Goal: Task Accomplishment & Management: Use online tool/utility

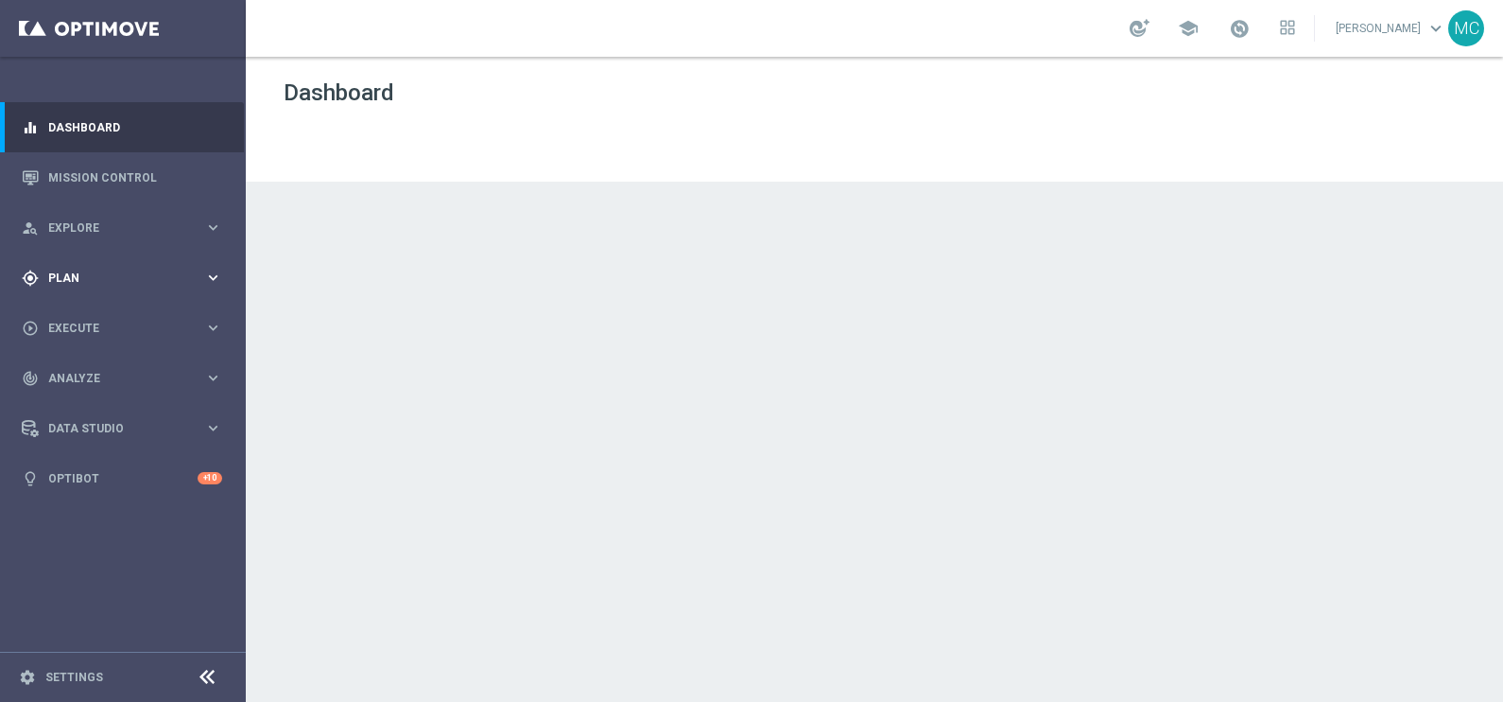
click at [209, 272] on icon "keyboard_arrow_right" at bounding box center [213, 278] width 18 height 18
click at [208, 375] on icon "keyboard_arrow_right" at bounding box center [213, 374] width 18 height 18
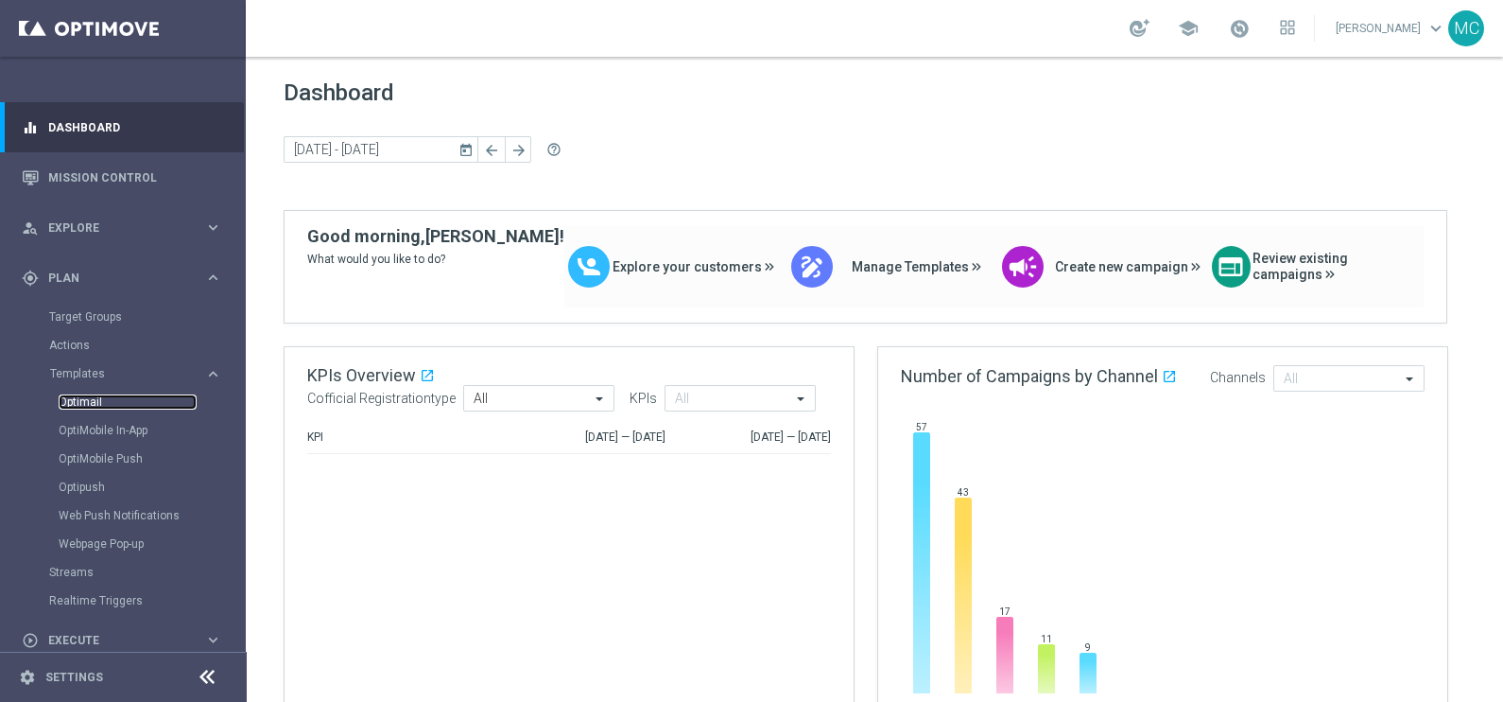
click at [83, 406] on link "Optimail" at bounding box center [128, 401] width 138 height 15
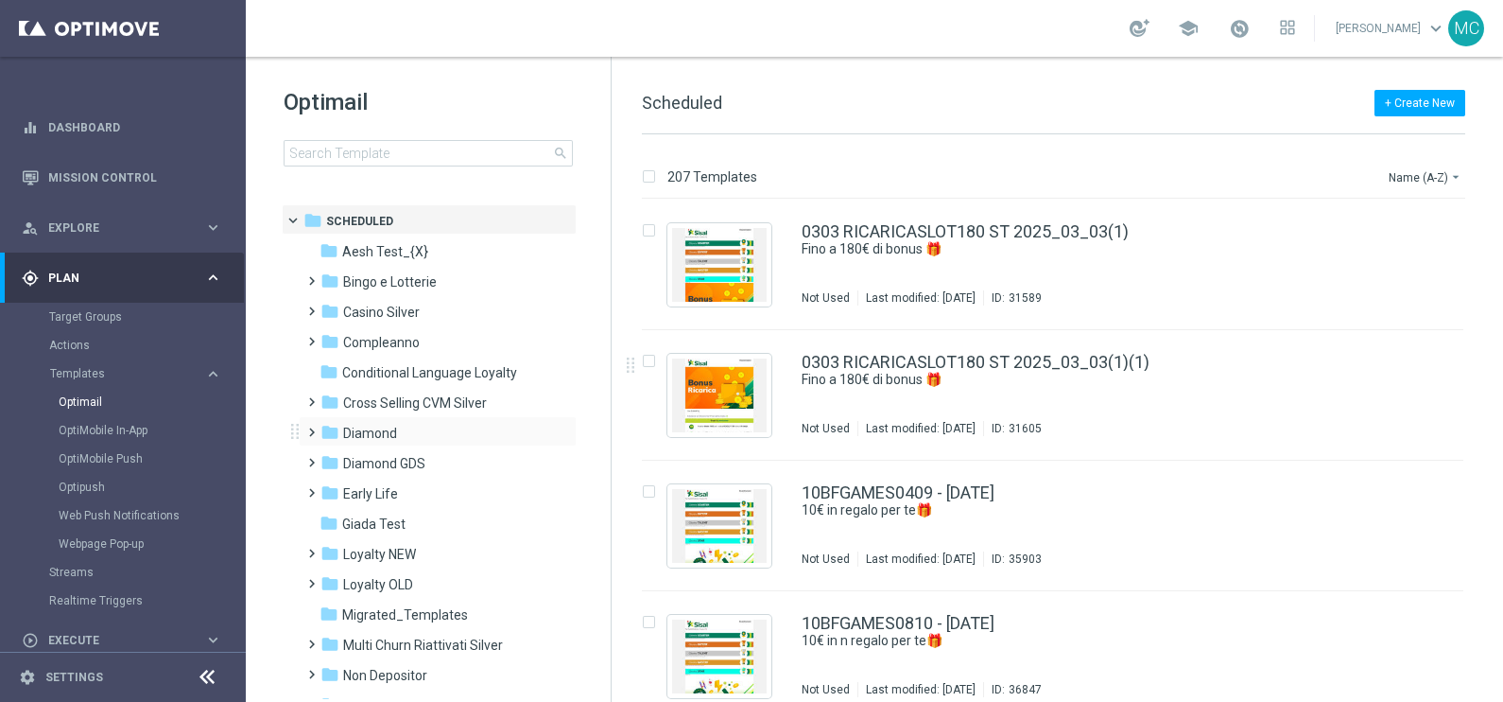
click at [304, 427] on span at bounding box center [307, 424] width 9 height 8
click at [331, 487] on span at bounding box center [326, 484] width 9 height 8
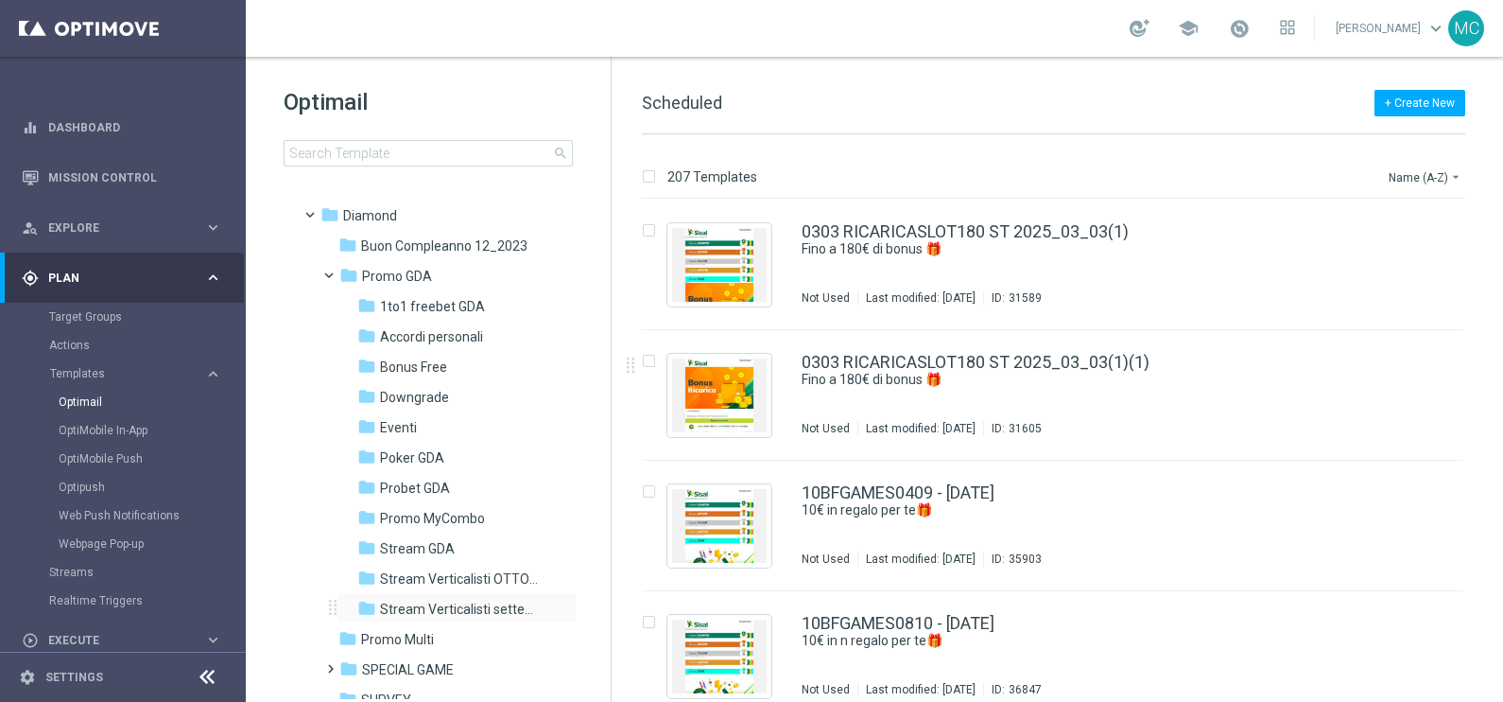
scroll to position [235, 0]
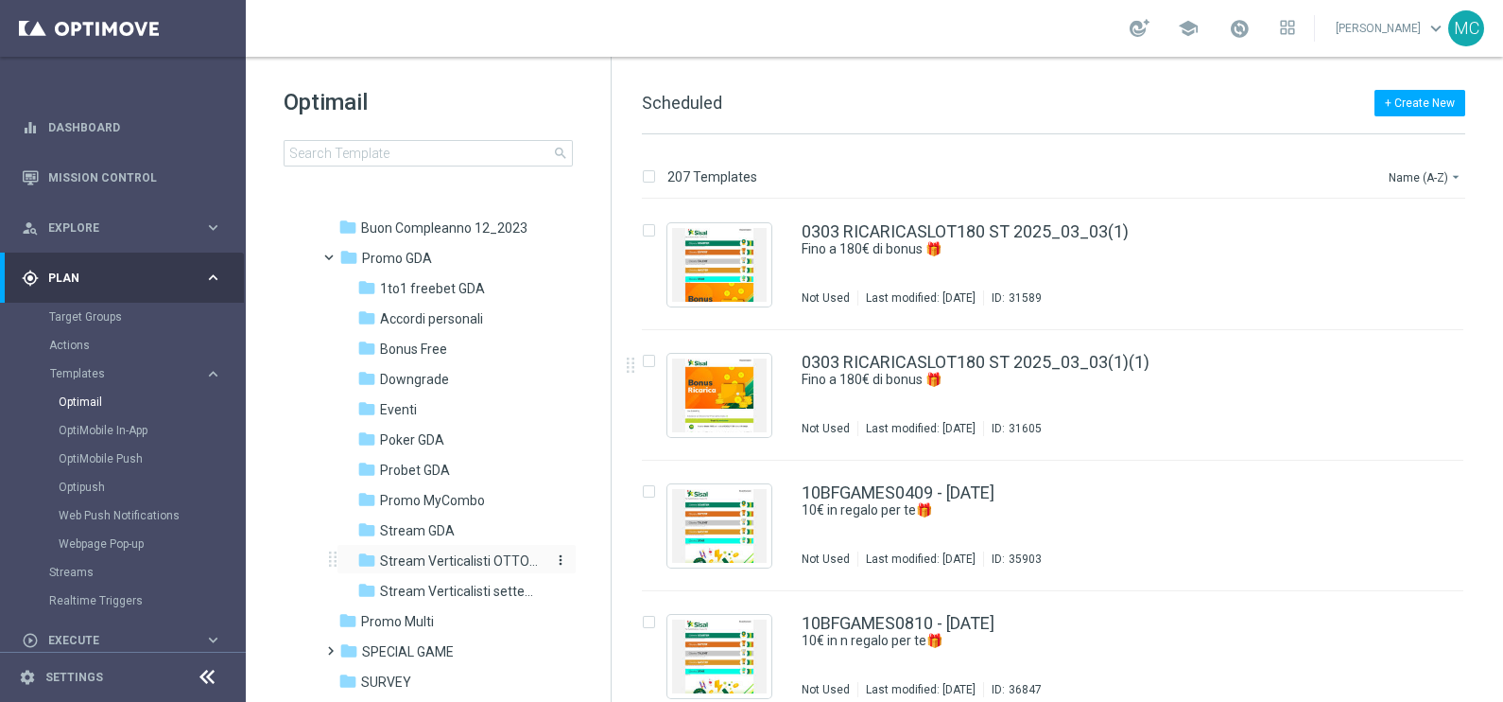
click at [420, 556] on span "Stream Verticalisti OTTOBRE" at bounding box center [462, 560] width 164 height 17
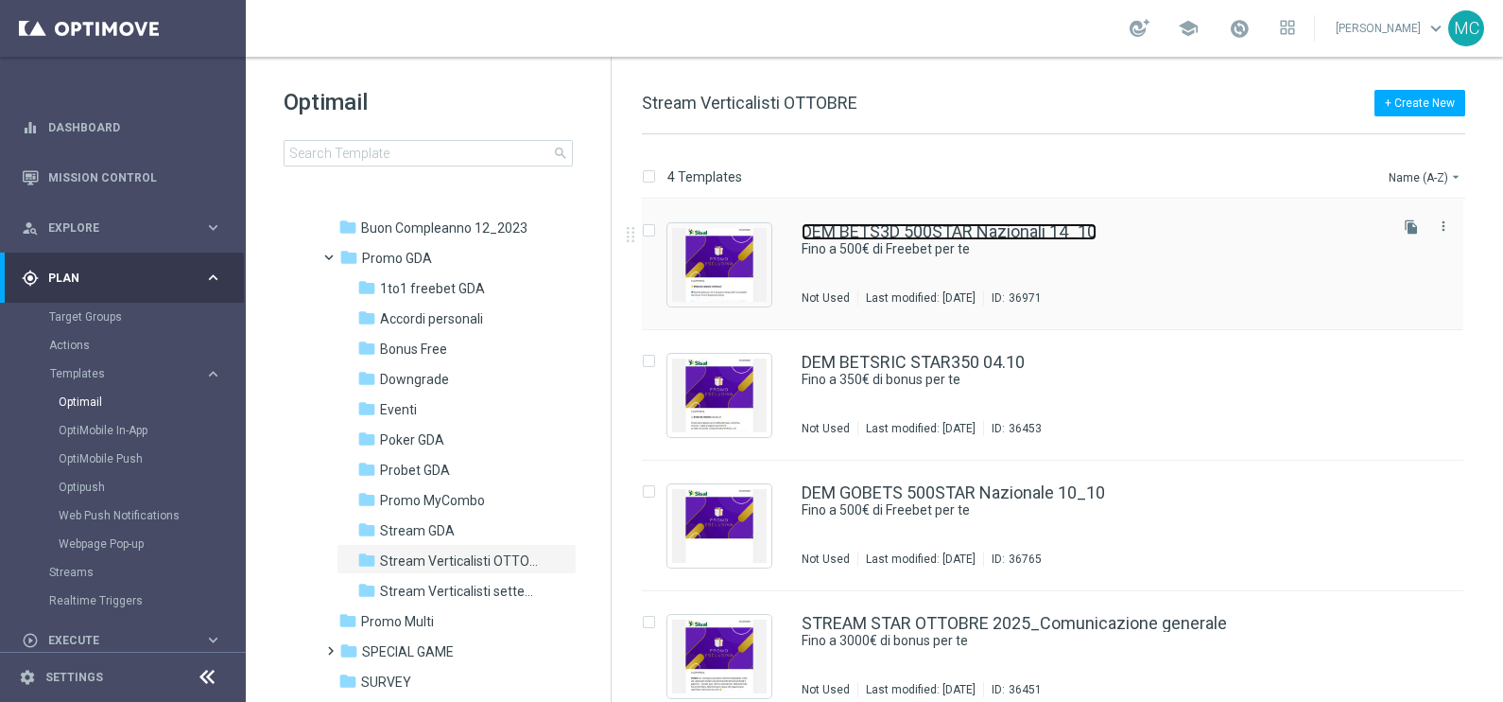
click at [1033, 236] on link "DEM BETS3D 500STAR Nazionali 14_10" at bounding box center [949, 231] width 295 height 17
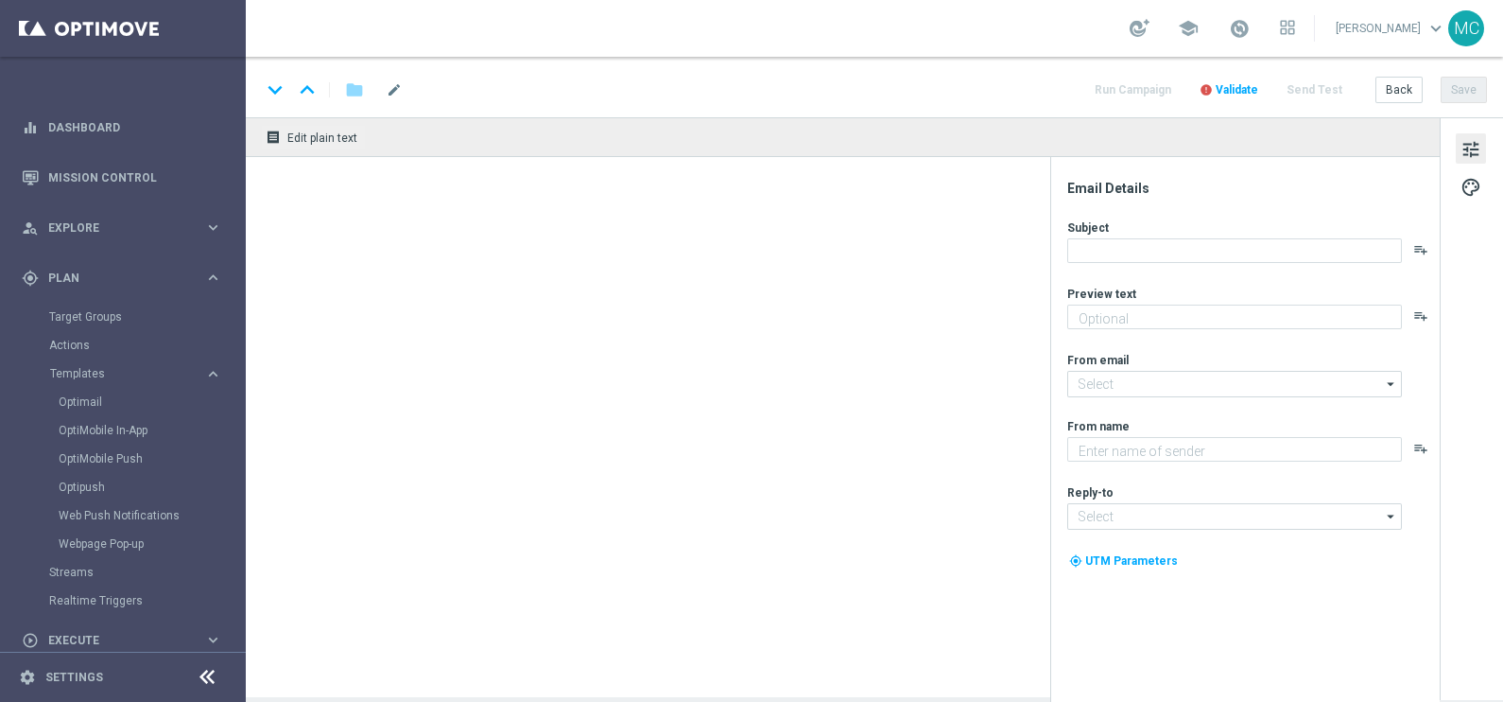
type textarea "🏆 Un mese [PERSON_NAME]. Solo su SISAL."
type input "[EMAIL_ADDRESS][DOMAIN_NAME]"
type textarea "Sisal"
type input "[EMAIL_ADDRESS][DOMAIN_NAME]"
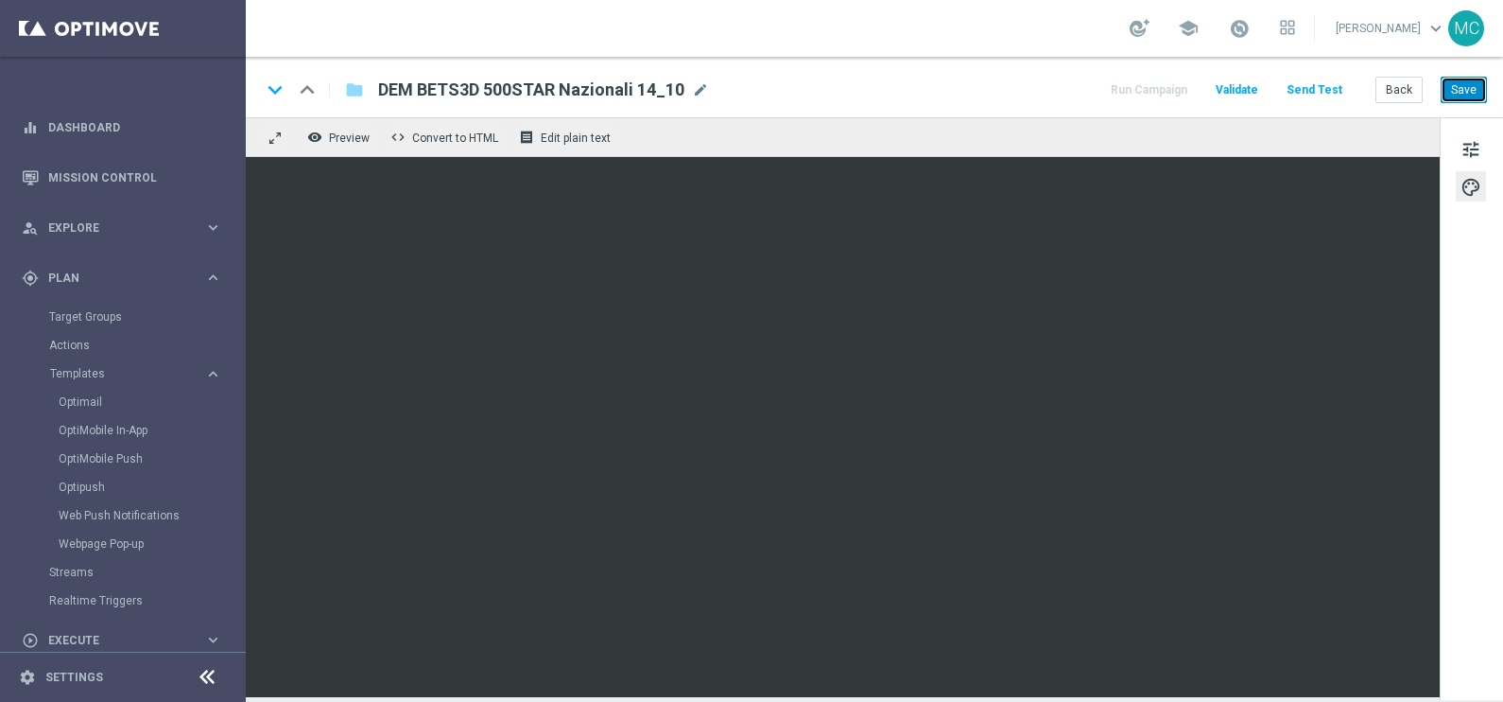
click at [1446, 85] on button "Save" at bounding box center [1464, 90] width 46 height 26
click at [1136, 87] on button "Run Campaign" at bounding box center [1149, 91] width 82 height 26
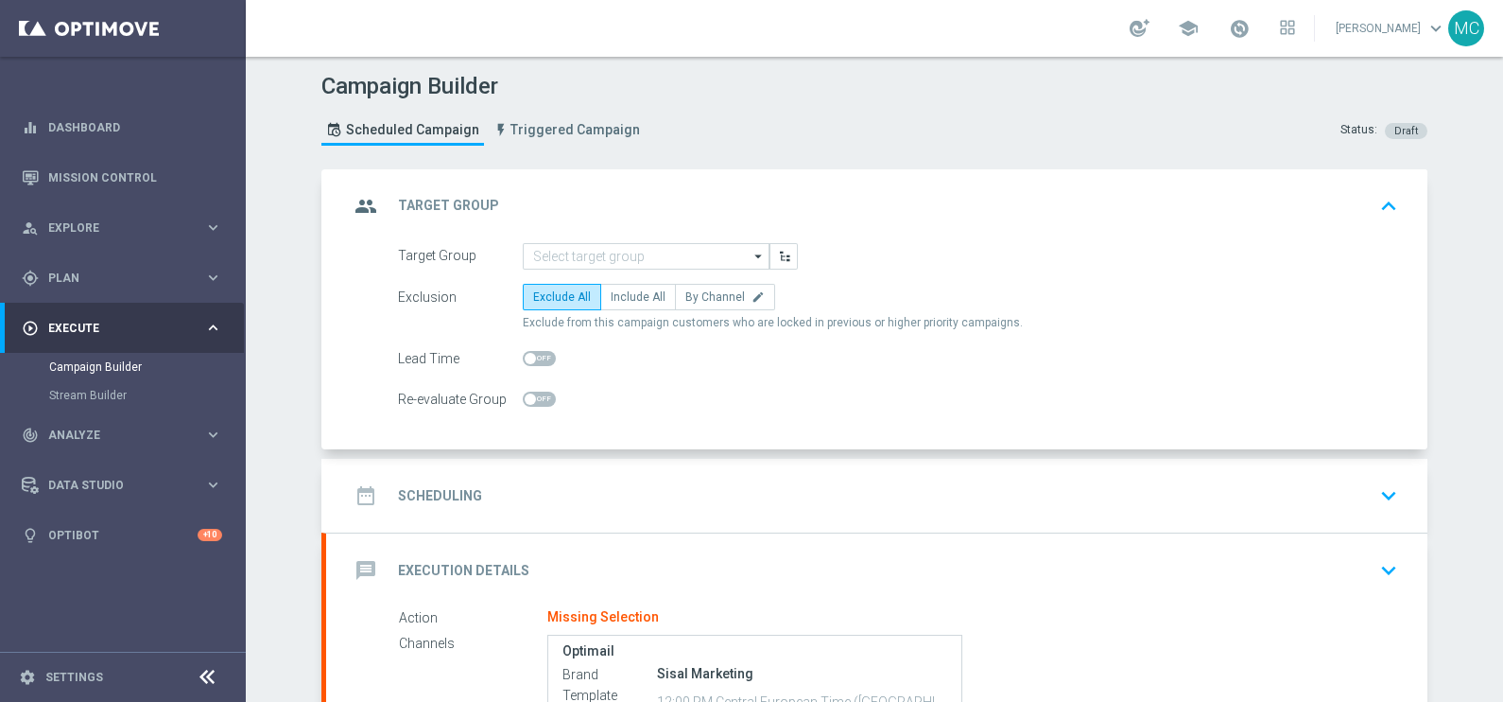
click at [756, 246] on icon "arrow_drop_down" at bounding box center [759, 256] width 19 height 25
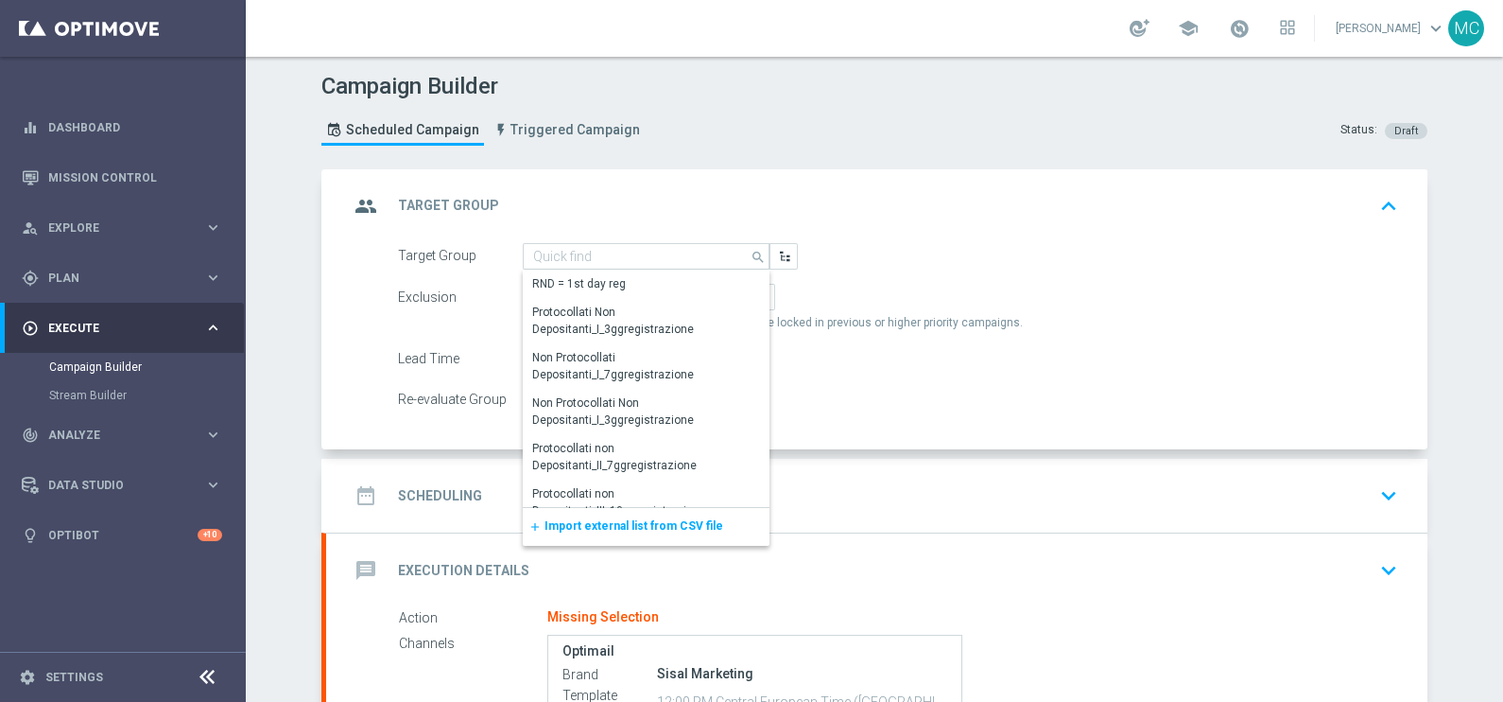
click at [751, 255] on icon "search" at bounding box center [759, 255] width 17 height 21
click at [602, 526] on span "Import external list from CSV file" at bounding box center [634, 525] width 179 height 13
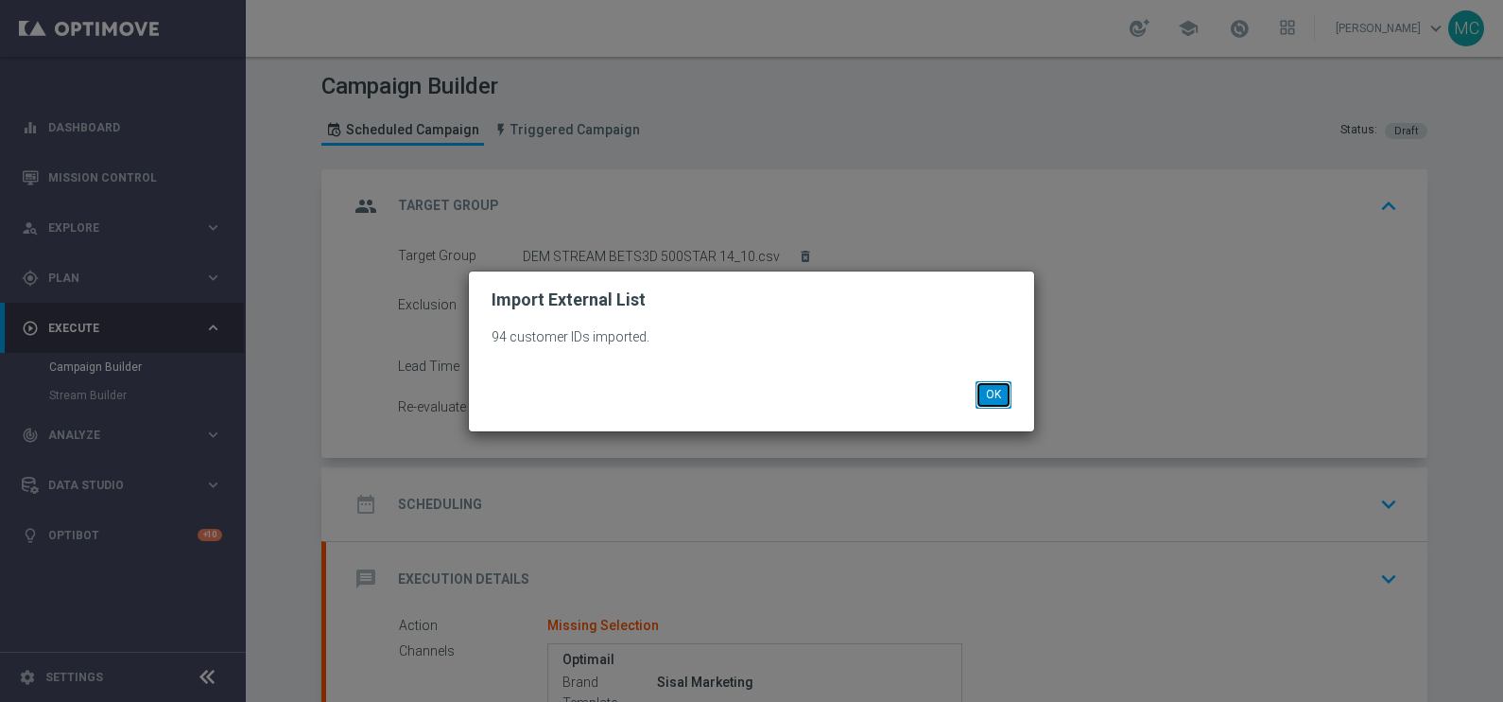
click at [977, 391] on button "OK" at bounding box center [994, 394] width 36 height 26
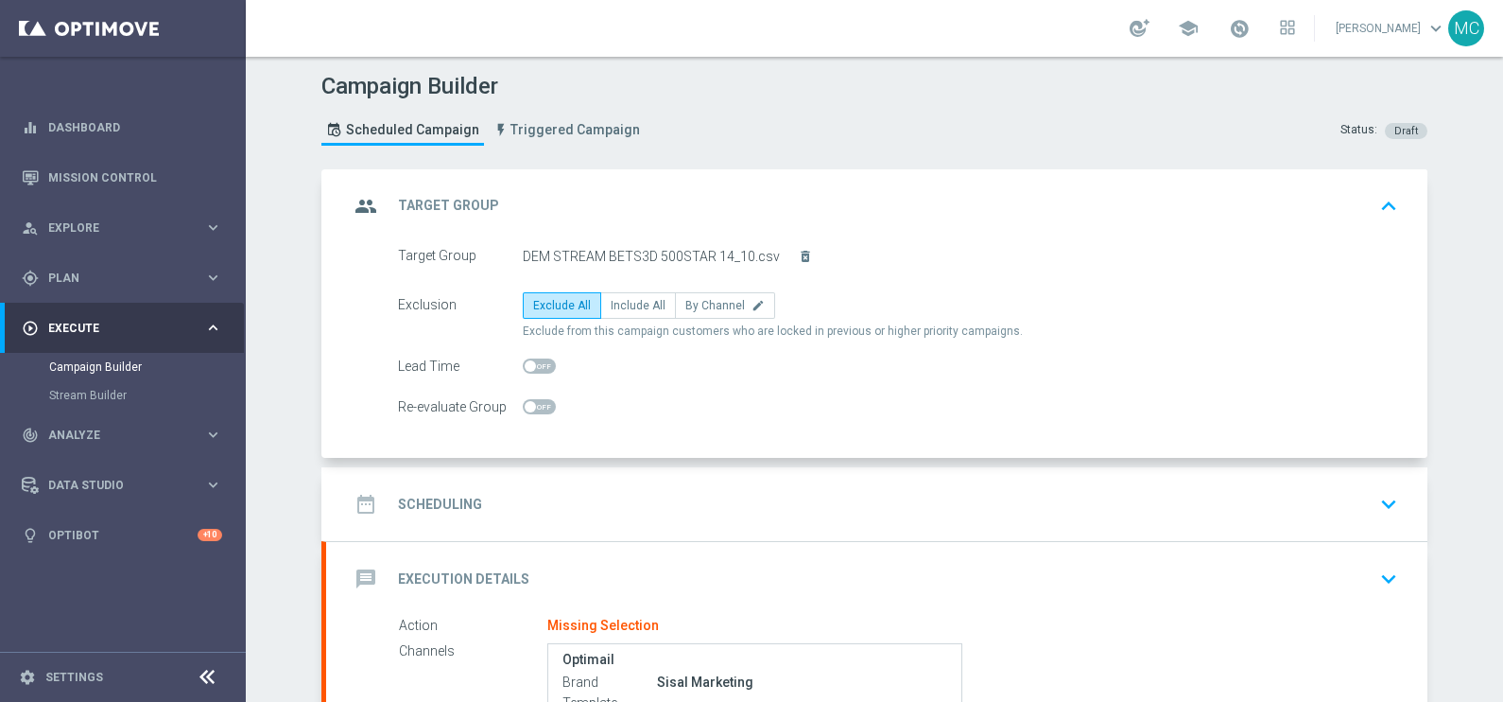
click at [619, 288] on form "Target Group DEM STREAM BETS3D 500STAR 14_10.csv delete_forever Exclusion Exclu…" at bounding box center [898, 332] width 1000 height 178
click at [619, 303] on span "Include All" at bounding box center [638, 305] width 55 height 13
click at [619, 303] on input "Include All" at bounding box center [617, 309] width 12 height 12
radio input "true"
drag, startPoint x: 1385, startPoint y: 506, endPoint x: 1325, endPoint y: 511, distance: 59.7
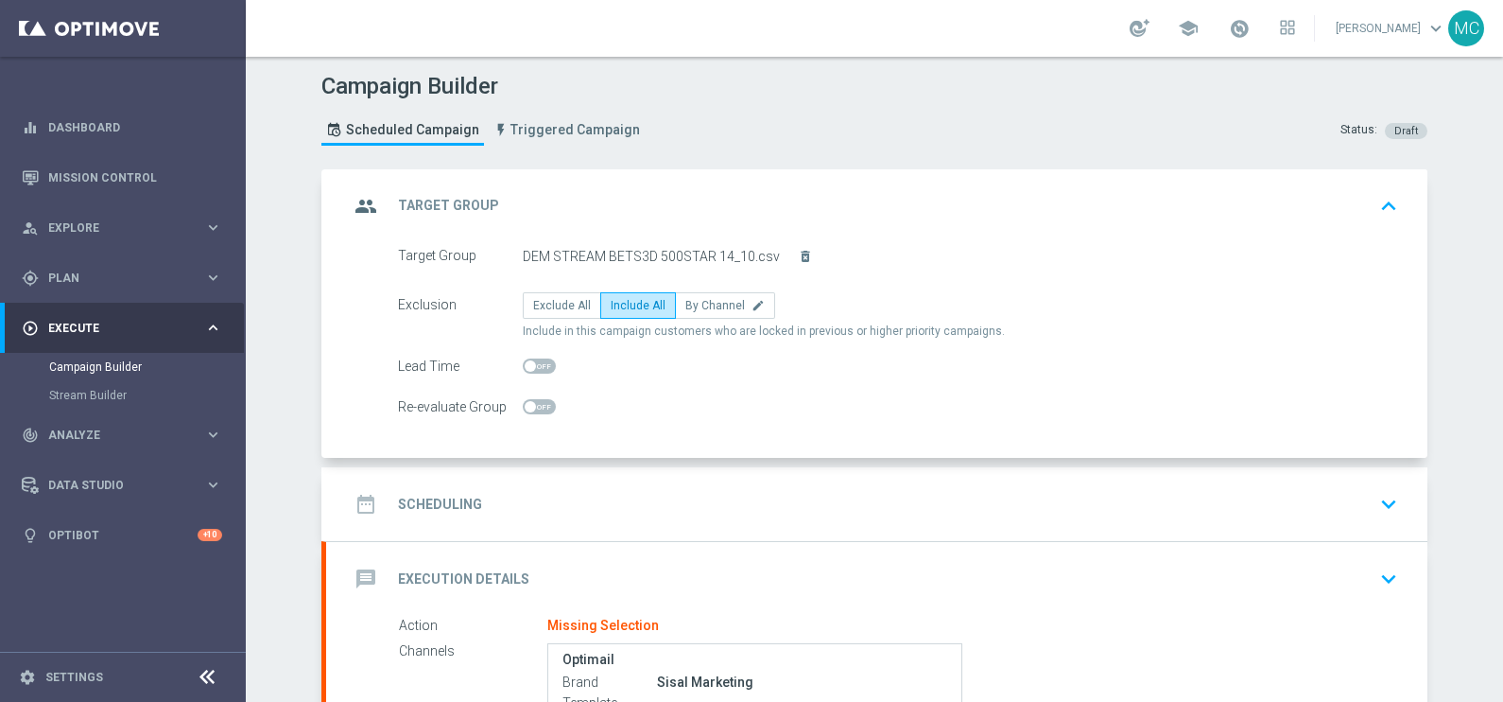
click at [1385, 506] on icon "keyboard_arrow_down" at bounding box center [1389, 504] width 28 height 28
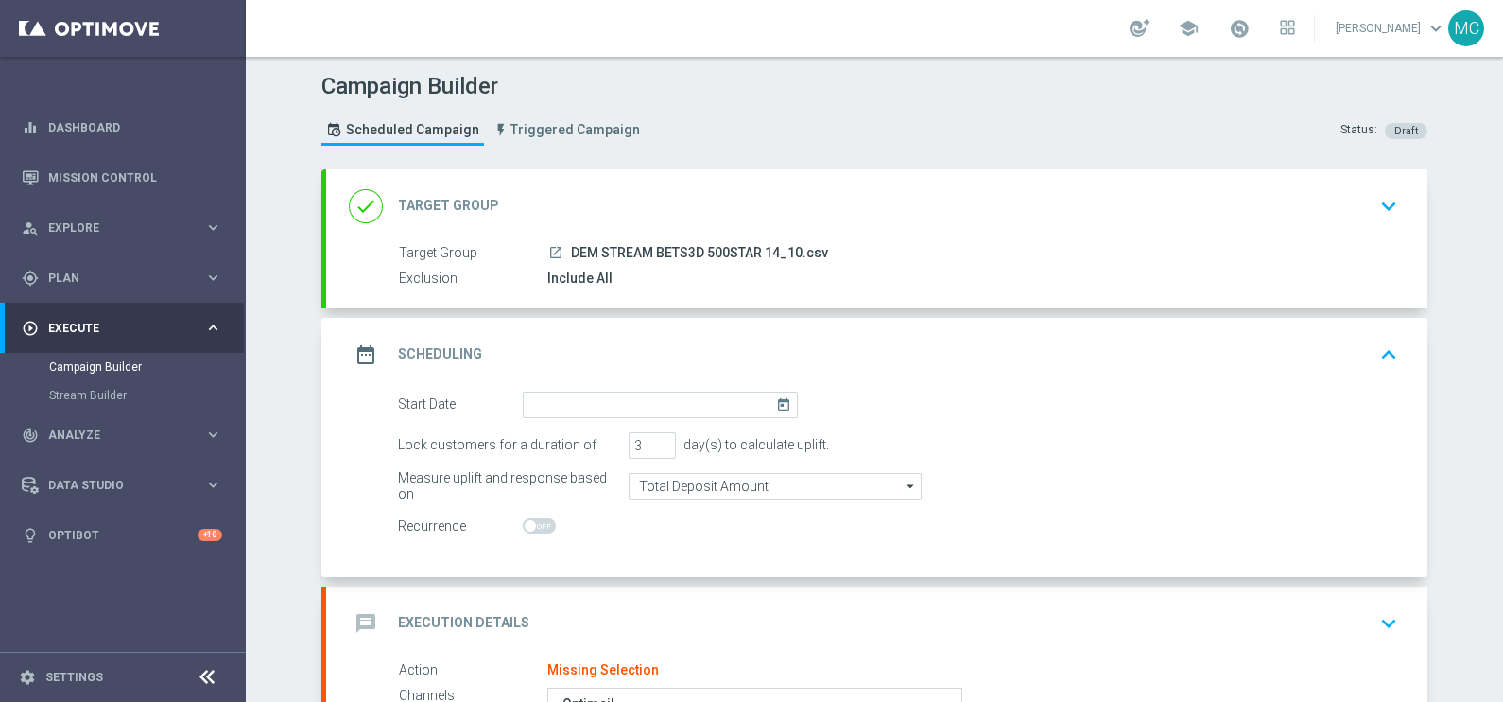
click at [780, 407] on icon "today" at bounding box center [787, 401] width 22 height 21
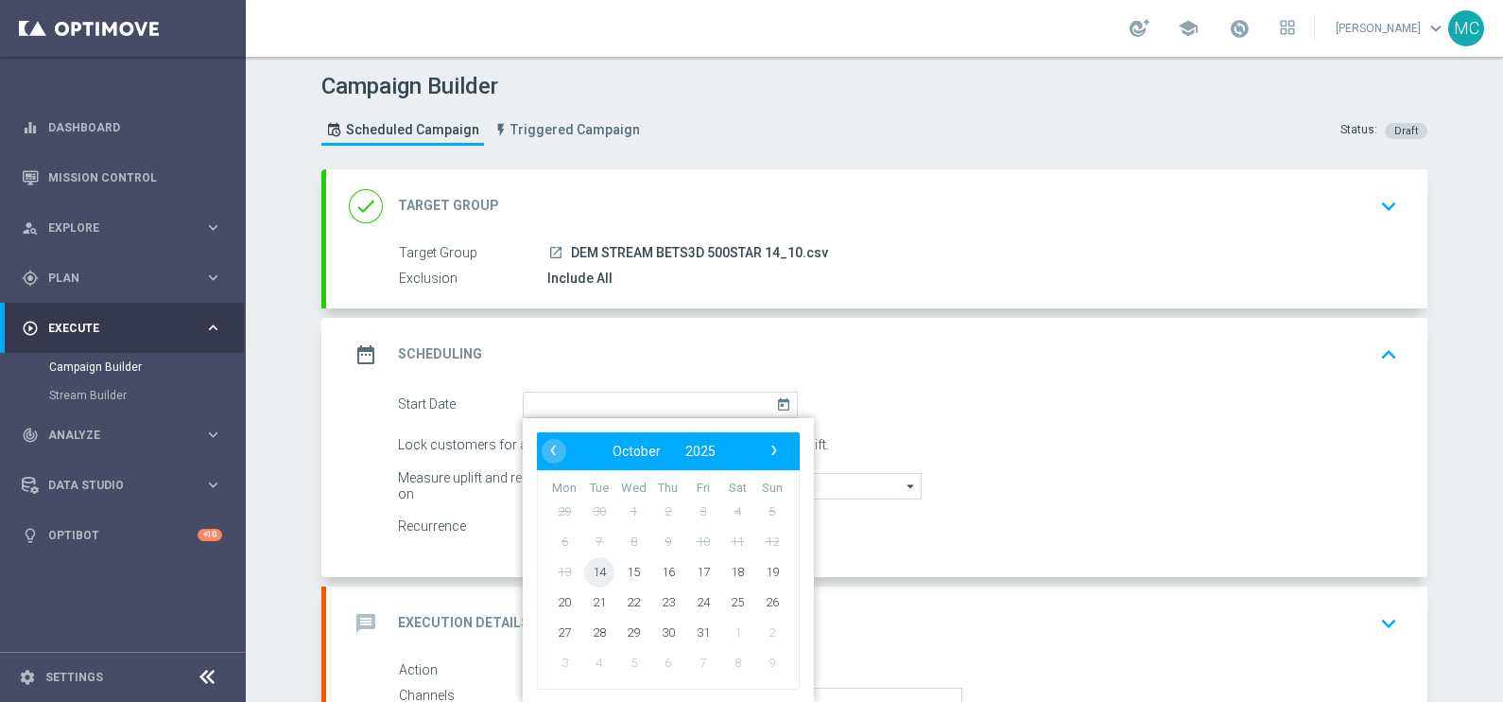
click at [584, 572] on span "14" at bounding box center [599, 571] width 30 height 30
type input "[DATE]"
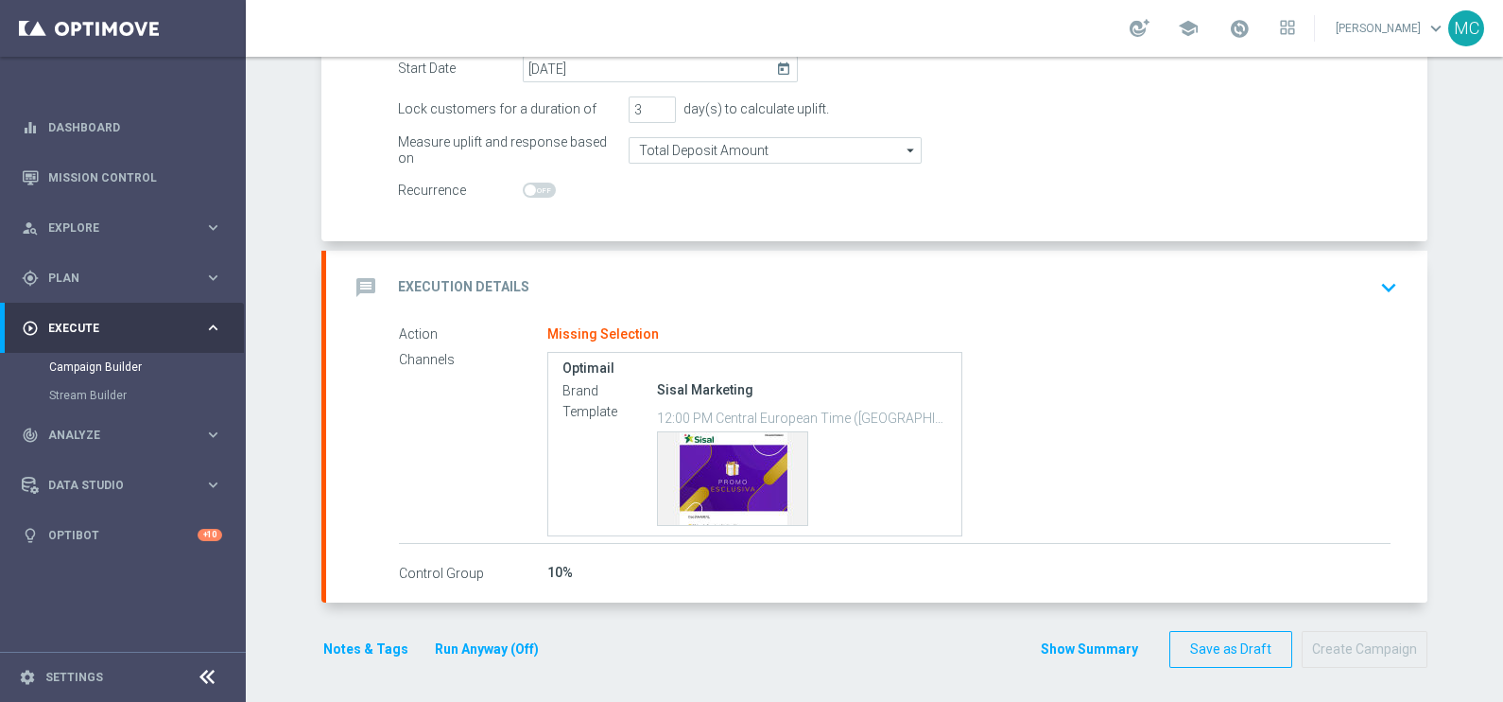
click at [1377, 274] on icon "keyboard_arrow_down" at bounding box center [1389, 287] width 28 height 28
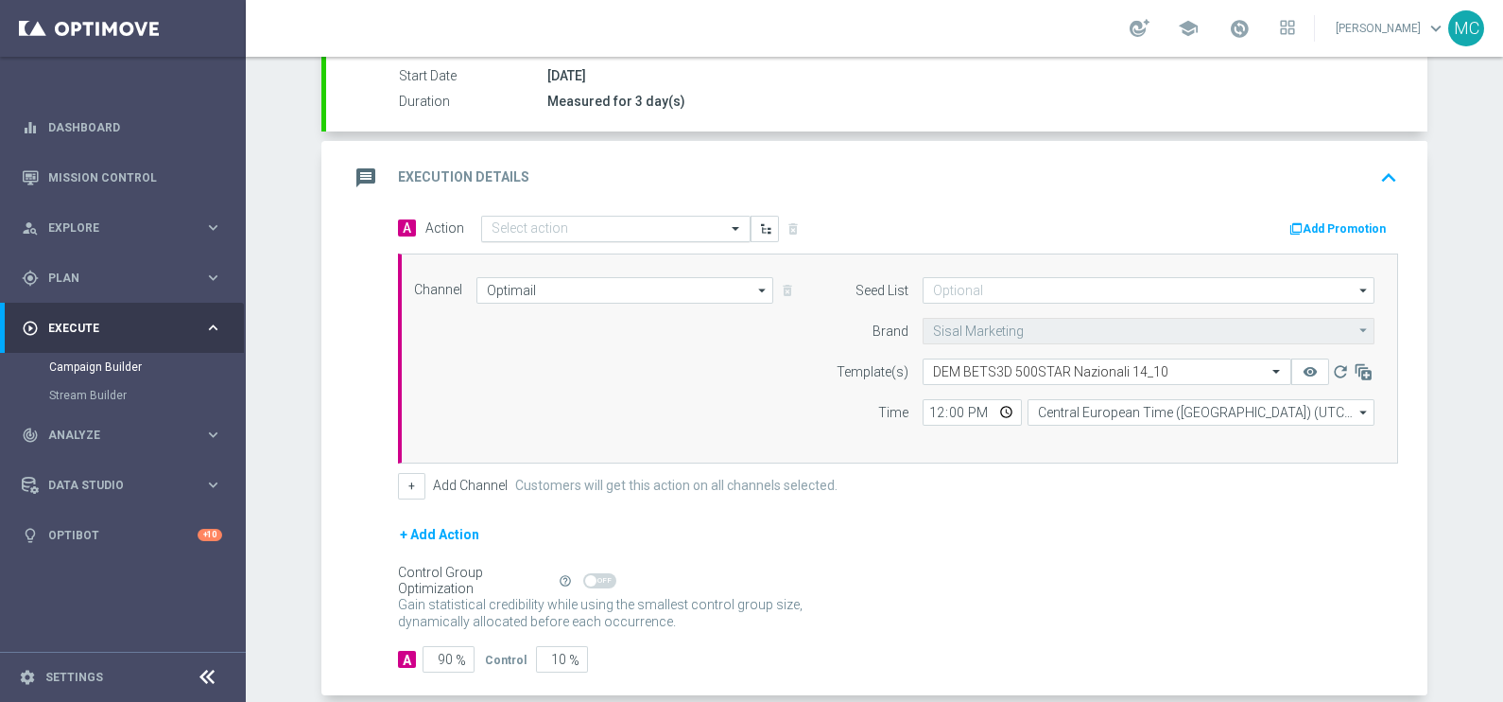
click at [556, 225] on input "text" at bounding box center [597, 229] width 211 height 16
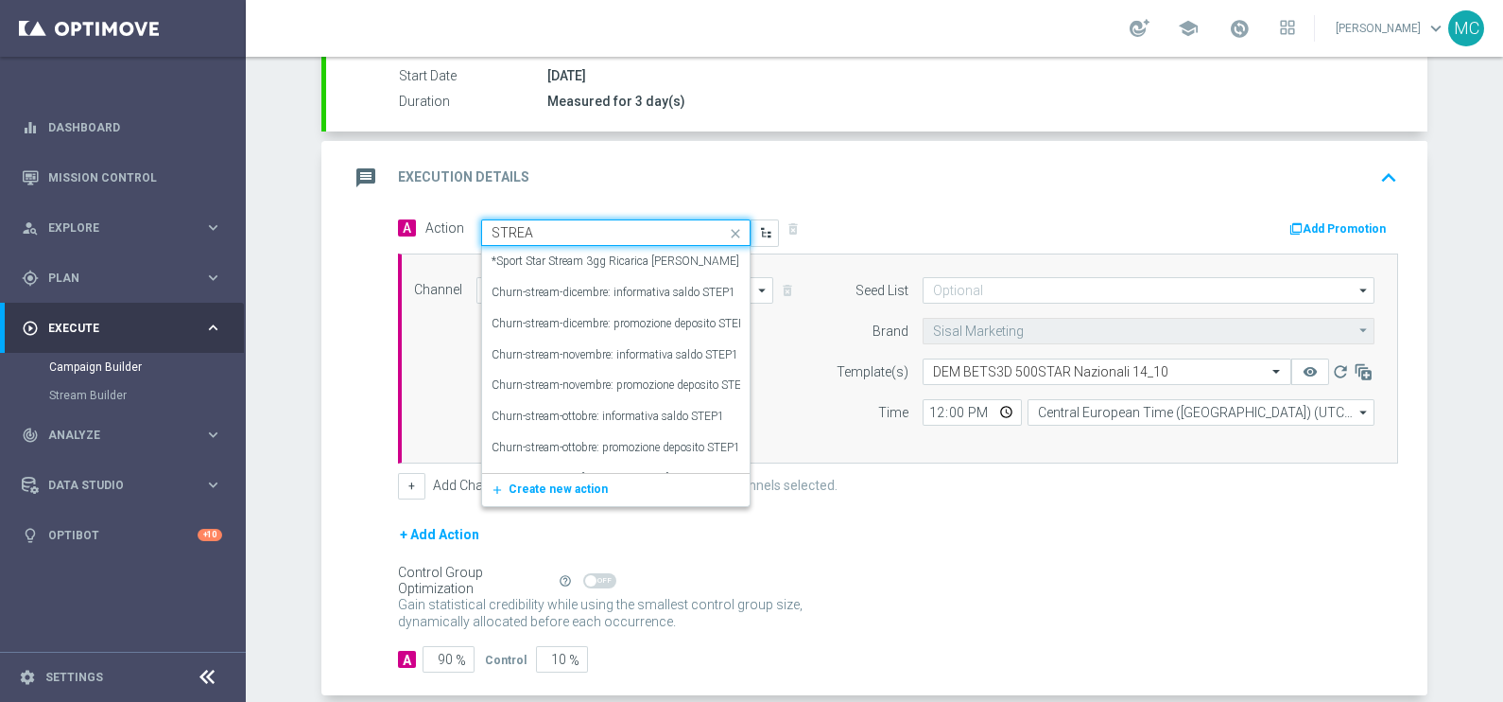
type input "STREAM"
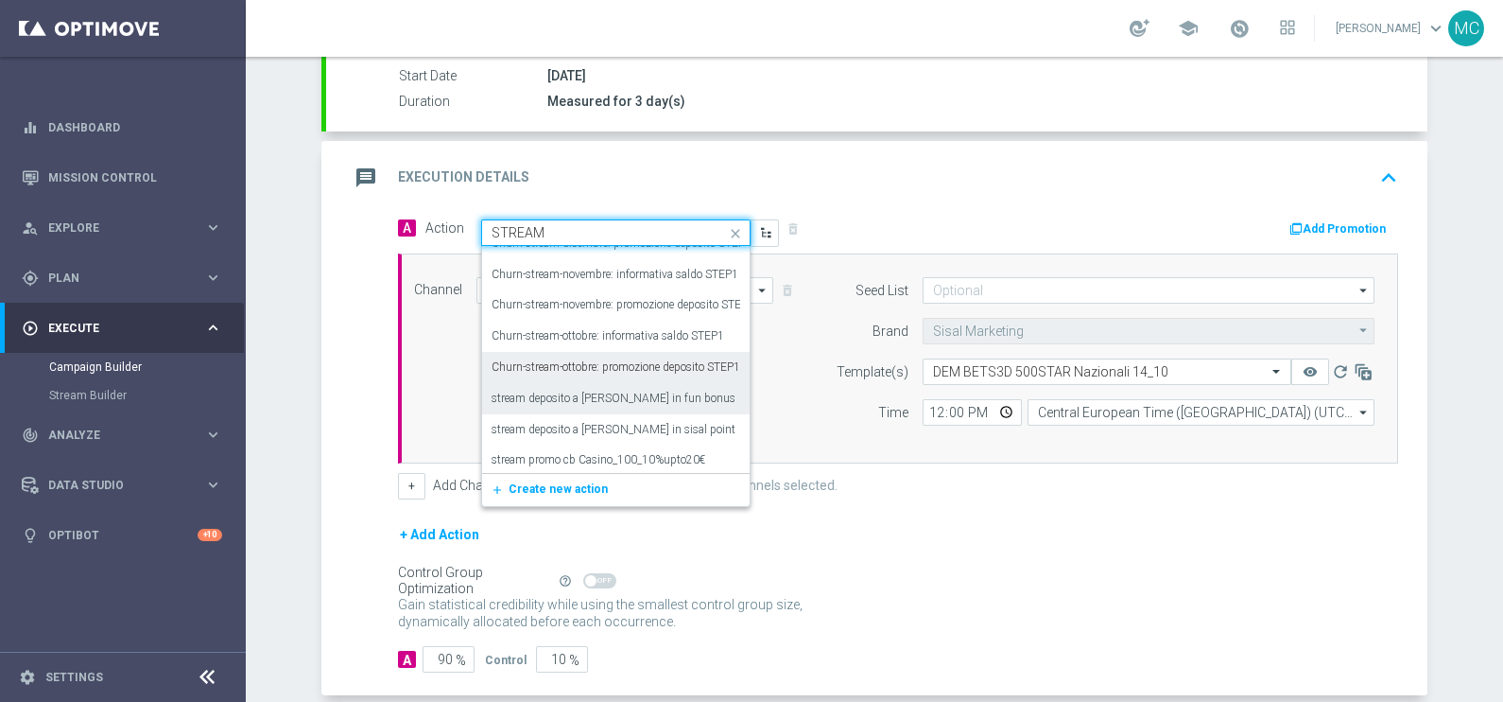
scroll to position [147, 0]
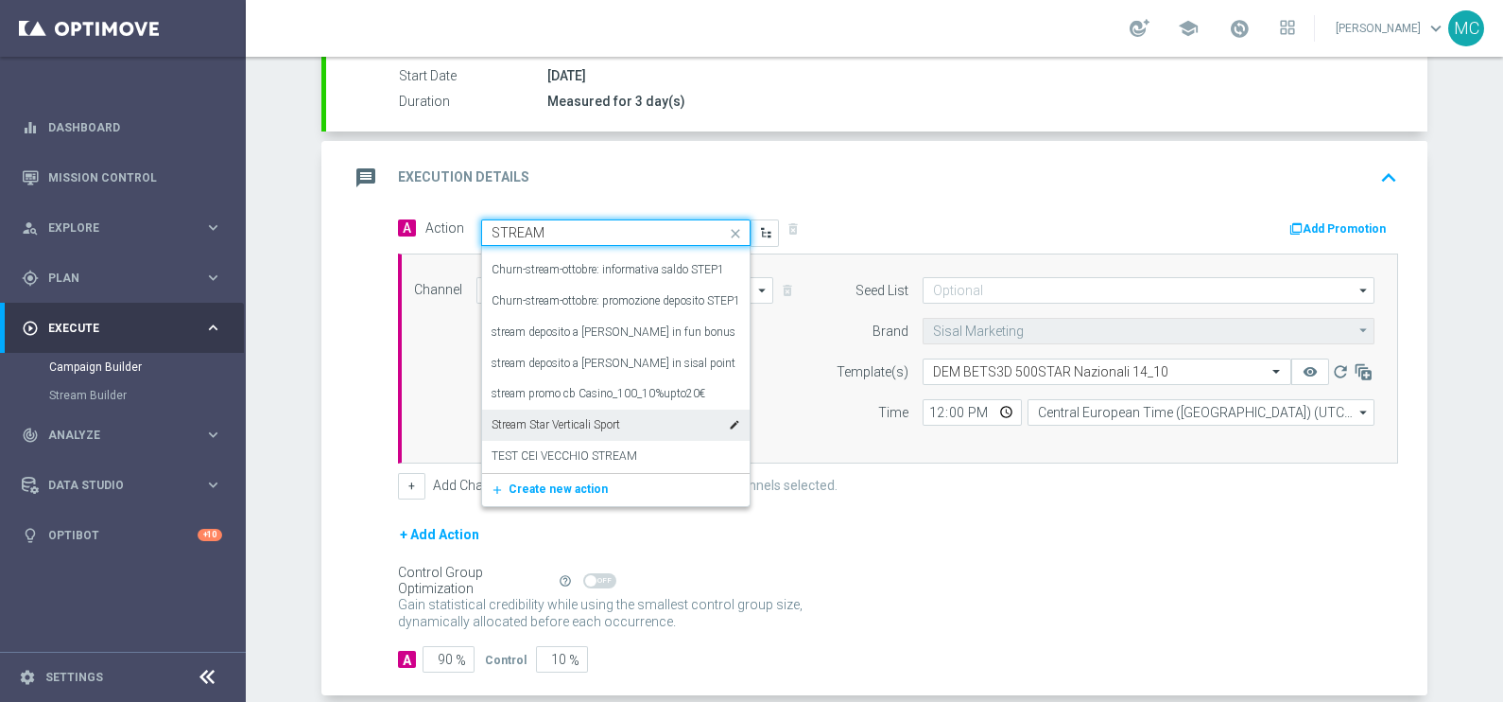
click at [548, 425] on label "Stream Star Verticali Sport" at bounding box center [556, 425] width 129 height 16
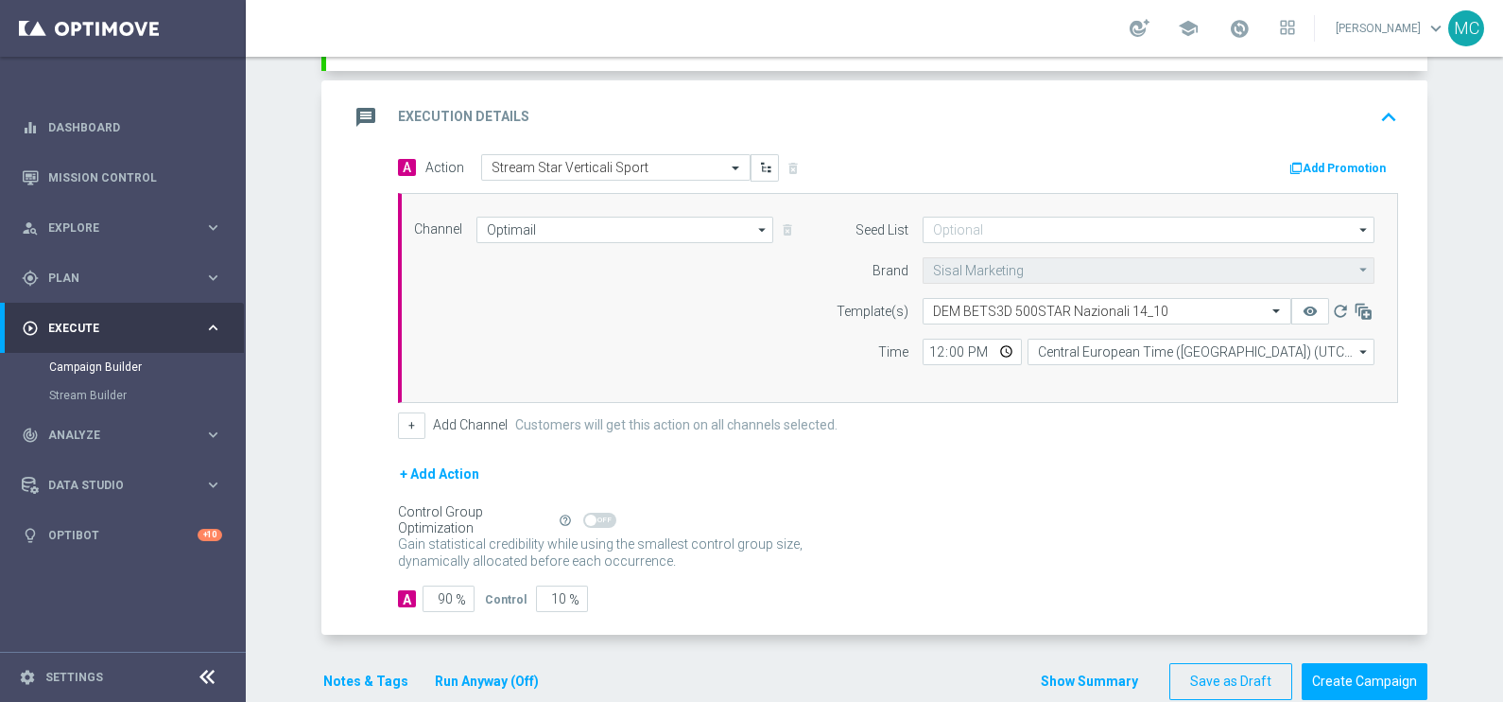
scroll to position [408, 0]
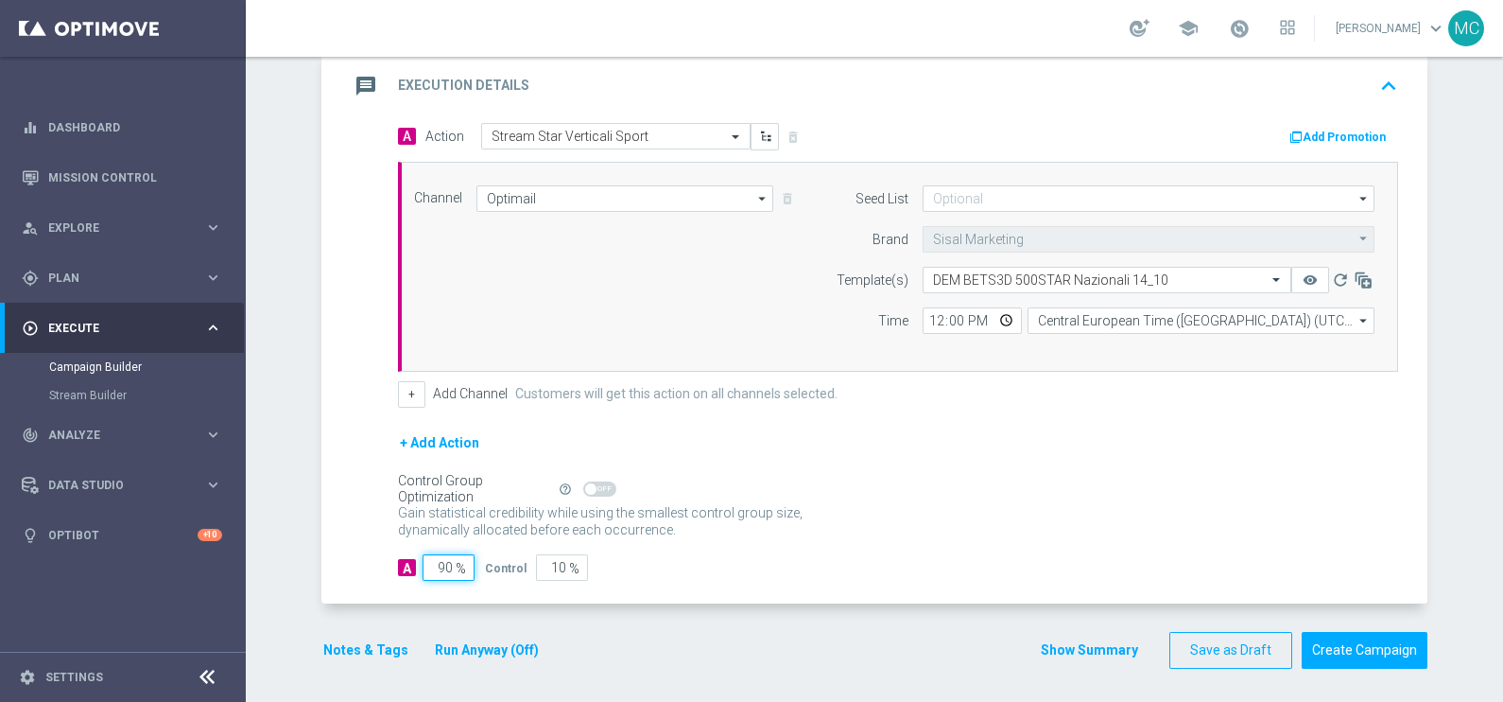
drag, startPoint x: 429, startPoint y: 566, endPoint x: 446, endPoint y: 563, distance: 17.4
click at [446, 564] on input "90" at bounding box center [449, 567] width 52 height 26
type input "1"
type input "99"
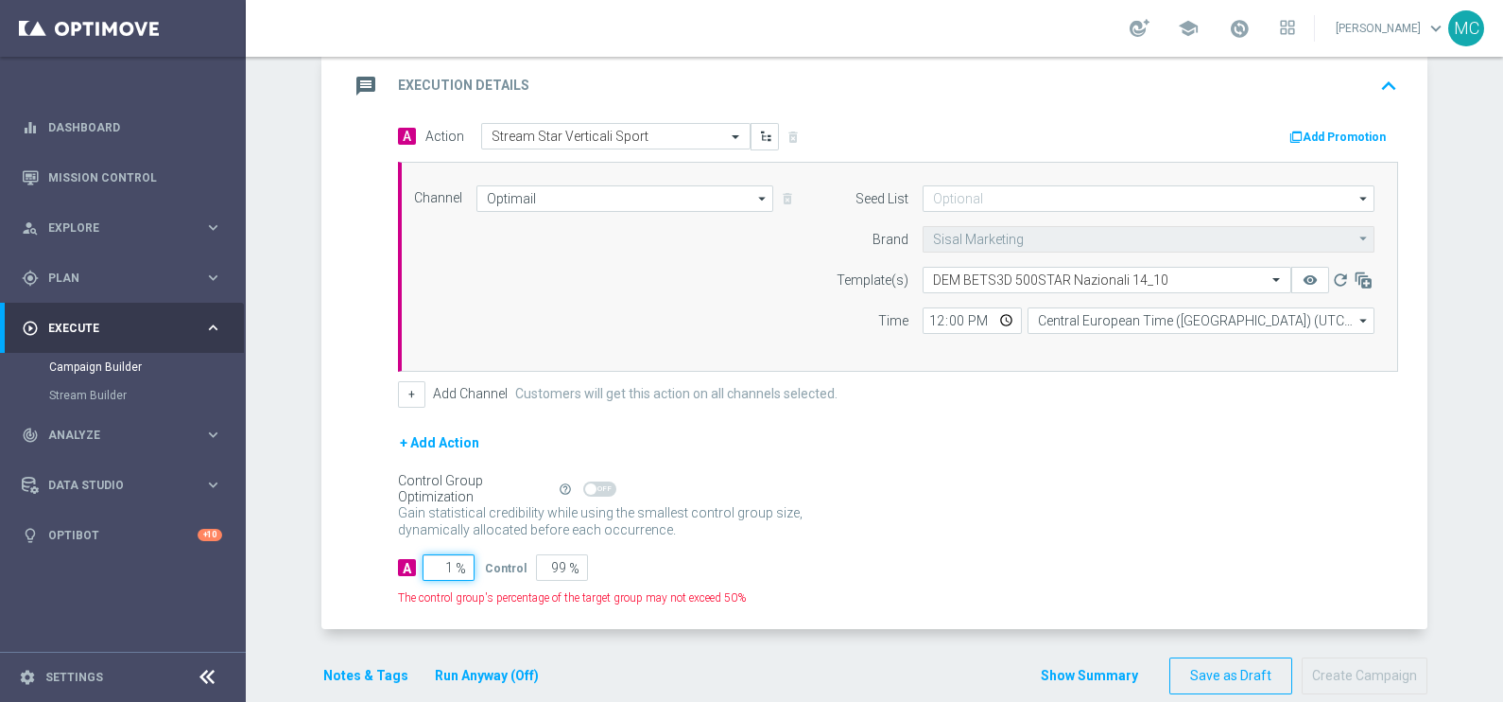
type input "10"
type input "90"
type input "100"
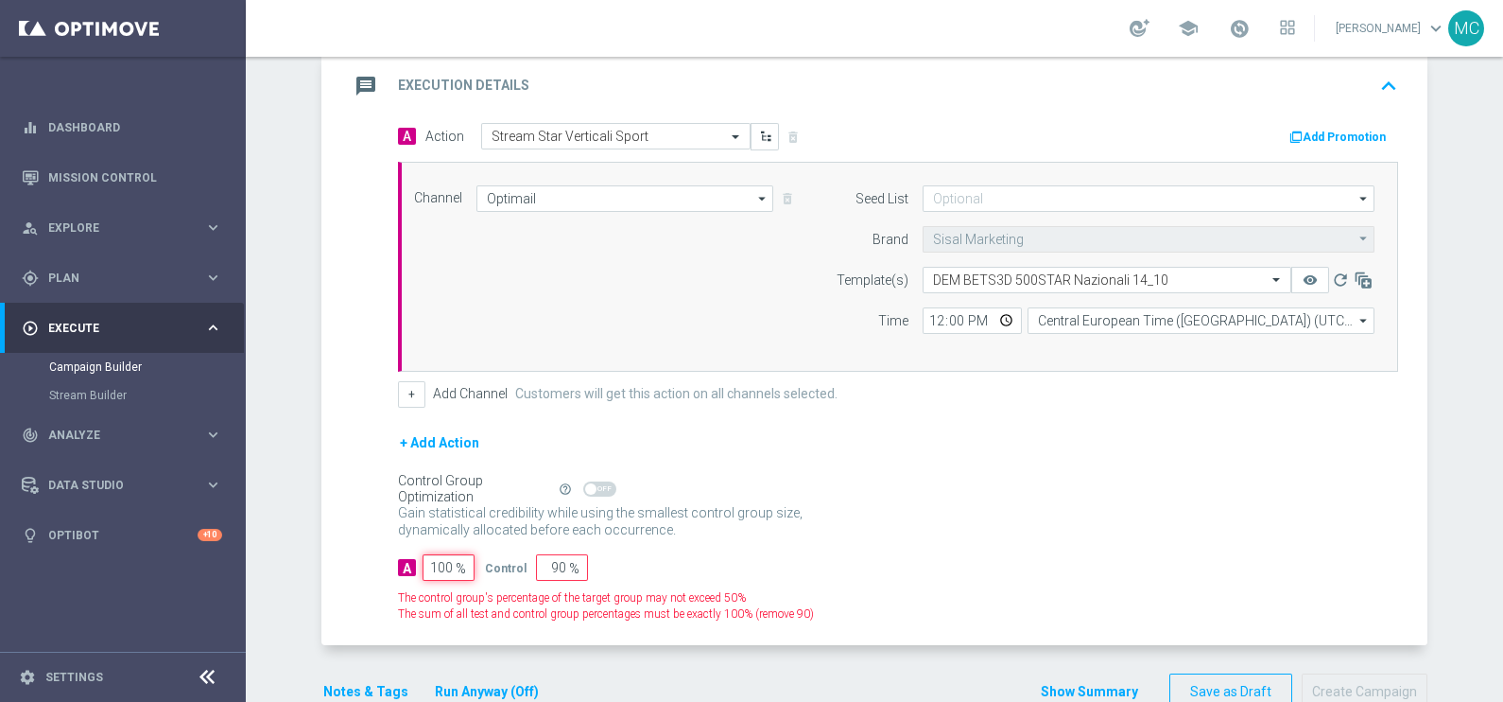
type input "0"
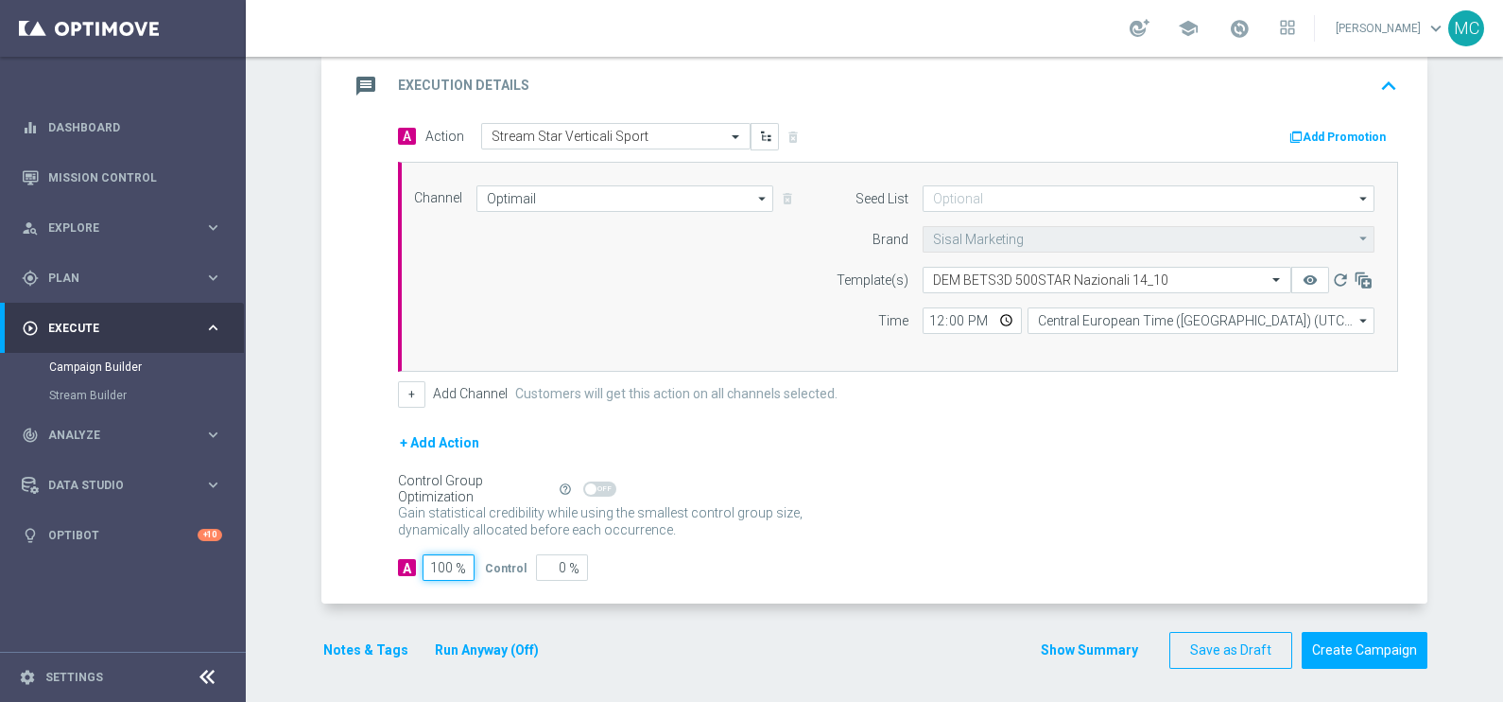
type input "100"
drag, startPoint x: 1125, startPoint y: 470, endPoint x: 1127, endPoint y: 450, distance: 19.9
click at [1126, 464] on div "+ Add Action" at bounding box center [898, 454] width 1000 height 47
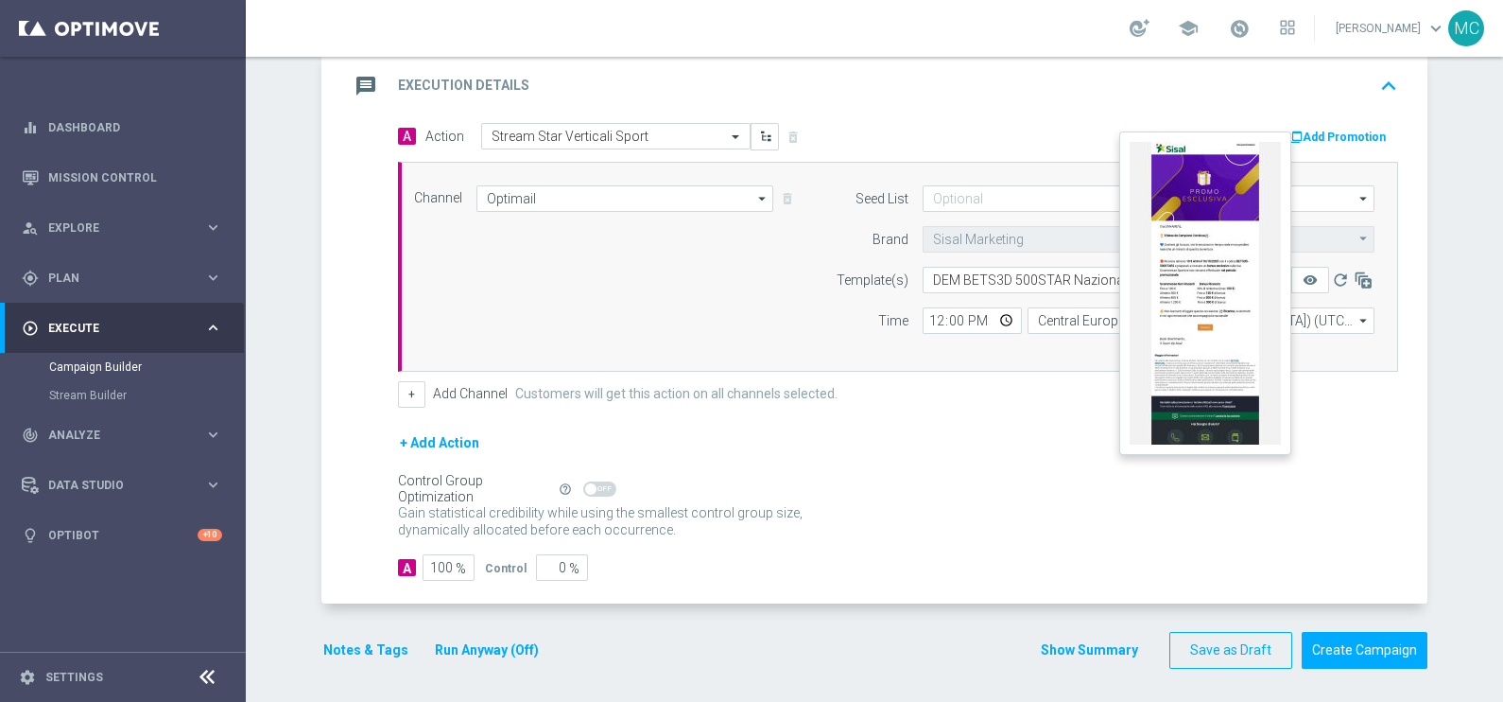
click at [1293, 273] on button "remove_red_eye" at bounding box center [1310, 280] width 38 height 26
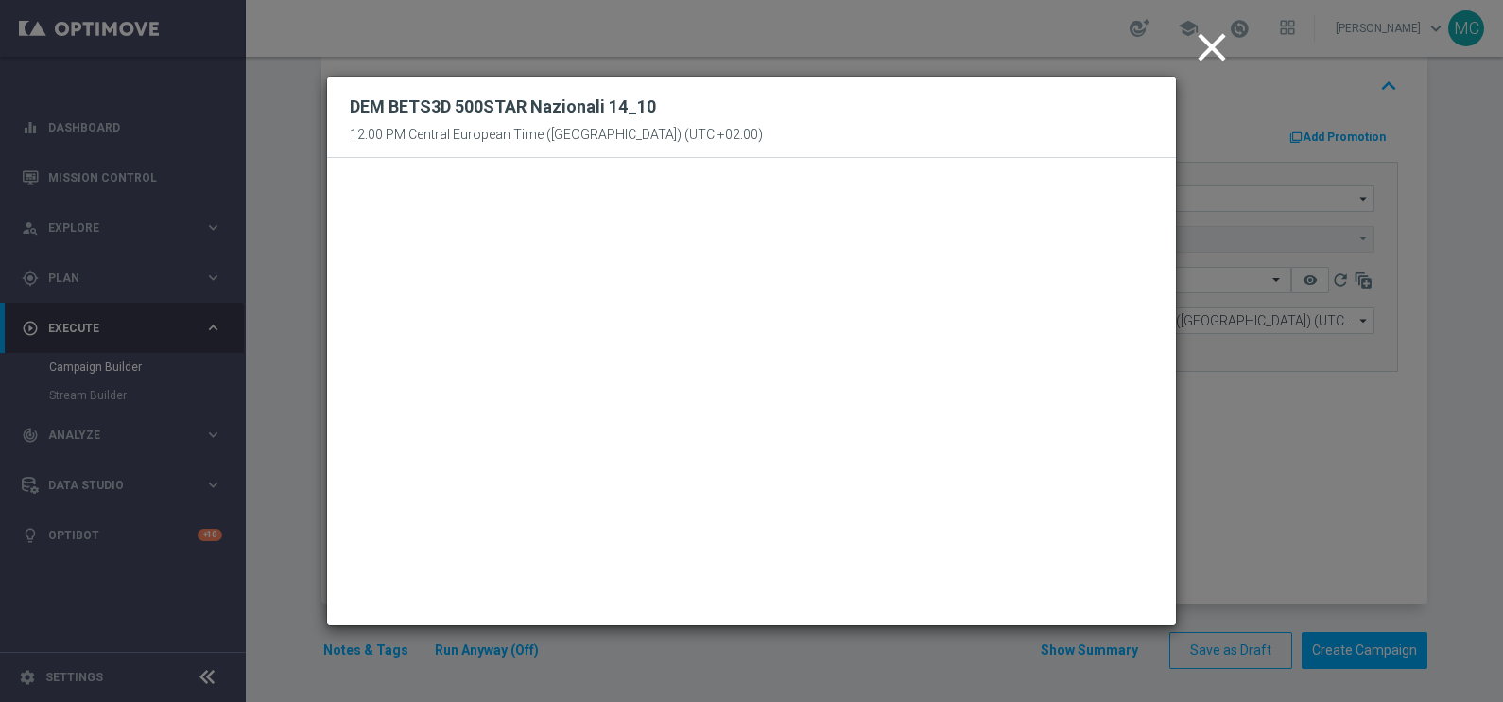
click at [1207, 48] on icon "close" at bounding box center [1211, 47] width 47 height 47
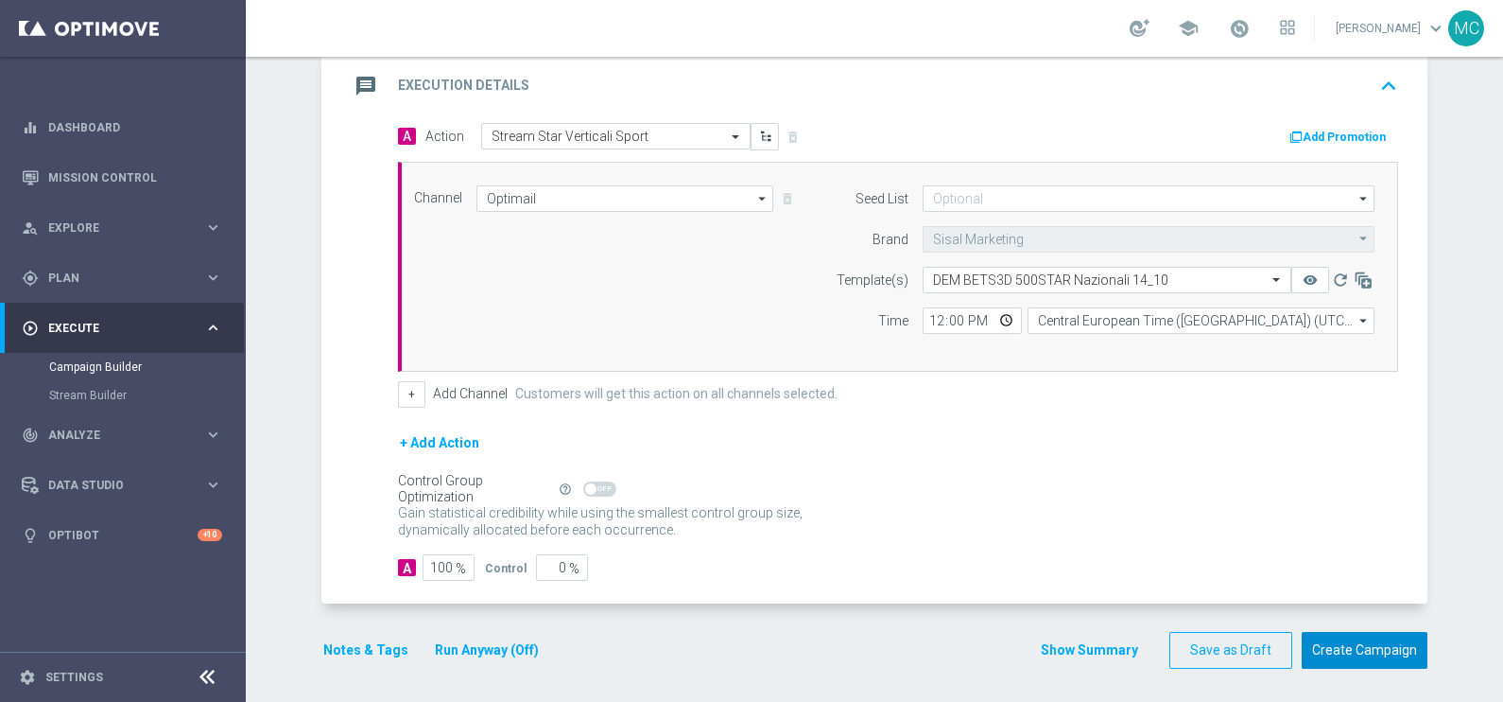
click at [1313, 648] on button "Create Campaign" at bounding box center [1365, 650] width 126 height 37
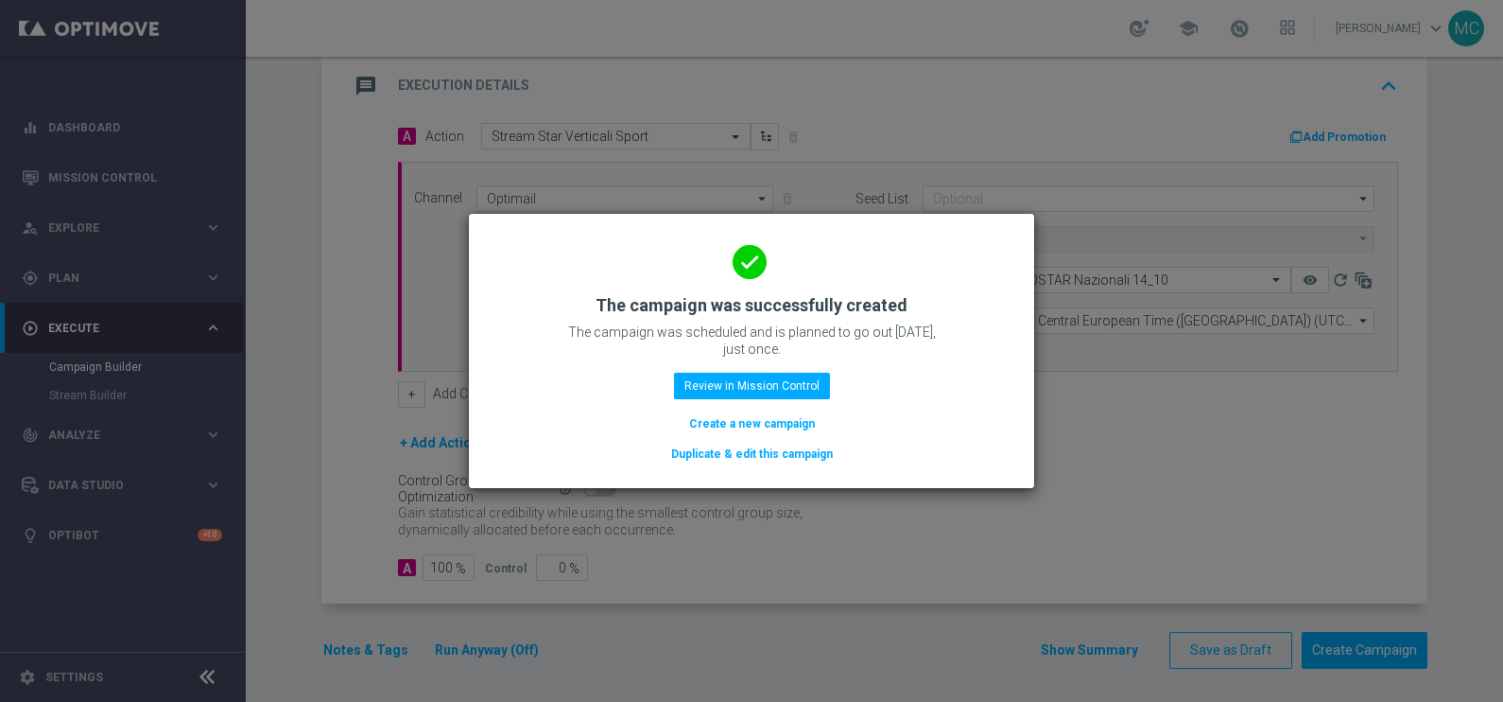
click at [282, 385] on modal-container "done The campaign was successfully created The campaign was scheduled and is pl…" at bounding box center [751, 351] width 1503 height 702
click at [1263, 380] on modal-container "done The campaign was successfully created The campaign was scheduled and is pl…" at bounding box center [751, 351] width 1503 height 702
click at [759, 398] on button "Review in Mission Control" at bounding box center [752, 385] width 156 height 26
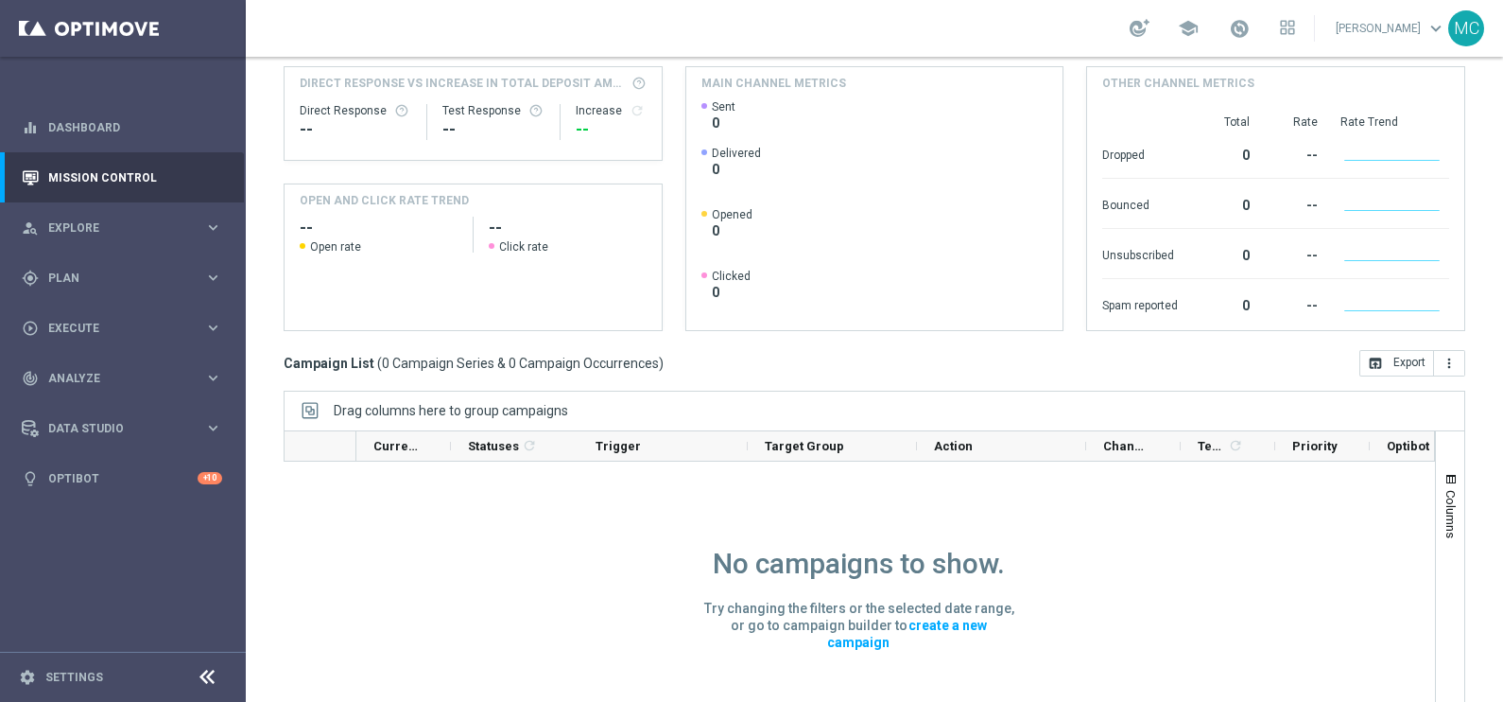
scroll to position [281, 0]
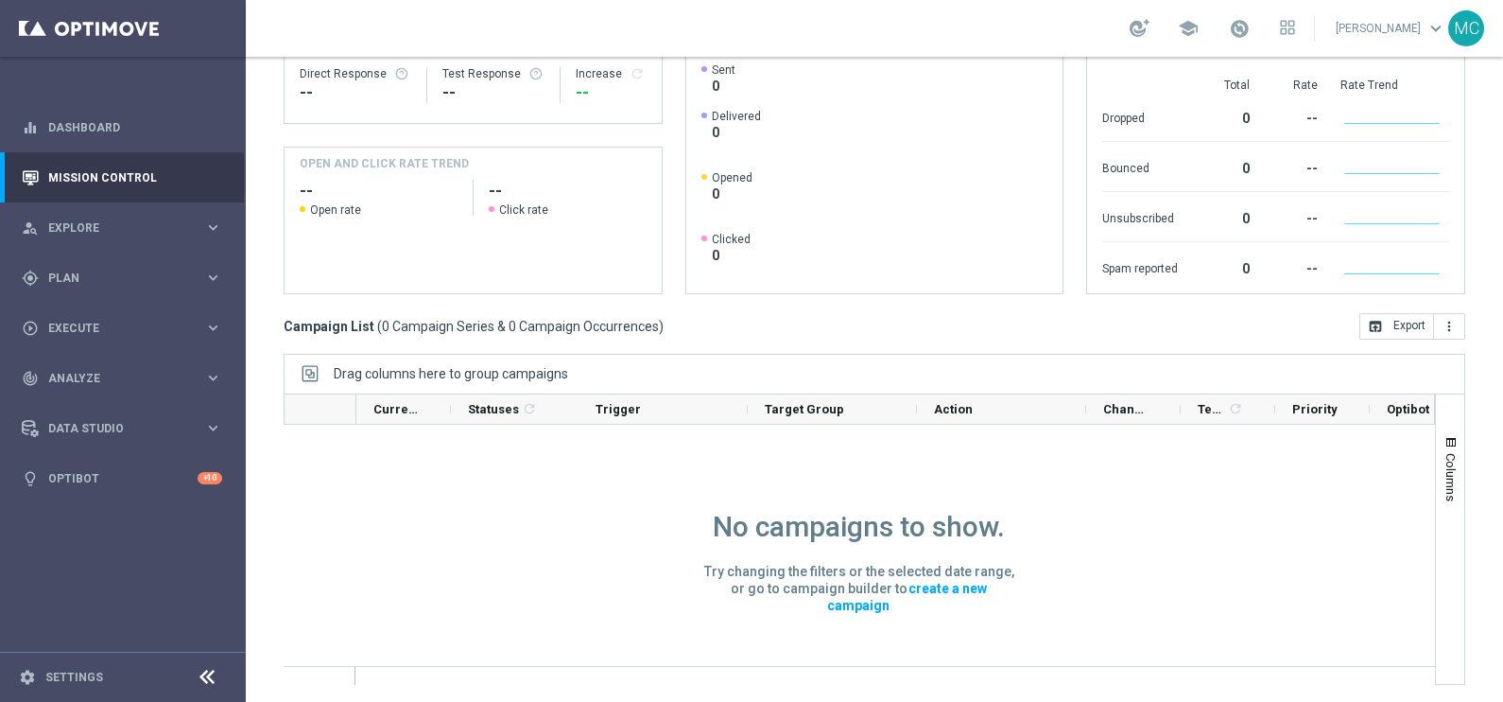
drag, startPoint x: 784, startPoint y: 525, endPoint x: 1046, endPoint y: 516, distance: 262.0
click at [1045, 519] on div "No campaigns to show. Try changing the filters or the selected date range, or g…" at bounding box center [859, 652] width 554 height 457
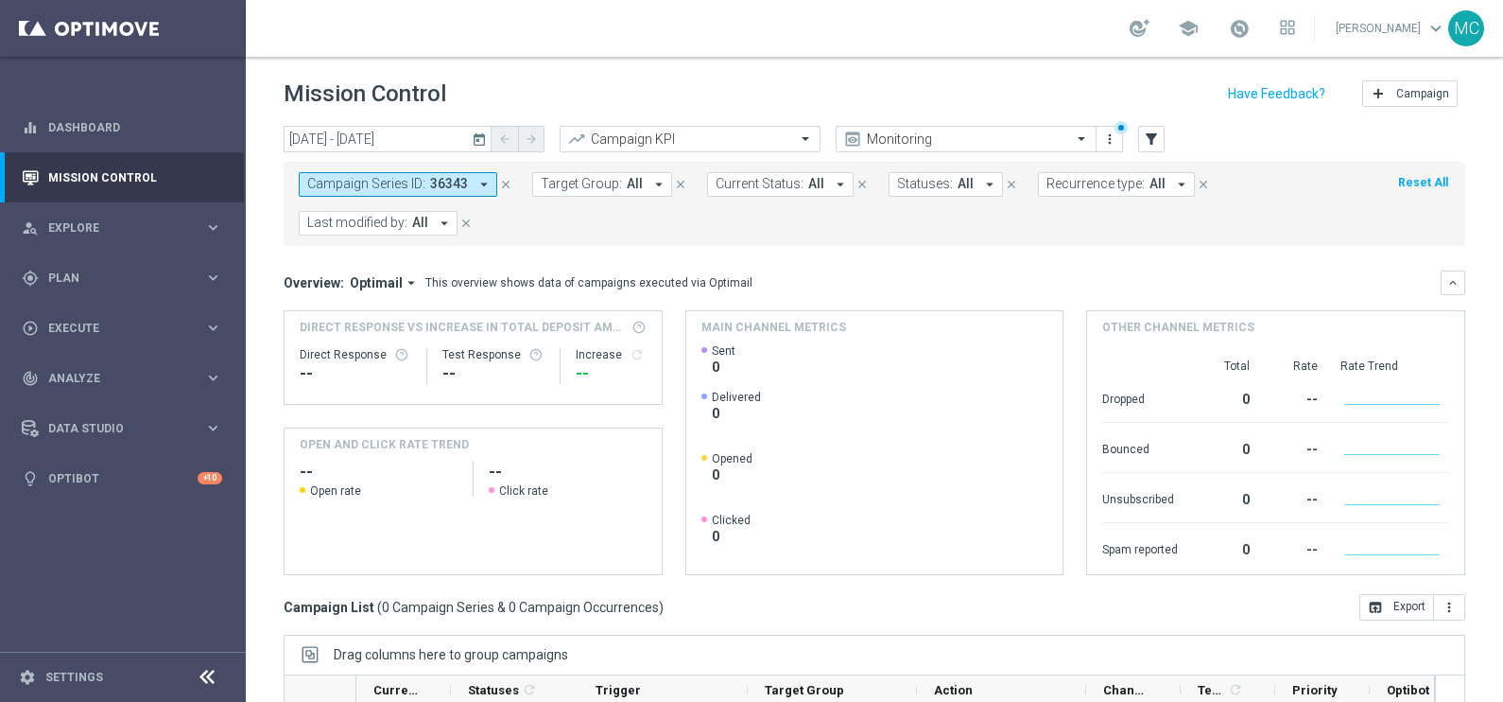
scroll to position [0, 0]
click at [392, 218] on span "Last modified by:" at bounding box center [357, 223] width 100 height 16
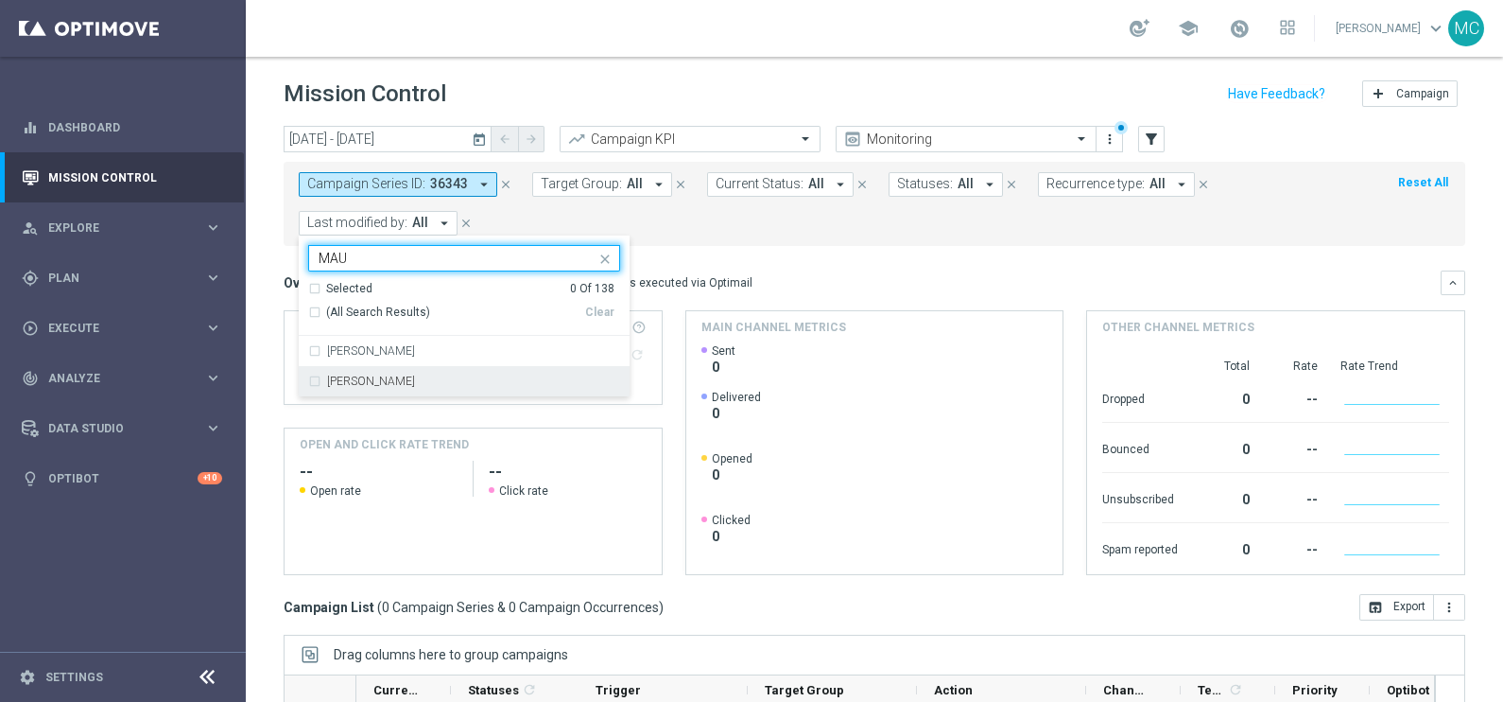
click at [363, 386] on label "[PERSON_NAME]" at bounding box center [371, 380] width 88 height 11
type input "MAU"
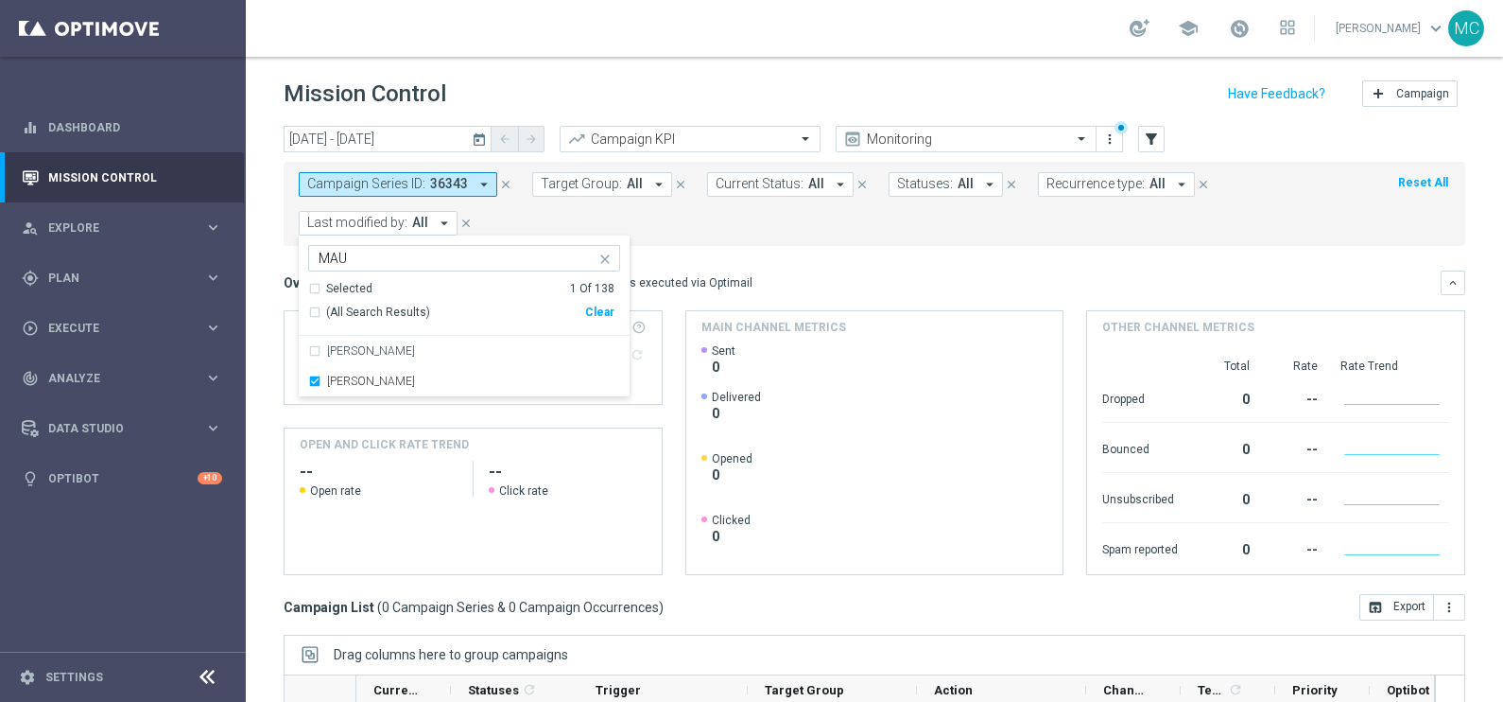
click at [864, 222] on form "Campaign Series ID: 36343 arrow_drop_down close Target Group: All arrow_drop_do…" at bounding box center [832, 203] width 1067 height 63
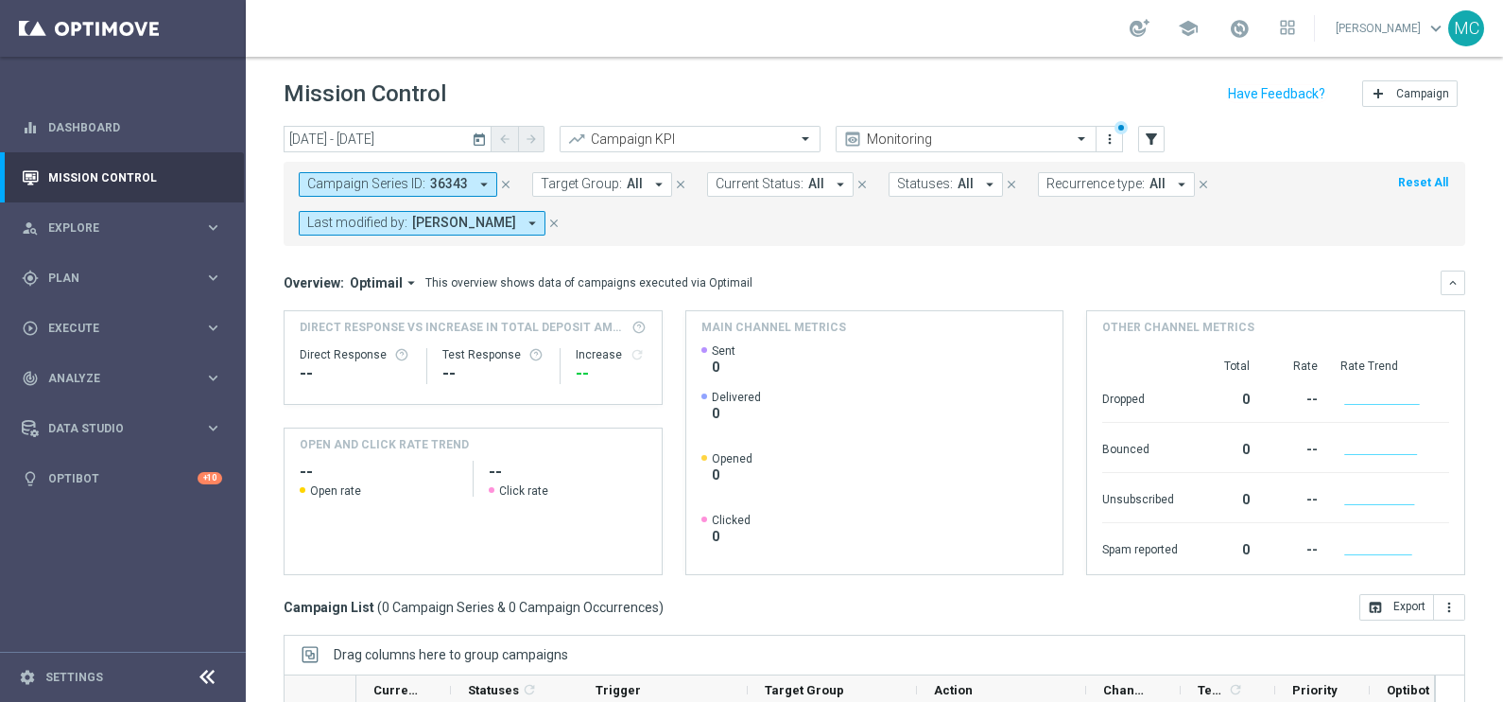
click at [476, 139] on icon "today" at bounding box center [480, 138] width 17 height 17
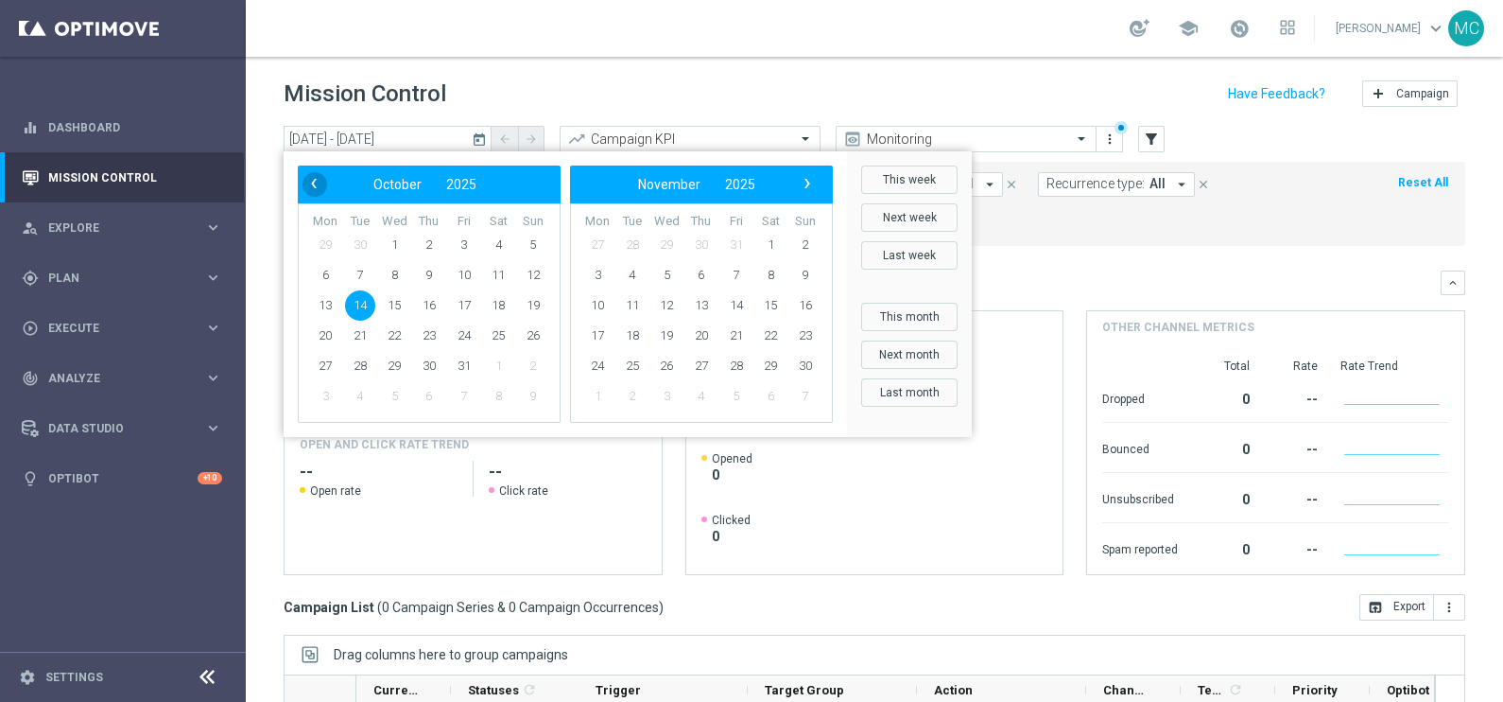
click at [317, 183] on span "‹" at bounding box center [314, 183] width 25 height 25
click at [312, 242] on span "1" at bounding box center [325, 245] width 30 height 30
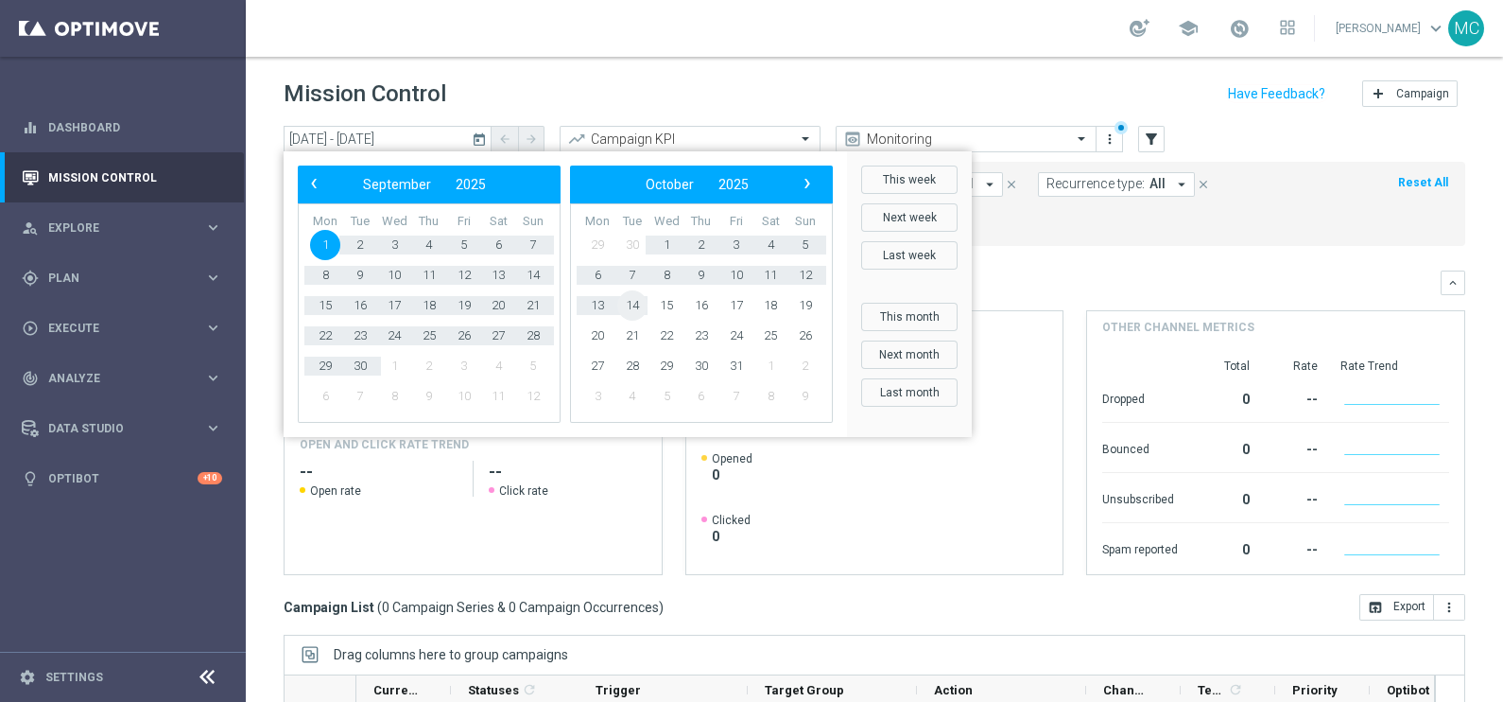
drag, startPoint x: 321, startPoint y: 242, endPoint x: 630, endPoint y: 299, distance: 313.4
click at [628, 299] on div "‹ ​ September ​ 2025 ​ › Mon Tue Wed Thu Fri Sat Sun 1 2 3 4 5" at bounding box center [565, 293] width 535 height 257
click at [703, 54] on div "school [PERSON_NAME] keyboard_arrow_down MC" at bounding box center [874, 28] width 1257 height 57
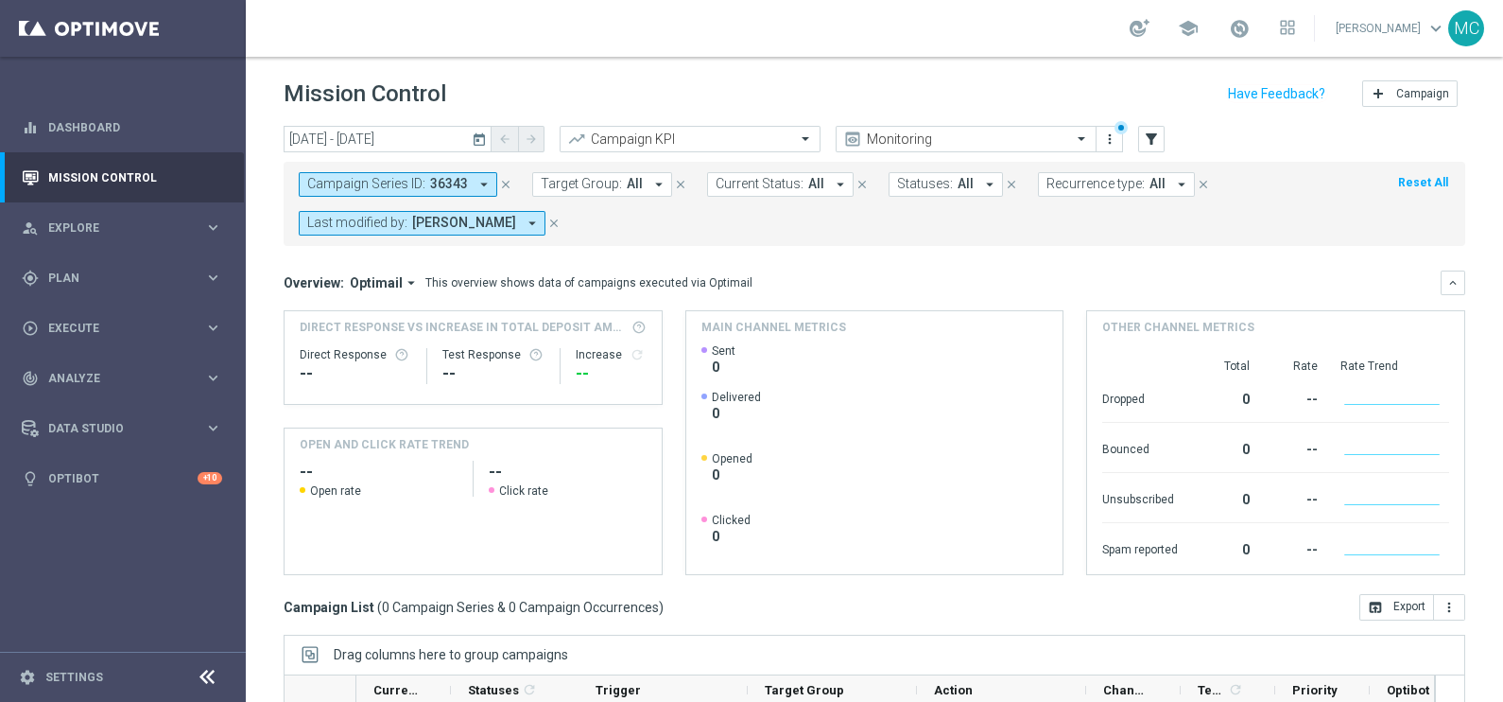
click at [964, 59] on header "Mission Control add Campaign" at bounding box center [874, 91] width 1257 height 69
click at [478, 143] on icon "today" at bounding box center [480, 138] width 17 height 17
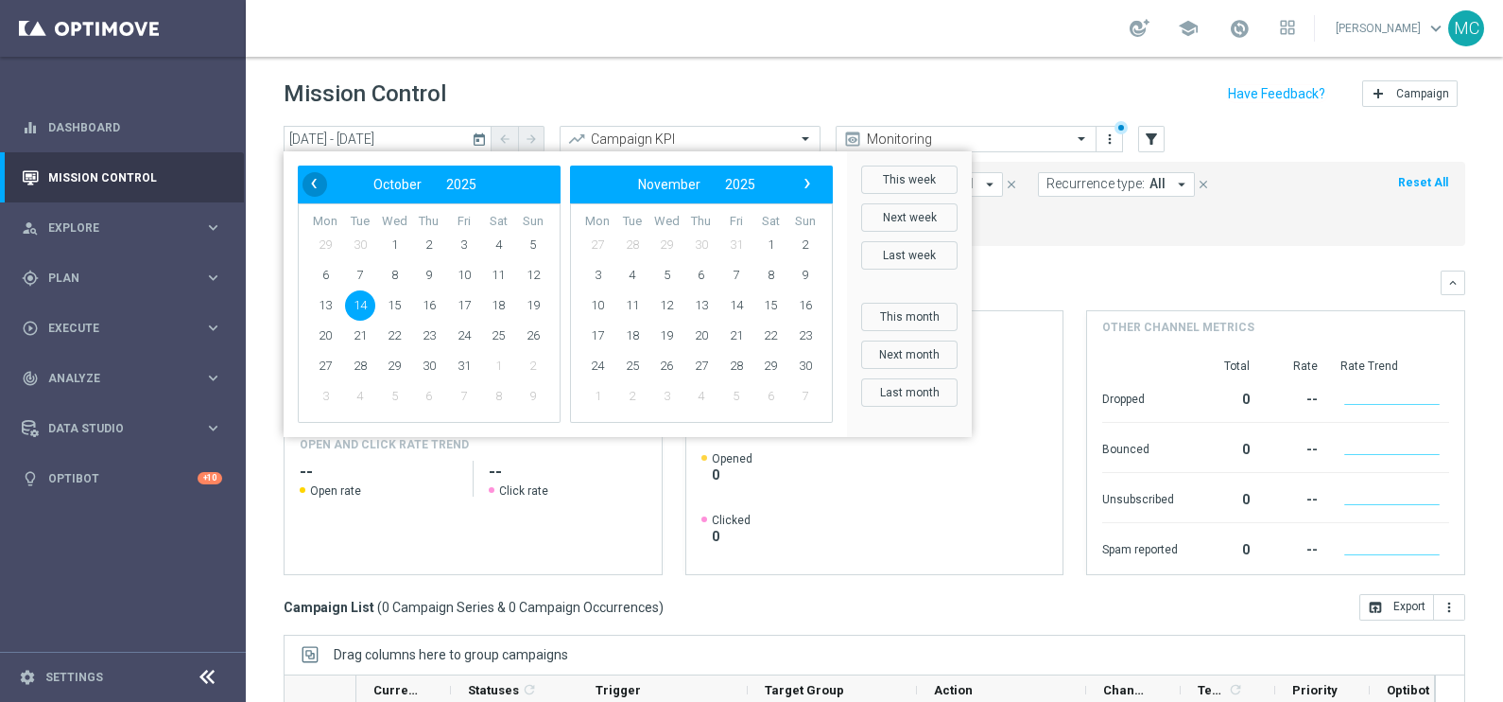
click at [309, 188] on span "‹" at bounding box center [314, 183] width 25 height 25
drag, startPoint x: 335, startPoint y: 232, endPoint x: 318, endPoint y: 244, distance: 21.0
click at [318, 244] on span "1" at bounding box center [325, 245] width 30 height 30
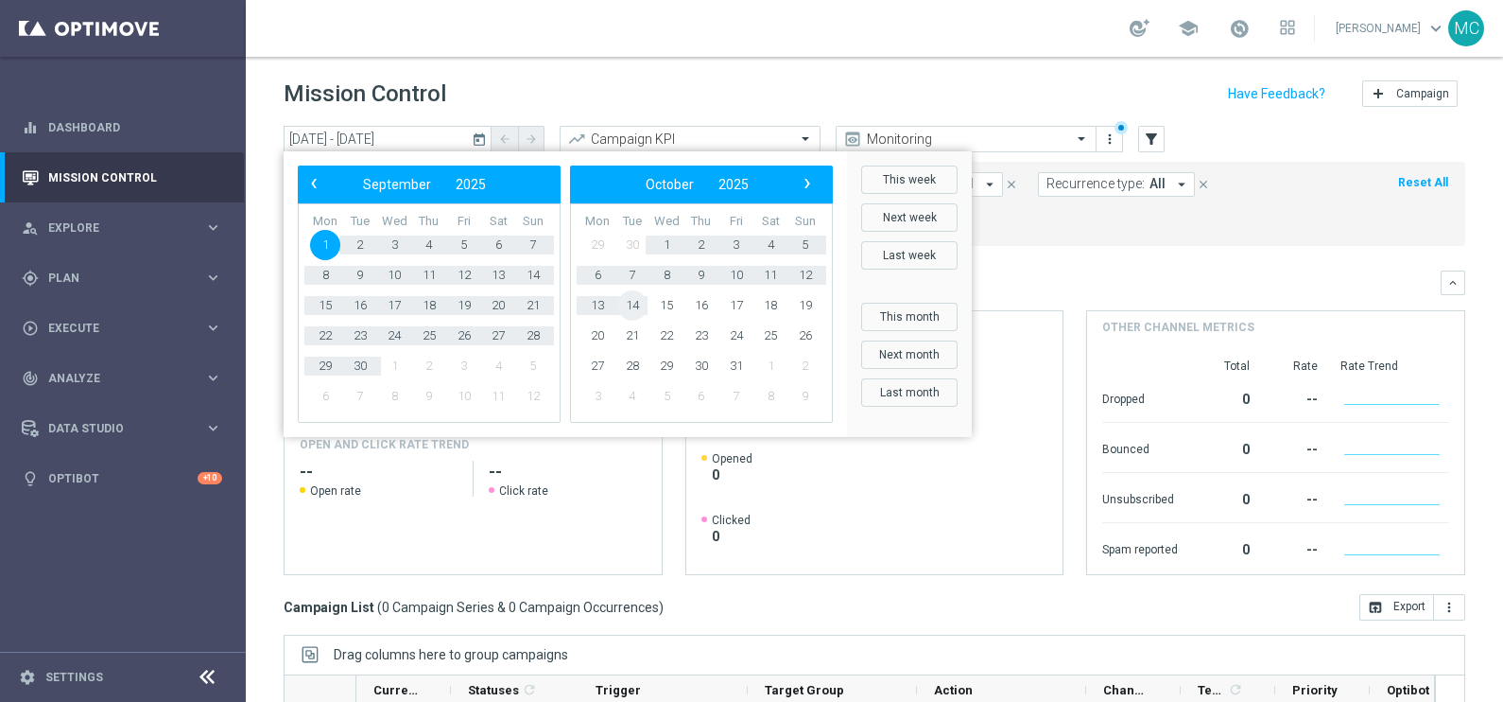
drag, startPoint x: 325, startPoint y: 256, endPoint x: 628, endPoint y: 301, distance: 305.8
click at [628, 301] on div "‹ ​ September ​ 2025 ​ › Mon Tue Wed Thu Fri Sat Sun 1 2 3 4 5" at bounding box center [565, 293] width 535 height 257
click at [628, 301] on span "14" at bounding box center [632, 305] width 30 height 30
type input "[DATE] - [DATE]"
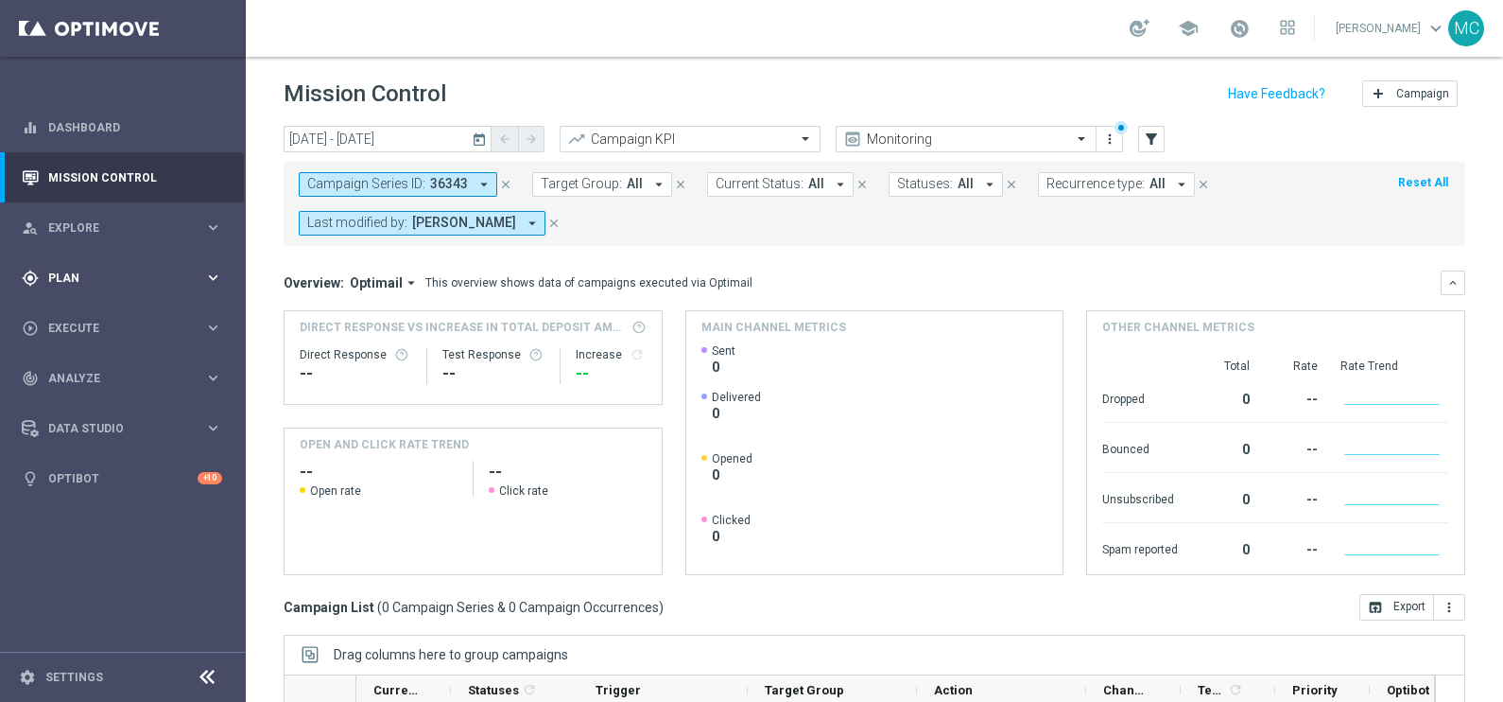
click at [222, 283] on icon "keyboard_arrow_right" at bounding box center [213, 278] width 18 height 18
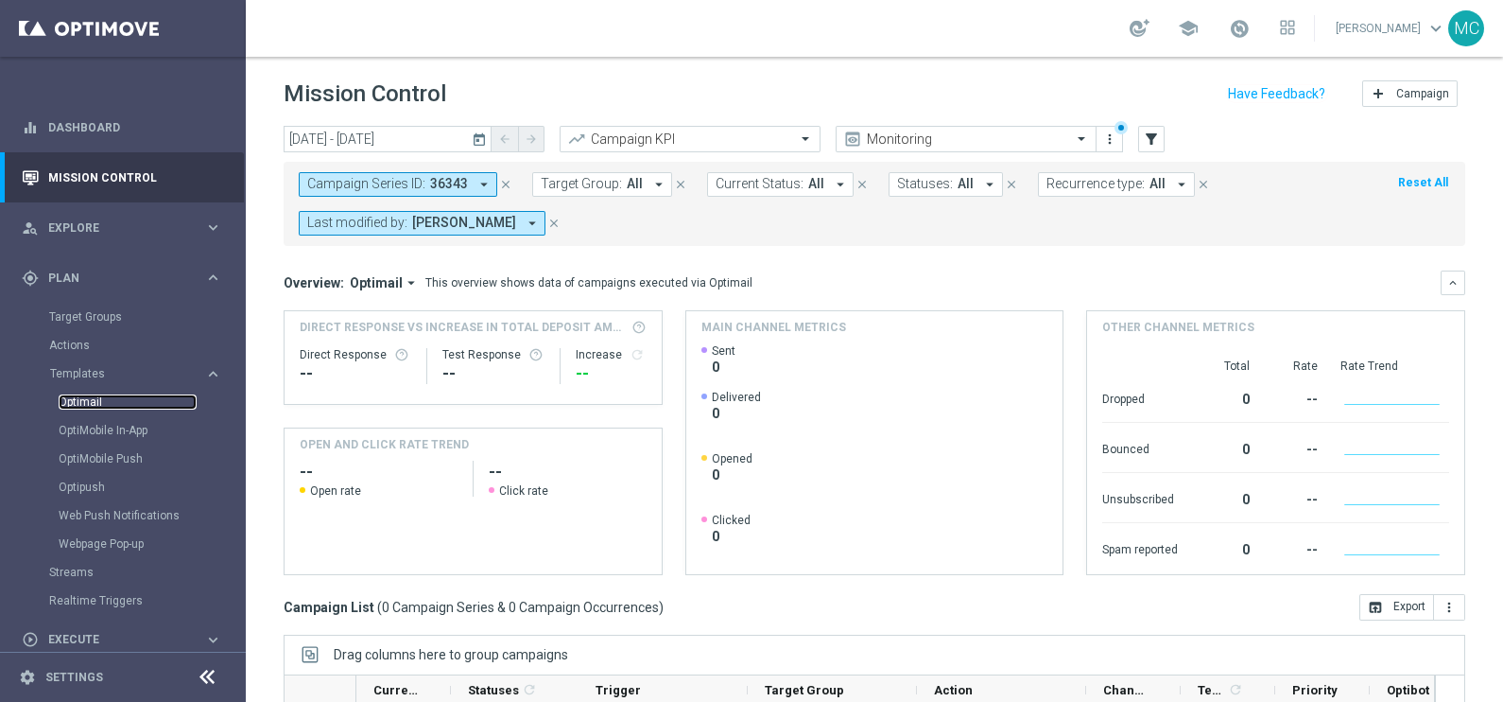
click at [78, 400] on link "Optimail" at bounding box center [128, 401] width 138 height 15
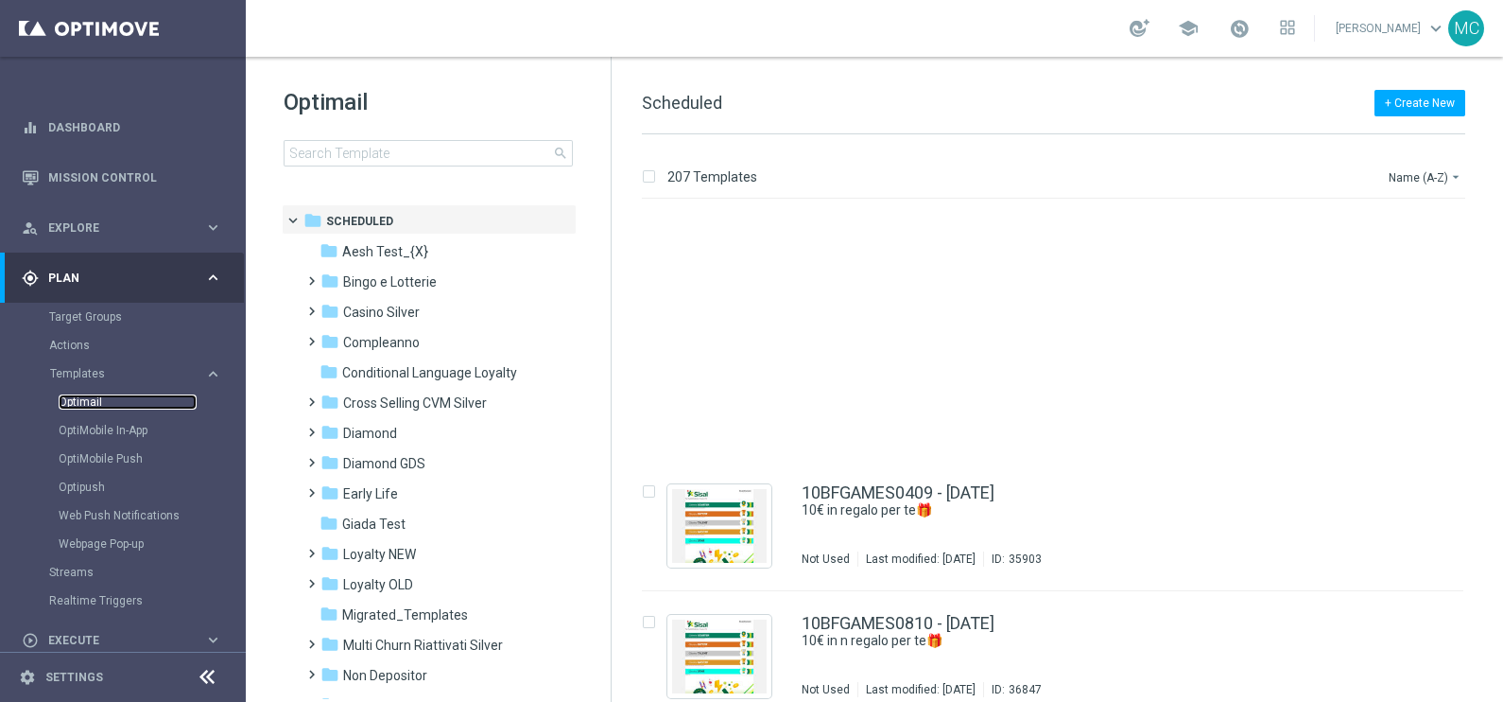
scroll to position [355, 0]
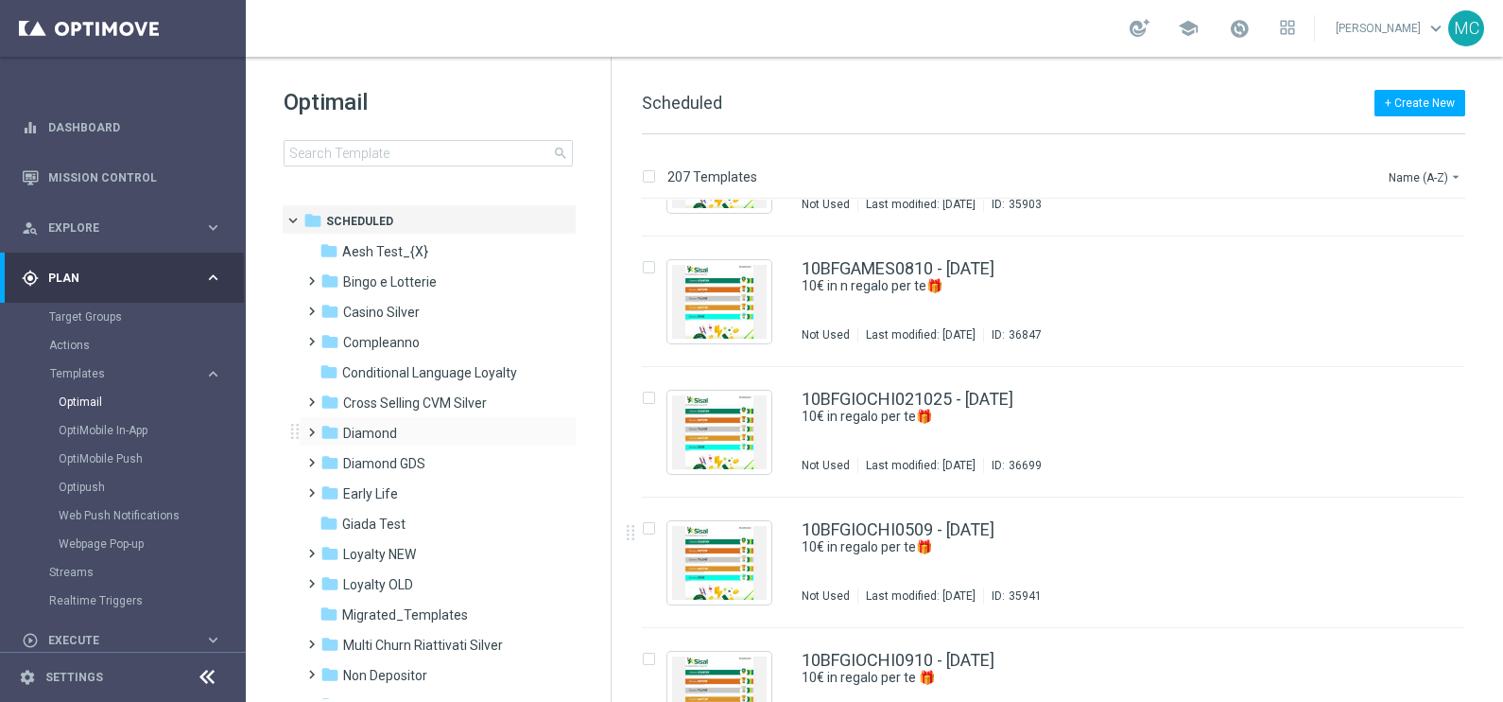
click at [305, 427] on span at bounding box center [307, 424] width 9 height 8
click at [331, 488] on span at bounding box center [326, 484] width 9 height 8
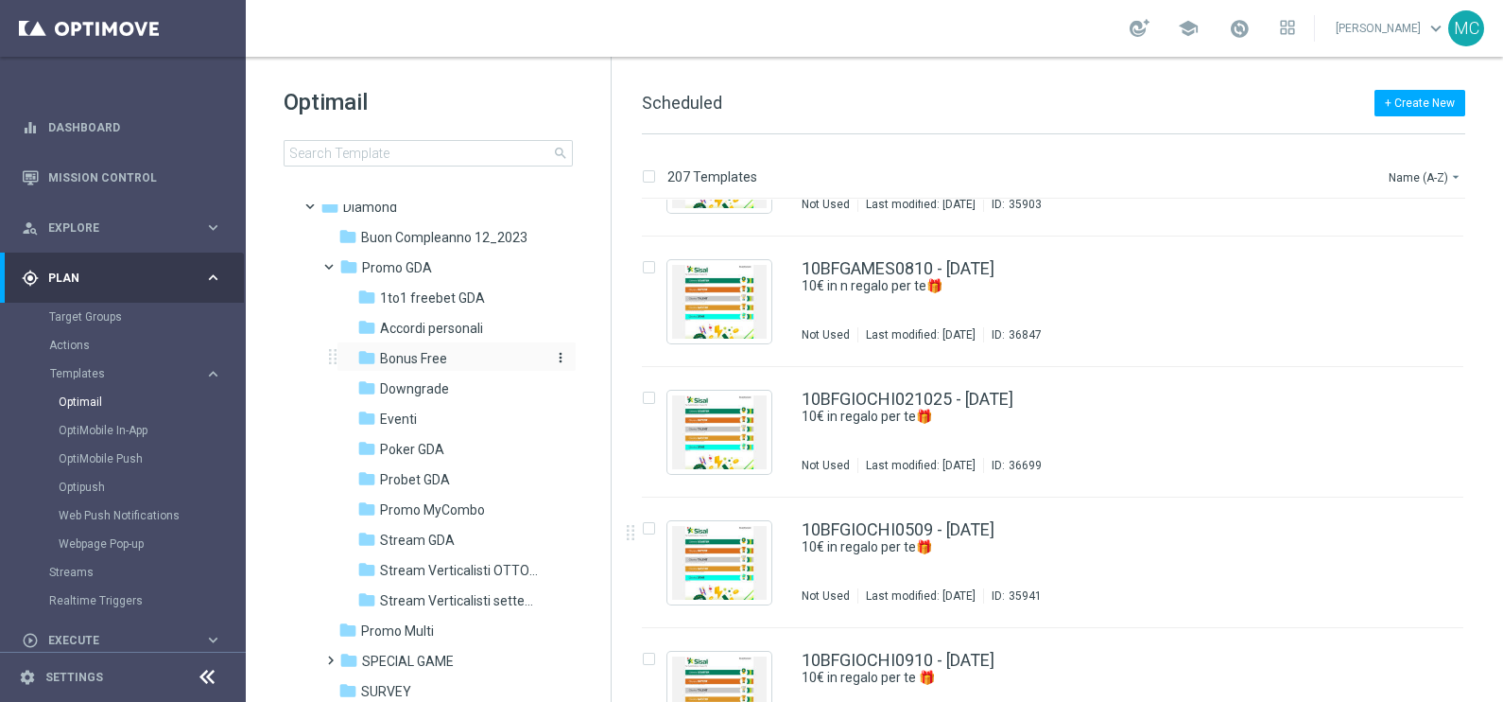
scroll to position [235, 0]
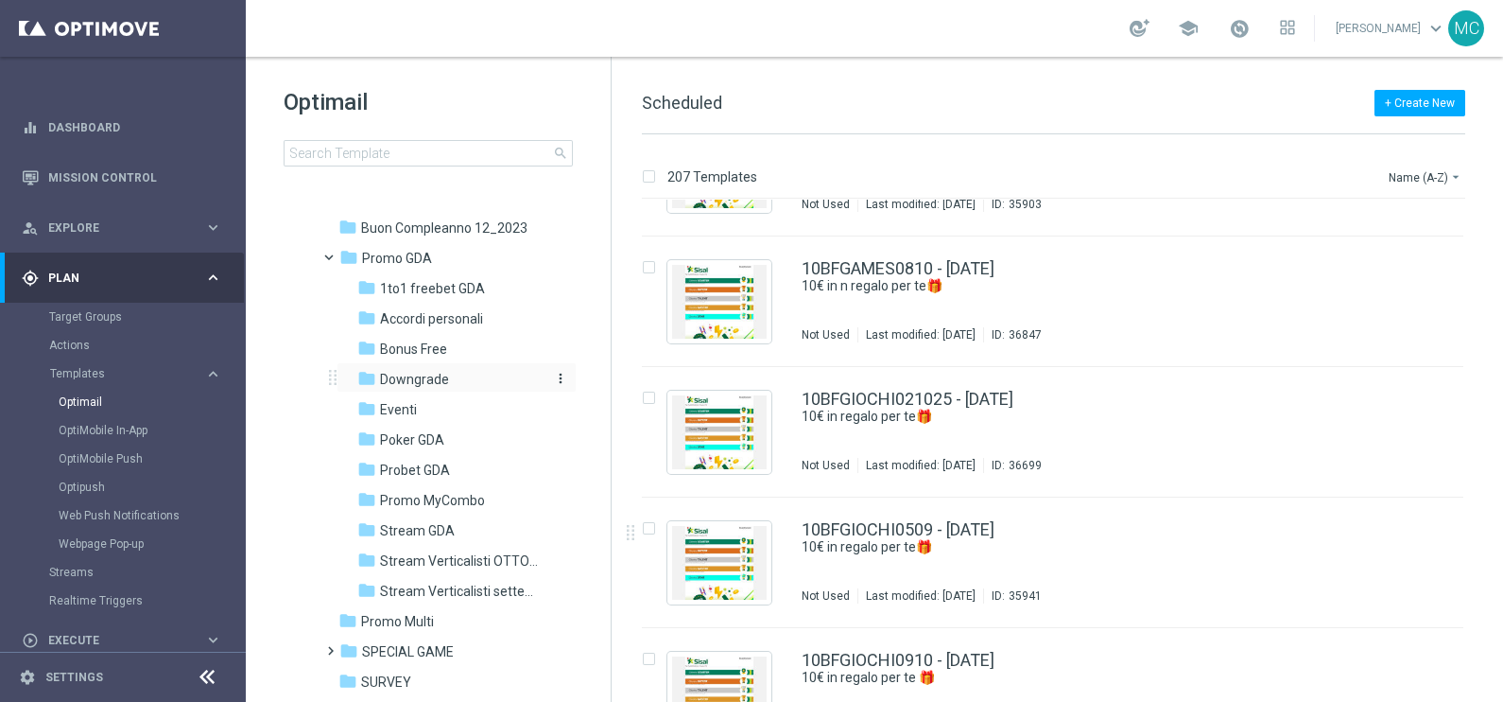
click at [412, 380] on span "Downgrade" at bounding box center [414, 379] width 69 height 17
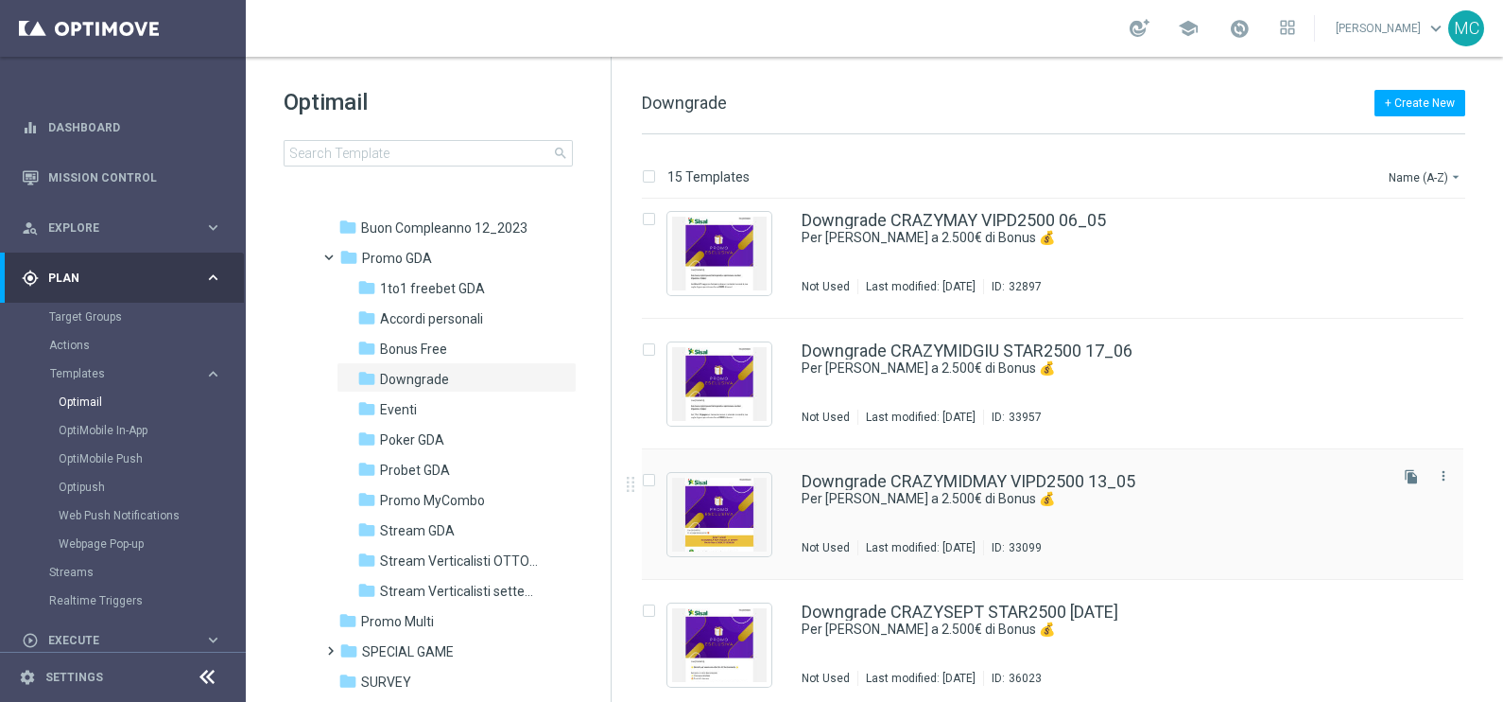
scroll to position [1455, 0]
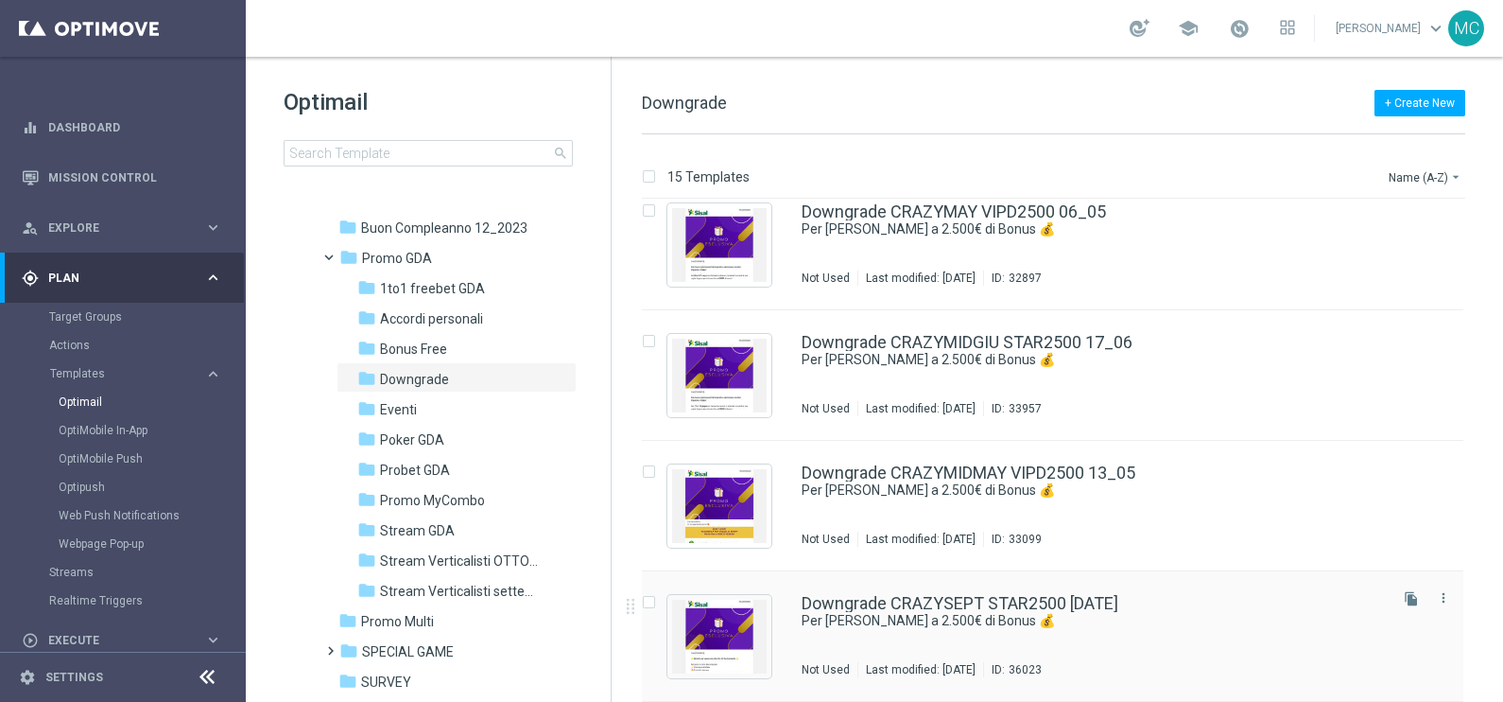
click at [1404, 599] on icon "file_copy" at bounding box center [1411, 598] width 15 height 15
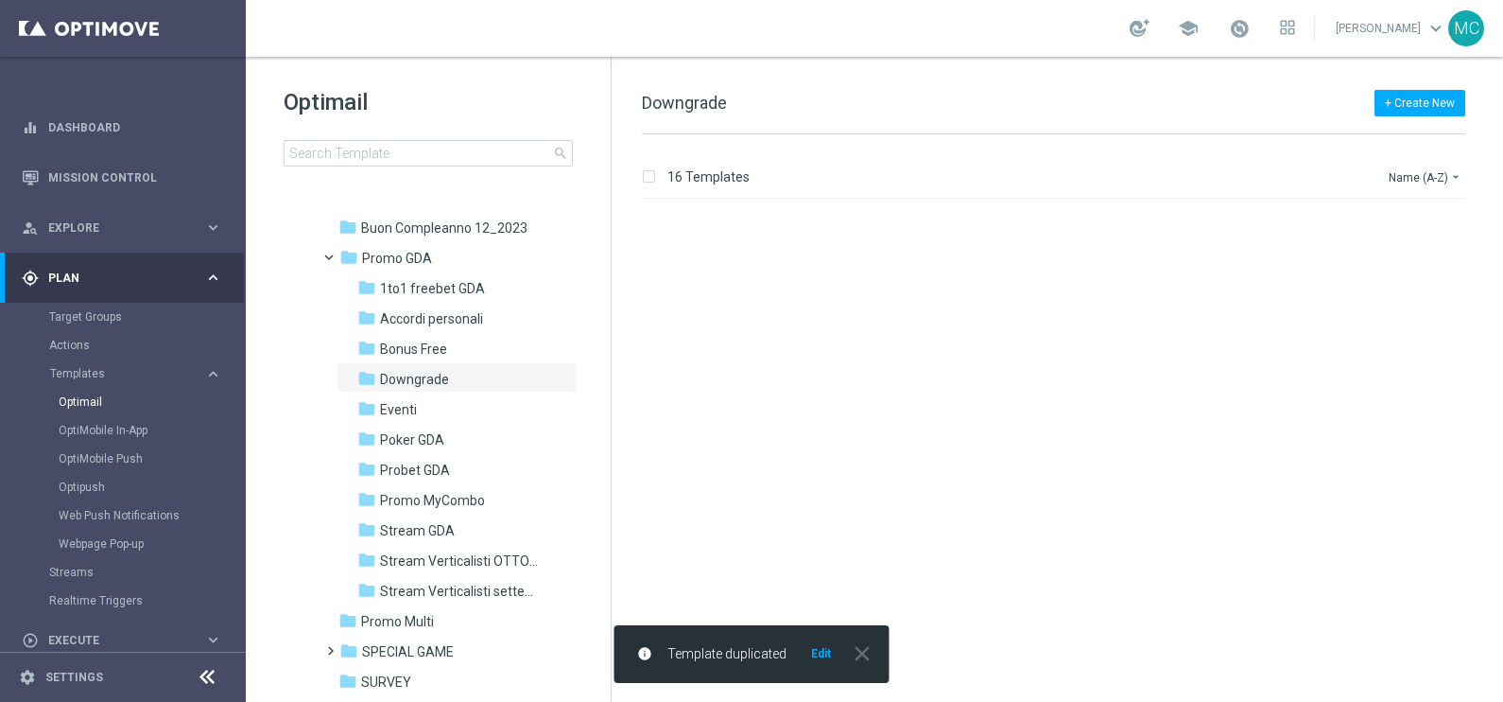
scroll to position [1585, 0]
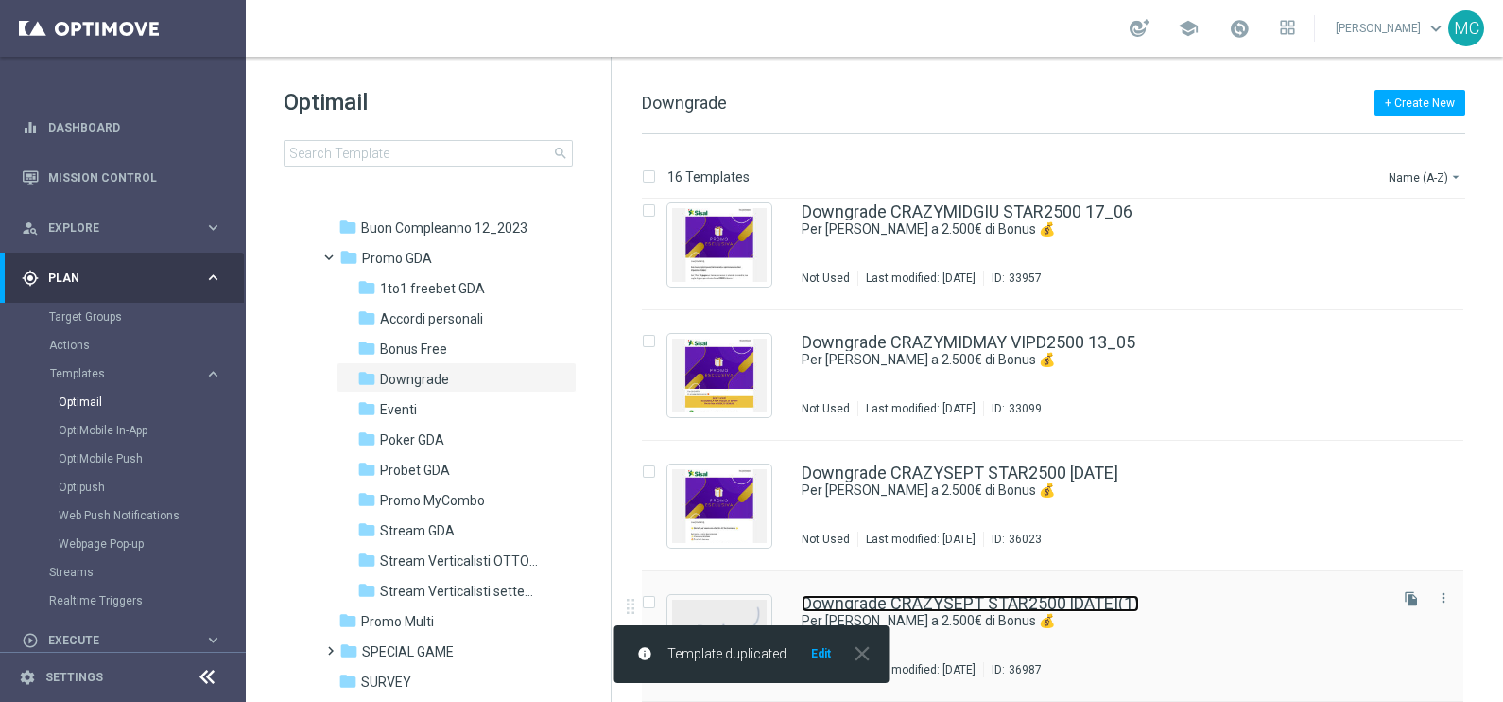
click at [1102, 607] on link "Downgrade CRAZYSEPT STAR2500 [DATE](1)" at bounding box center [971, 603] width 338 height 17
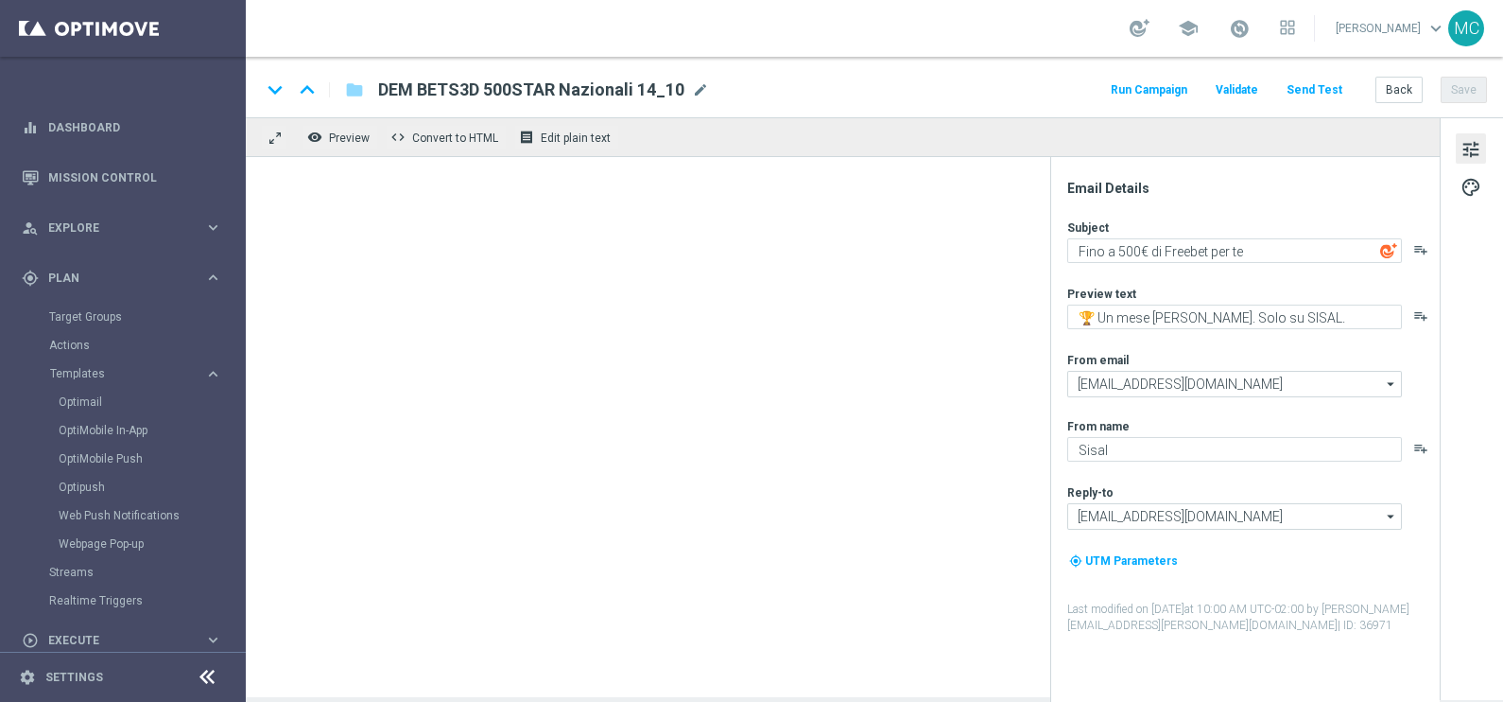
type input "Downgrade CRAZYSEPT STAR2500 [DATE](1)"
type textarea "Per [PERSON_NAME] a 2.500€ di Bonus 💰"
type textarea "Il sipario si apre. Tocca a te."
type input "[EMAIL_ADDRESS][DOMAIN_NAME]"
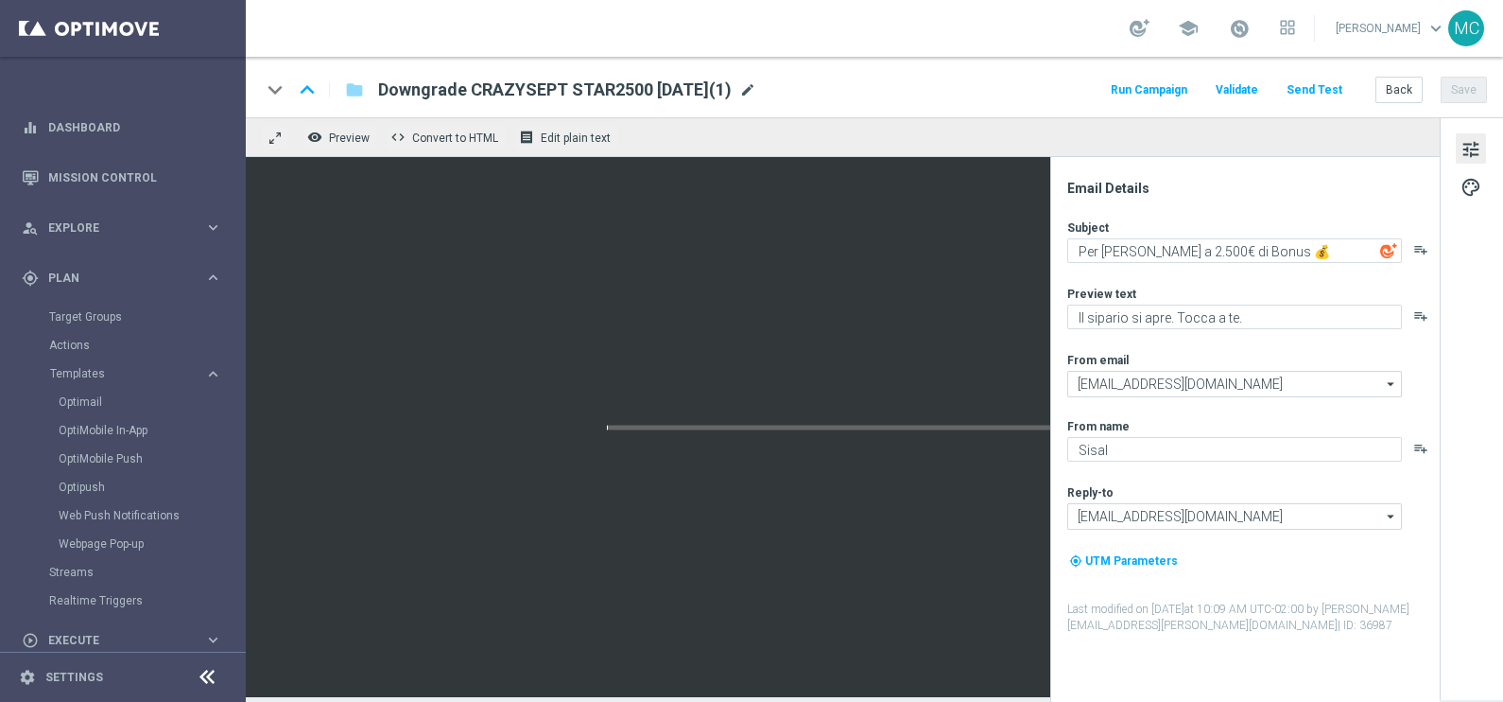
click at [756, 80] on div "Downgrade CRAZYSEPT STAR2500 [DATE](1) mode_edit" at bounding box center [567, 90] width 378 height 25
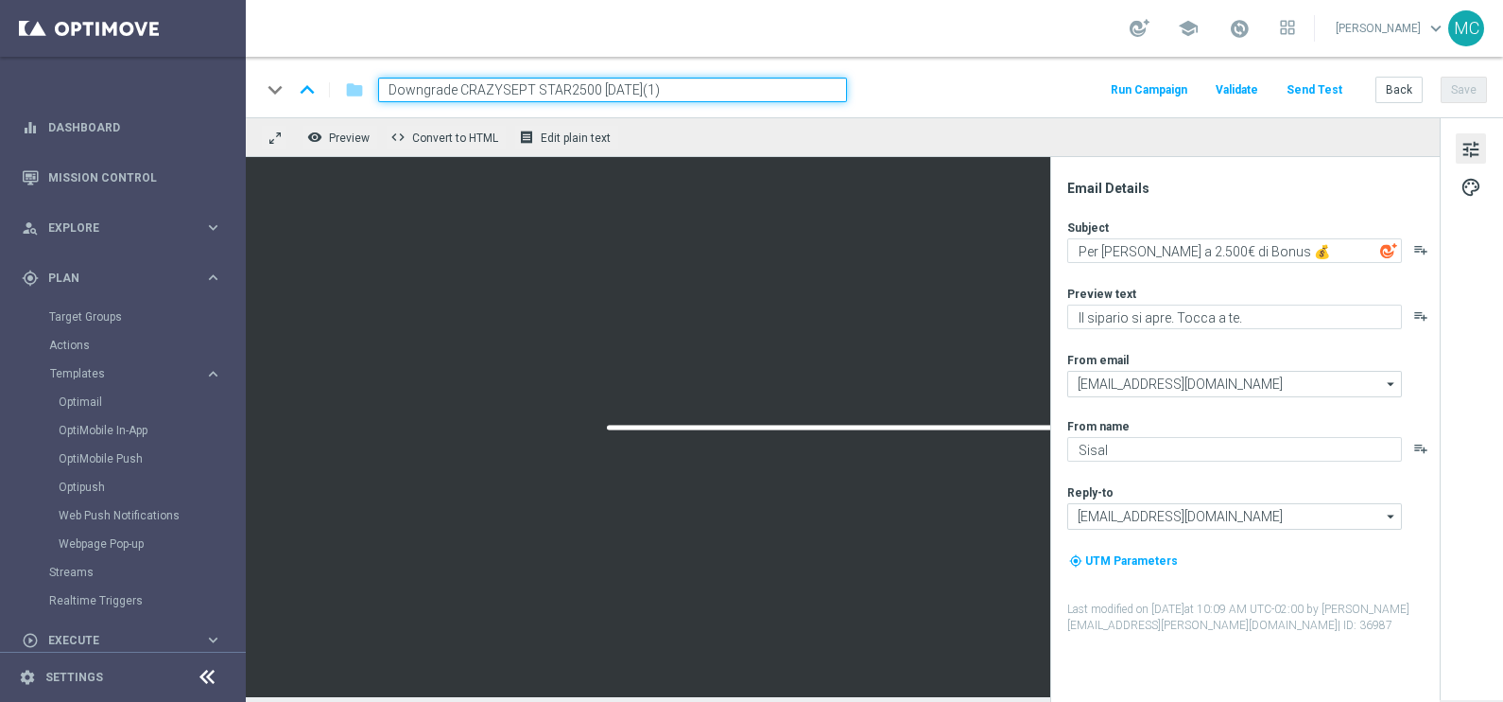
drag, startPoint x: 530, startPoint y: 87, endPoint x: 498, endPoint y: 70, distance: 36.4
click at [501, 79] on input "Downgrade CRAZYSEPT STAR2500 [DATE](1)" at bounding box center [612, 90] width 469 height 25
drag, startPoint x: 613, startPoint y: 89, endPoint x: 601, endPoint y: 88, distance: 11.4
click at [601, 88] on input "Downgrade CRAZYOCTB STAR2500 [DATE](1)" at bounding box center [612, 90] width 469 height 25
drag, startPoint x: 630, startPoint y: 85, endPoint x: 619, endPoint y: 87, distance: 10.6
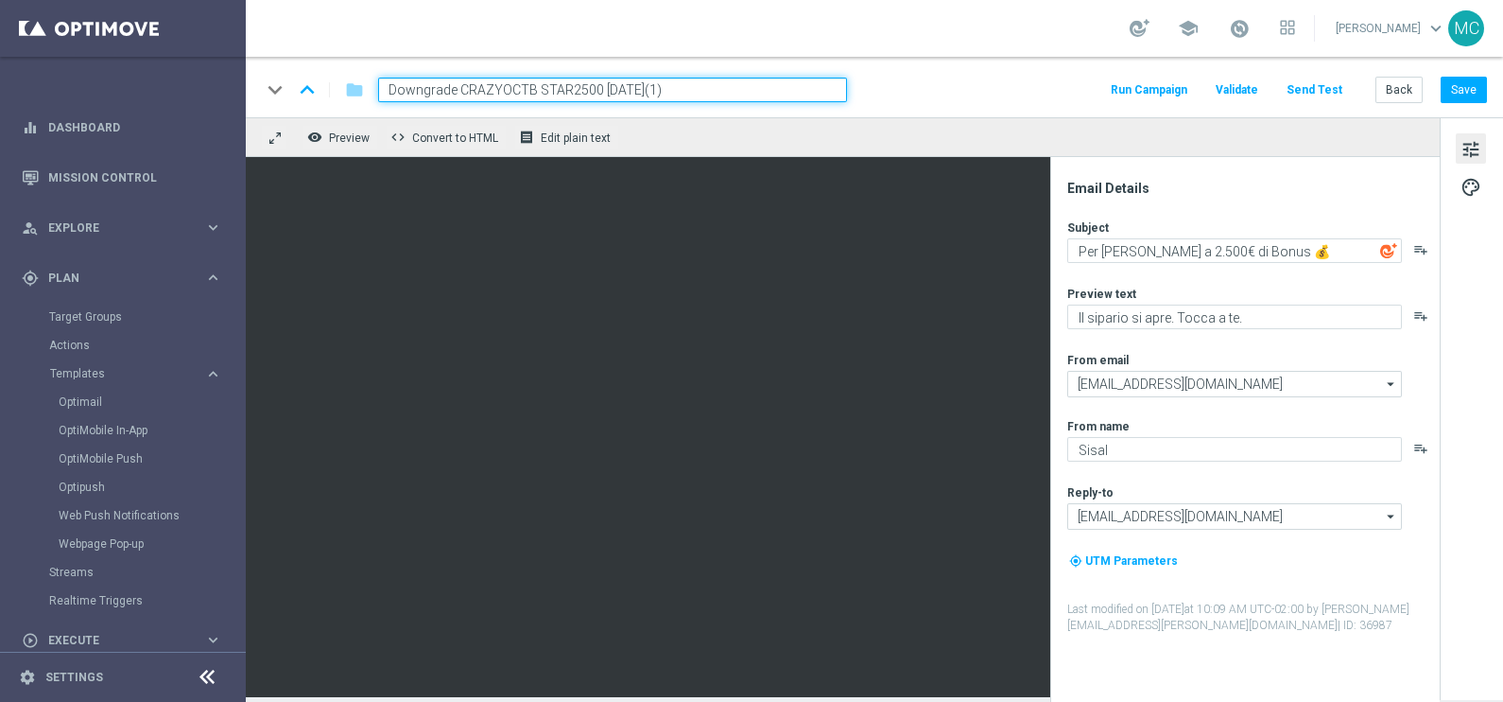
click at [619, 87] on input "Downgrade CRAZYOCTB STAR2500 [DATE](1)" at bounding box center [612, 90] width 469 height 25
click at [679, 89] on input "Downgrade CRAZYOCTB STAR2500 [DATE](1)" at bounding box center [612, 90] width 469 height 25
click at [705, 85] on input "Downgrade CRAZYOCTB STAR2500 [DATE]" at bounding box center [612, 90] width 469 height 25
type input "Downgrade CRAZYOCTB STAR2500 [DATE]"
click at [702, 142] on div "remove_red_eye Preview code Convert to HTML receipt Edit plain text" at bounding box center [843, 137] width 1194 height 40
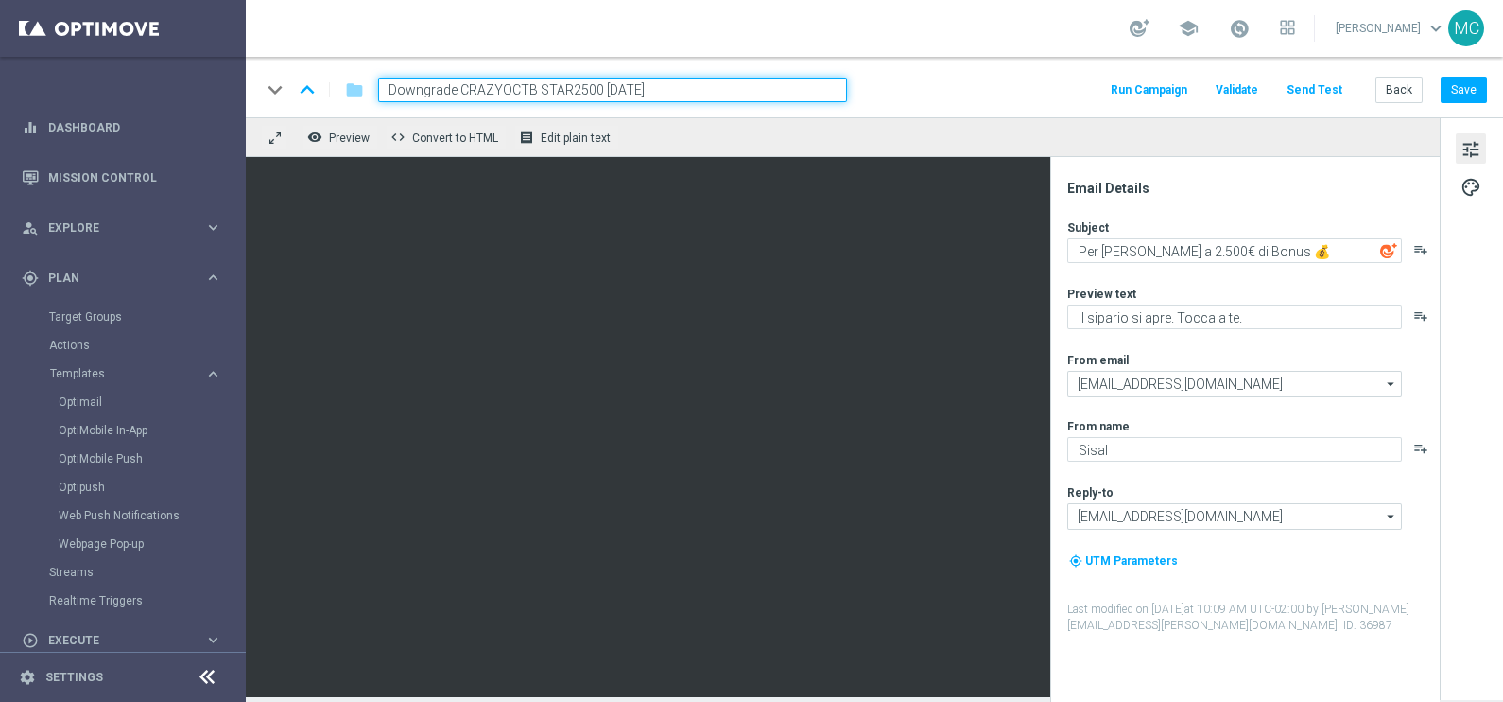
click at [695, 87] on input "Downgrade CRAZYOCTB STAR2500 [DATE]" at bounding box center [612, 90] width 469 height 25
click at [699, 47] on div "school [PERSON_NAME] keyboard_arrow_down MC" at bounding box center [874, 28] width 1257 height 57
click at [774, 131] on div "remove_red_eye Preview code Convert to HTML receipt Edit plain text" at bounding box center [843, 137] width 1194 height 40
click at [728, 90] on input "Downgrade CRAZYOCTB STAR2500 [DATE]" at bounding box center [612, 90] width 469 height 25
click at [741, 26] on div "school [PERSON_NAME] keyboard_arrow_down MC" at bounding box center [874, 28] width 1257 height 57
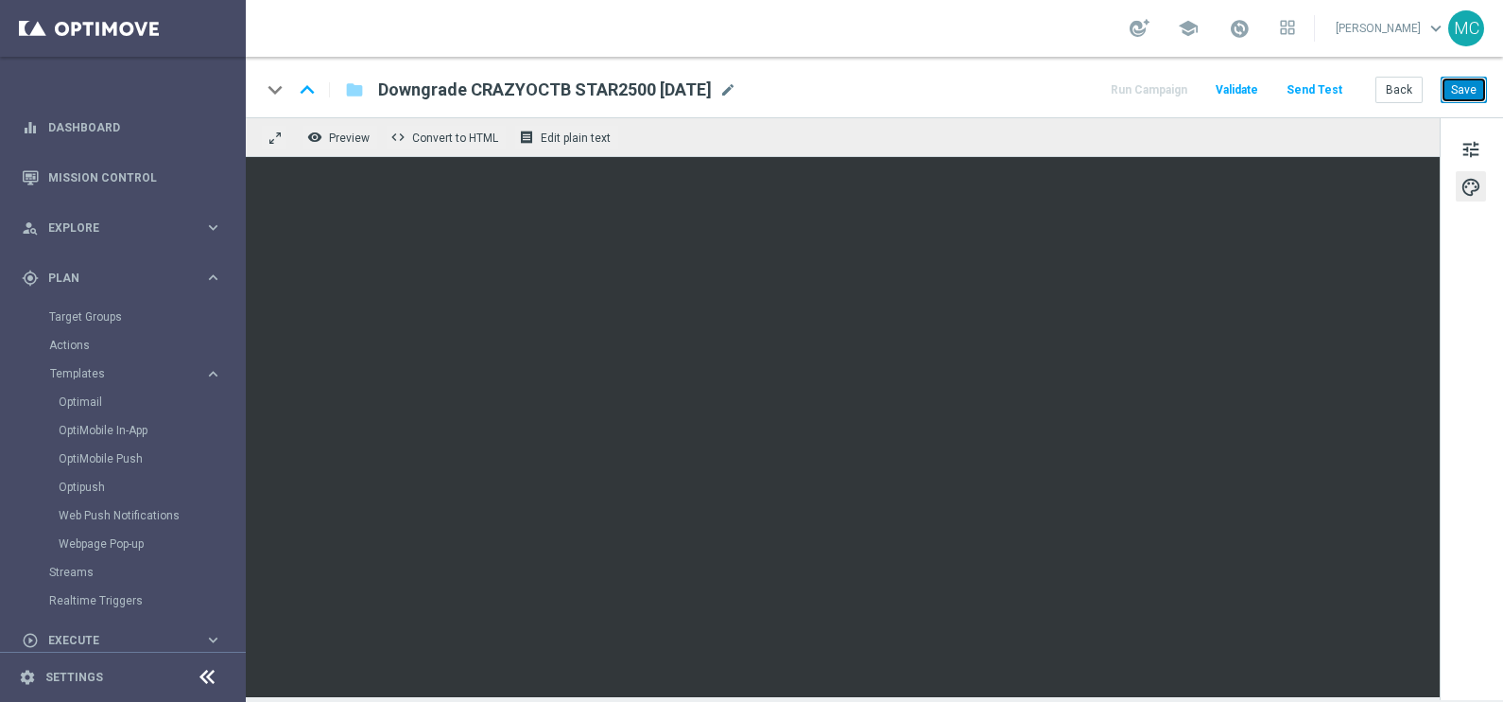
click at [1455, 90] on button "Save" at bounding box center [1464, 90] width 46 height 26
click at [1451, 94] on button "Save" at bounding box center [1464, 90] width 46 height 26
click at [1460, 90] on button "Save" at bounding box center [1464, 90] width 46 height 26
click at [1461, 95] on button "Save" at bounding box center [1464, 90] width 46 height 26
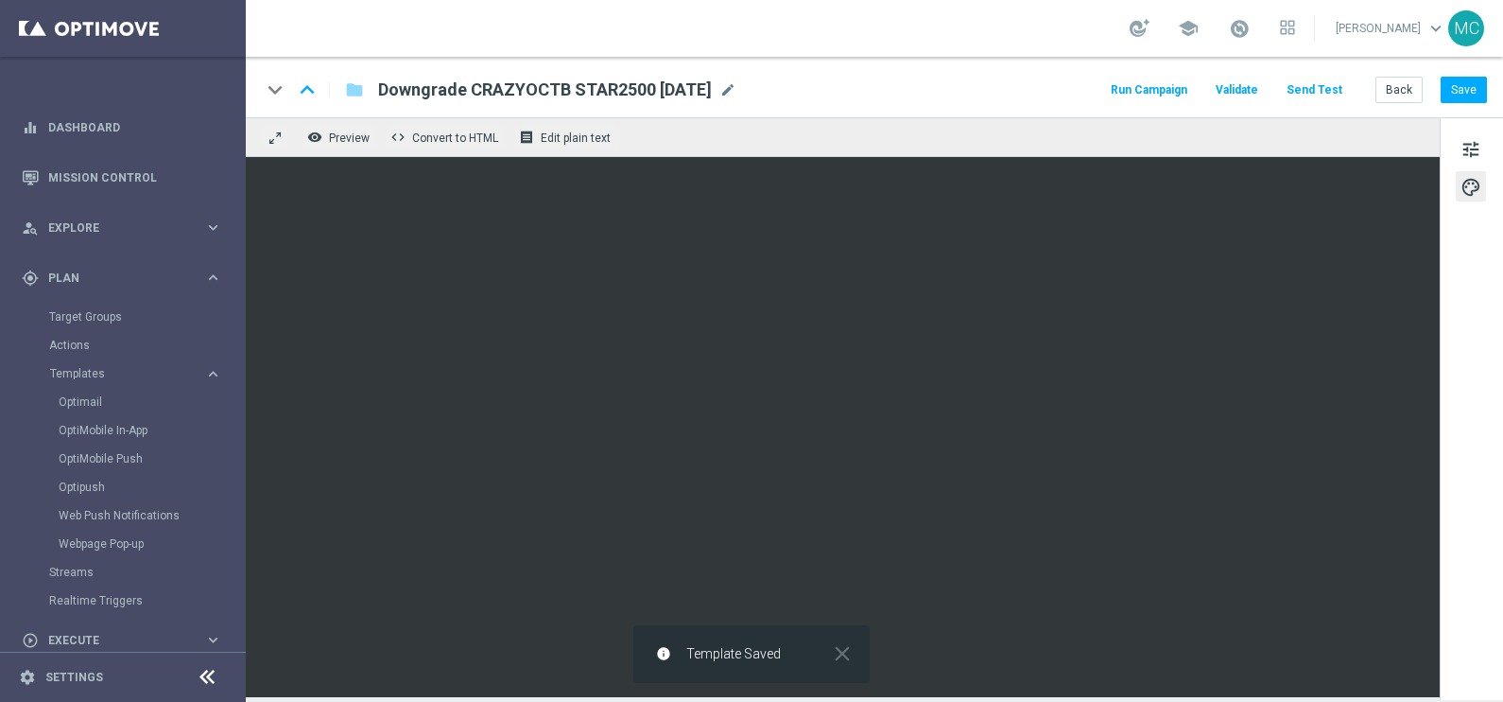
click at [1136, 87] on button "Run Campaign" at bounding box center [1149, 91] width 82 height 26
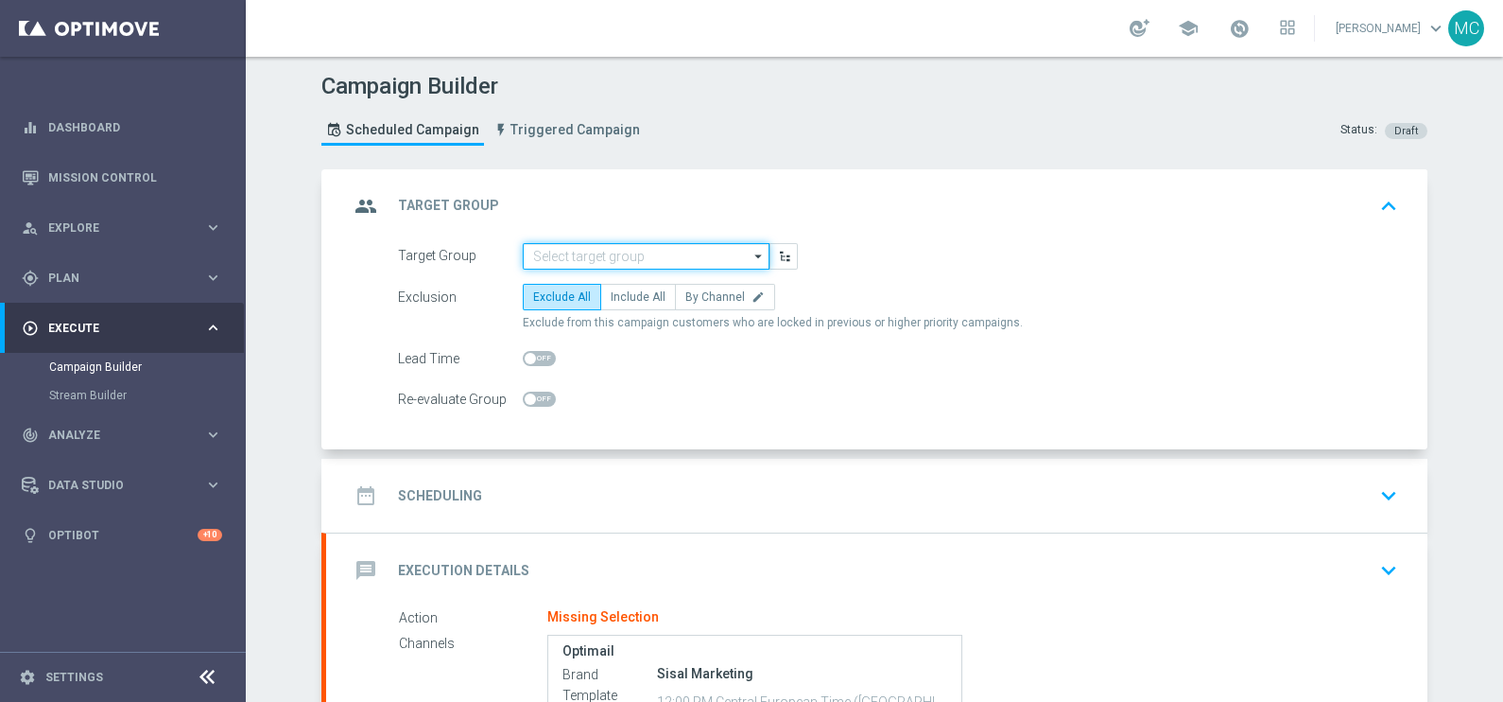
click at [760, 253] on input at bounding box center [646, 256] width 247 height 26
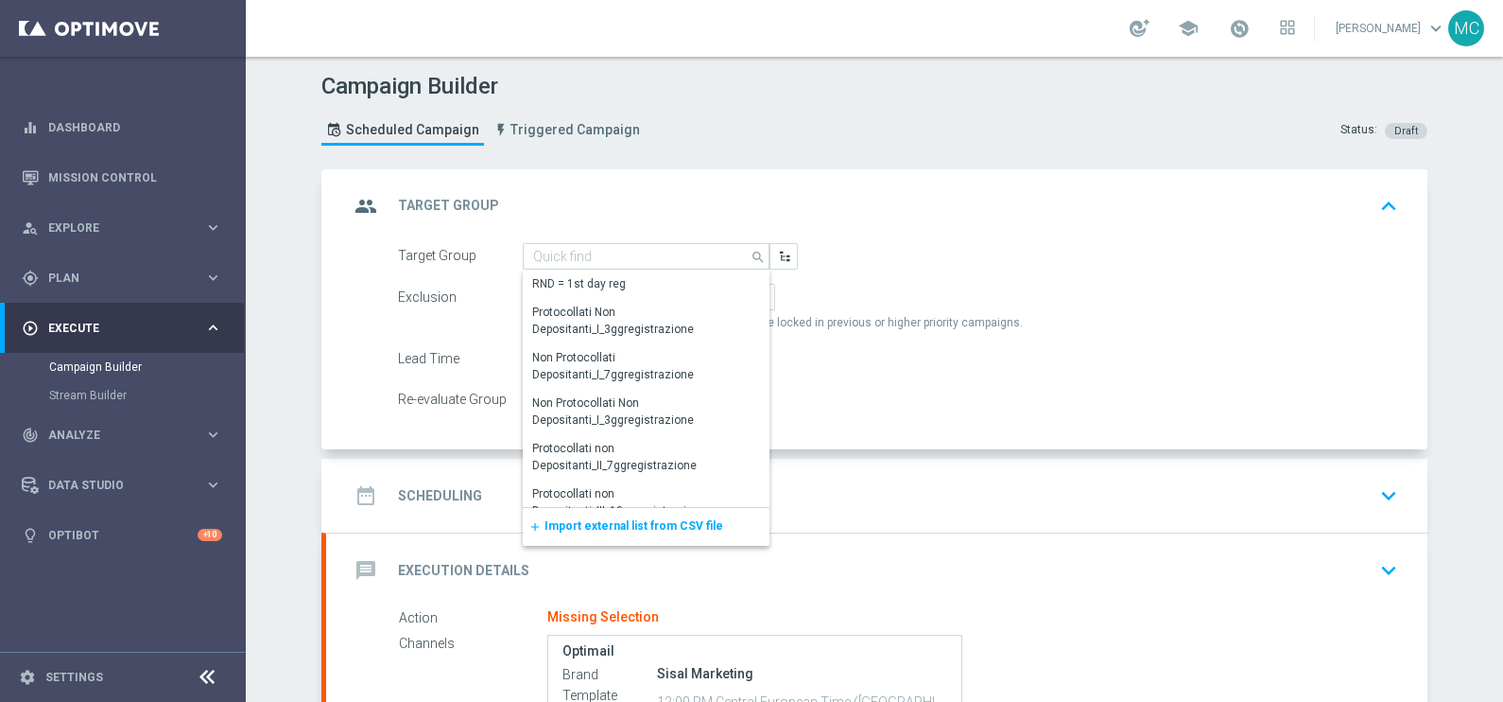
click at [637, 511] on div "add Import external list from CSV file" at bounding box center [646, 527] width 247 height 38
click at [650, 528] on span "Import external list from CSV file" at bounding box center [634, 525] width 179 height 13
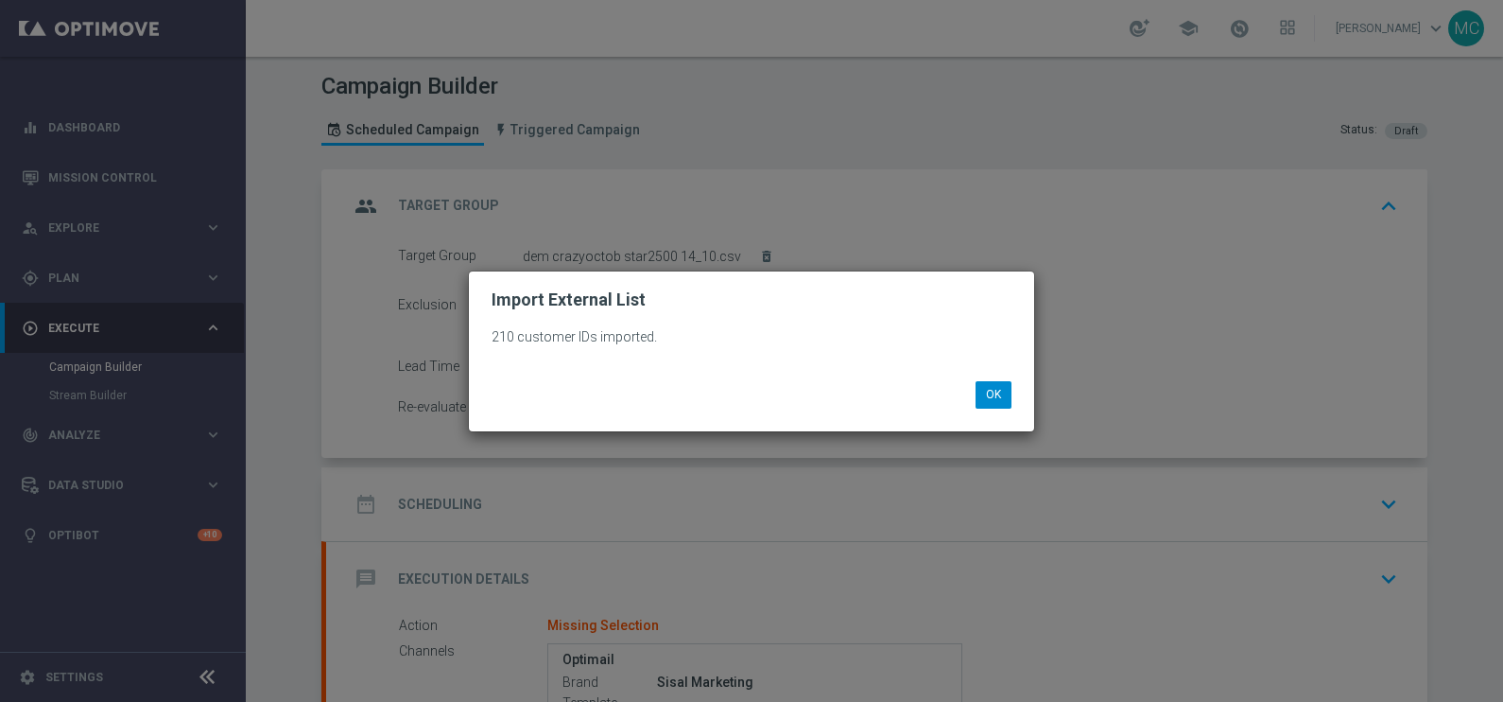
click at [1002, 382] on div "OK" at bounding box center [751, 387] width 548 height 41
click at [987, 394] on button "OK" at bounding box center [994, 394] width 36 height 26
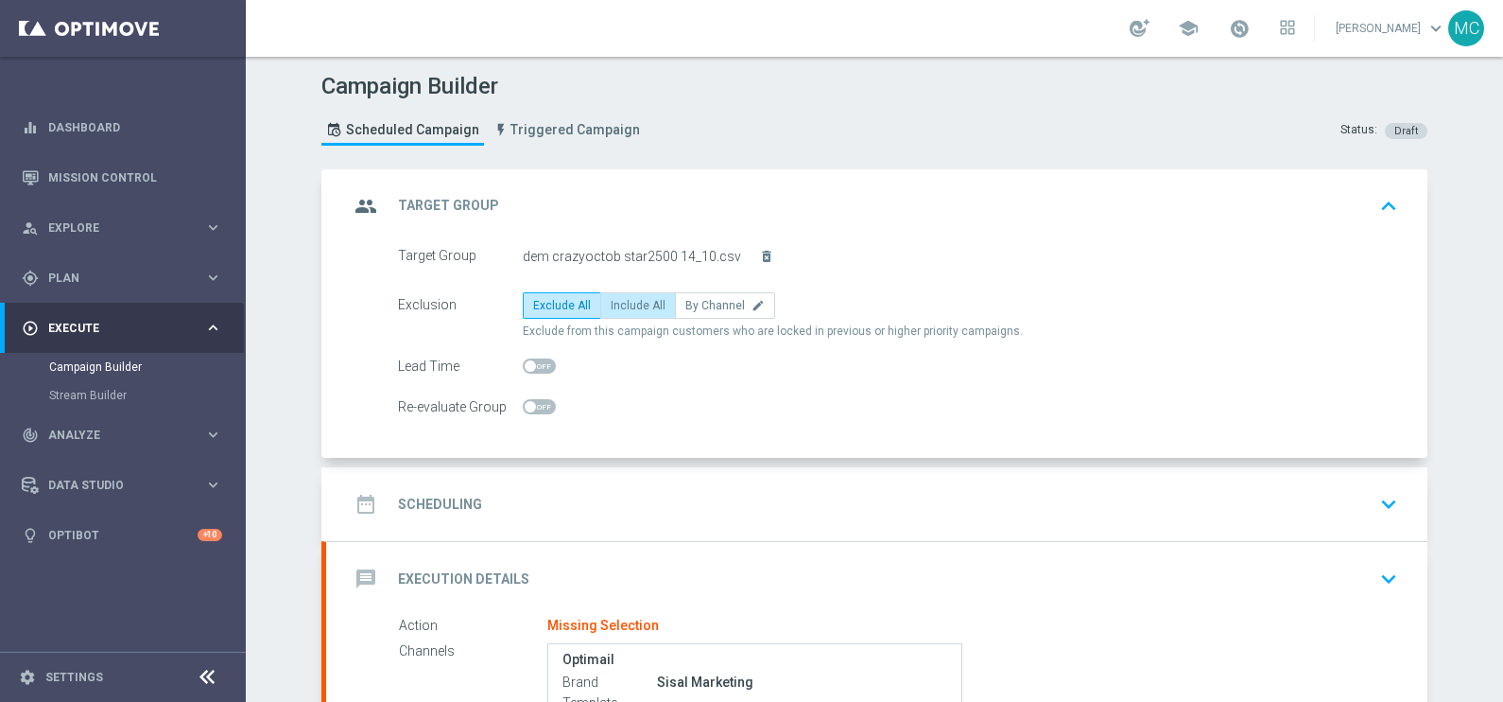
click at [617, 316] on label "Include All" at bounding box center [638, 305] width 76 height 26
click at [617, 315] on input "Include All" at bounding box center [617, 309] width 12 height 12
radio input "true"
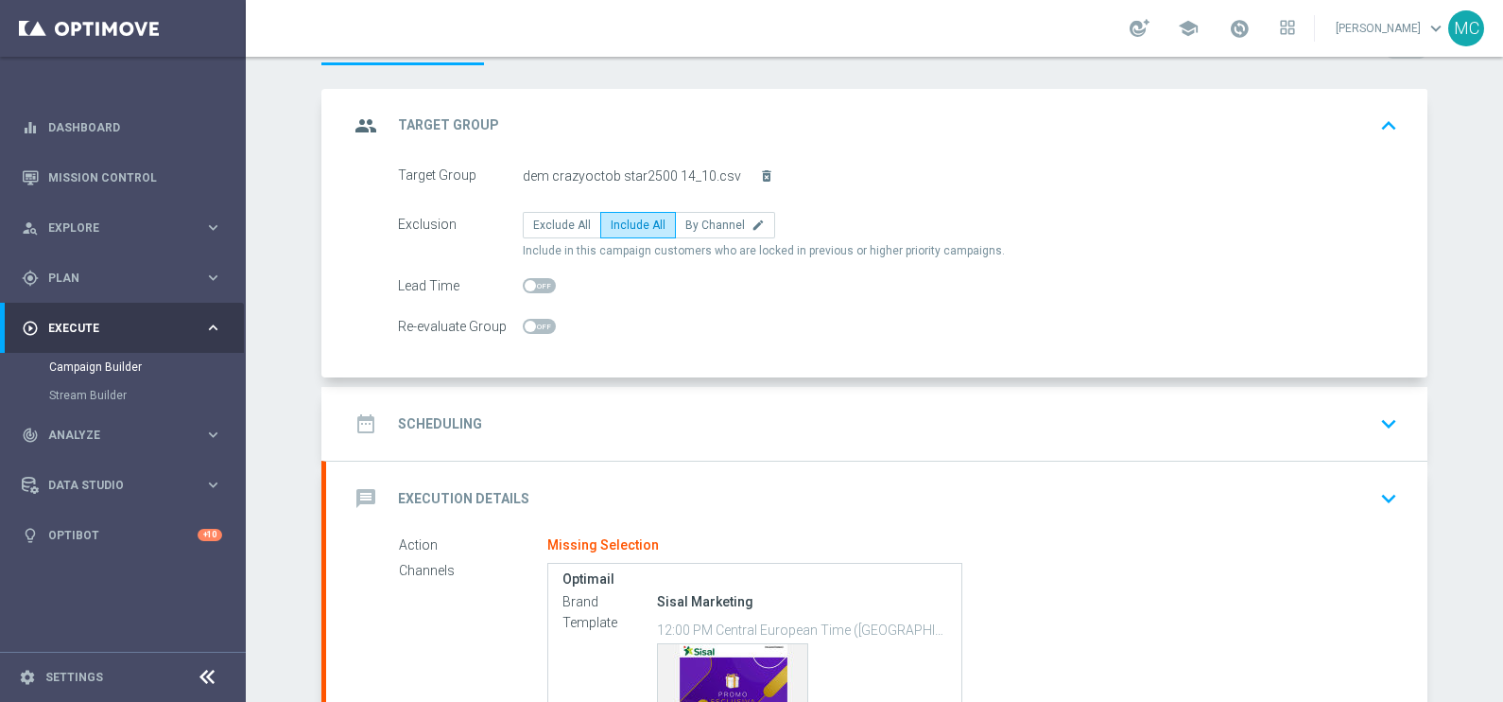
scroll to position [117, 0]
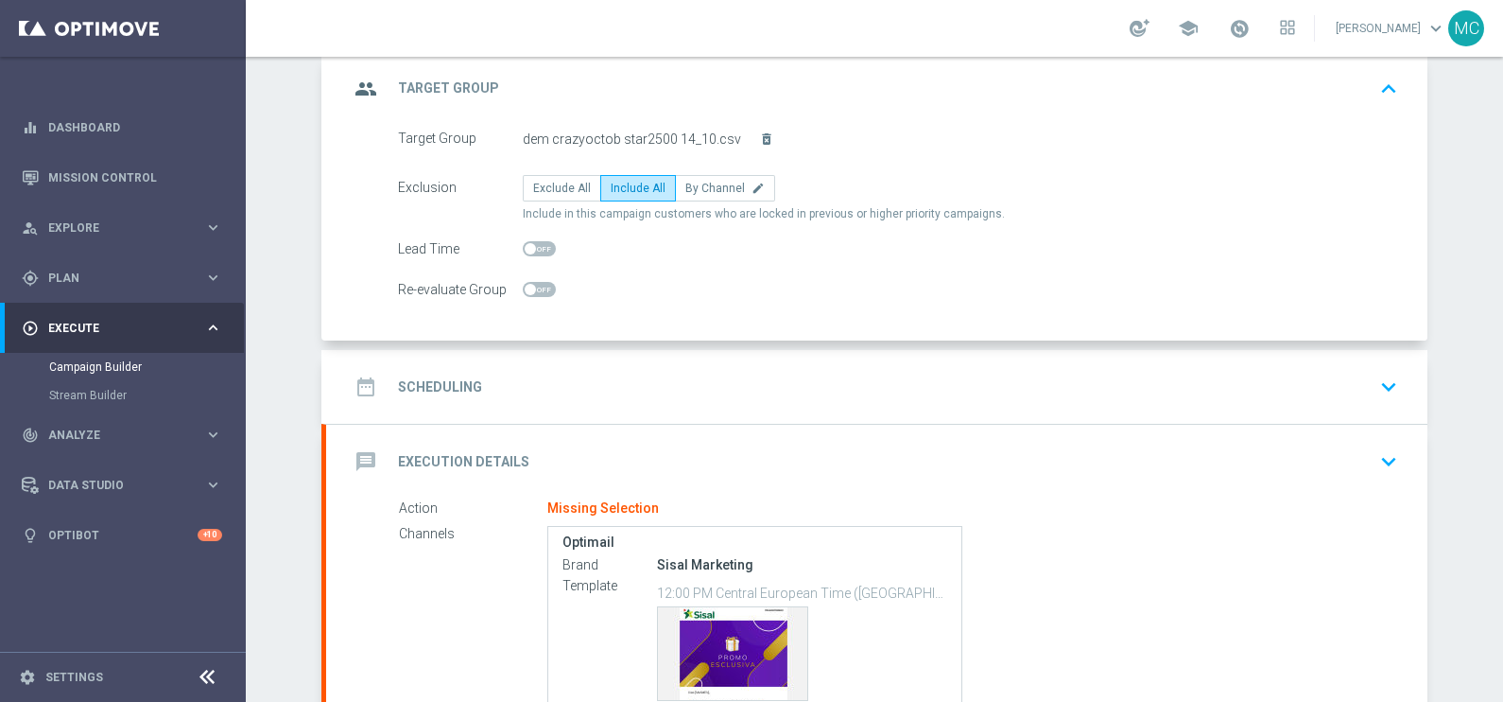
drag, startPoint x: 1385, startPoint y: 372, endPoint x: 1375, endPoint y: 373, distance: 10.6
click at [1385, 372] on icon "keyboard_arrow_down" at bounding box center [1389, 386] width 28 height 28
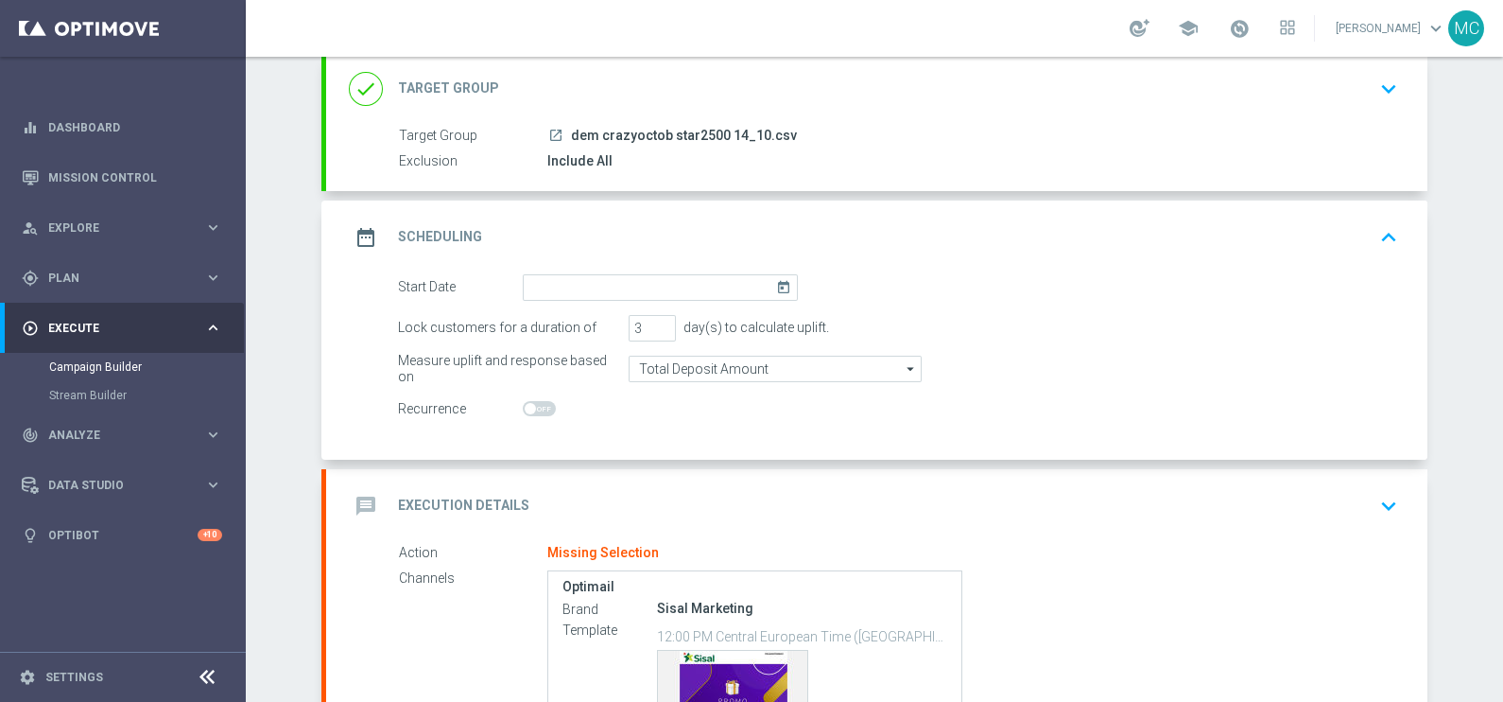
click at [776, 287] on icon "today" at bounding box center [787, 284] width 22 height 21
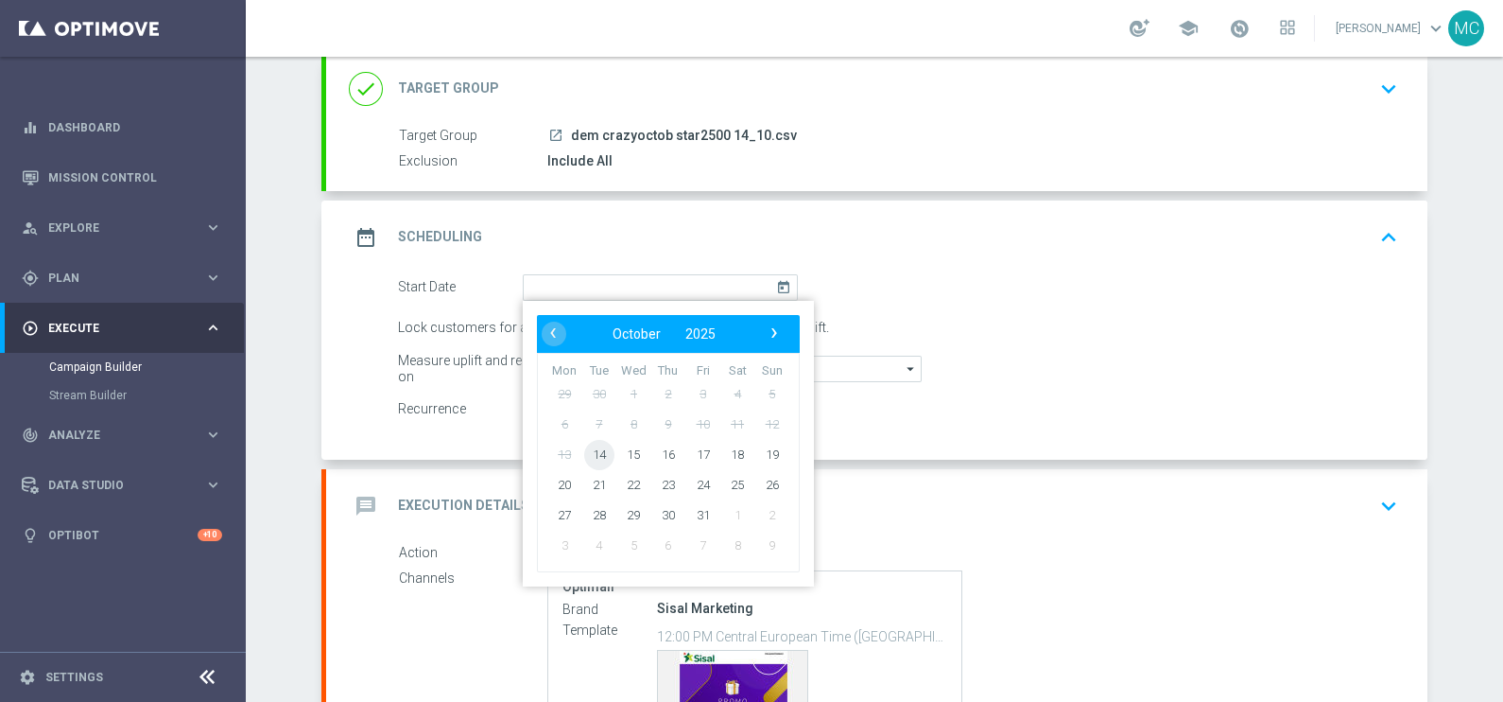
click at [596, 459] on span "14" at bounding box center [599, 454] width 30 height 30
type input "[DATE]"
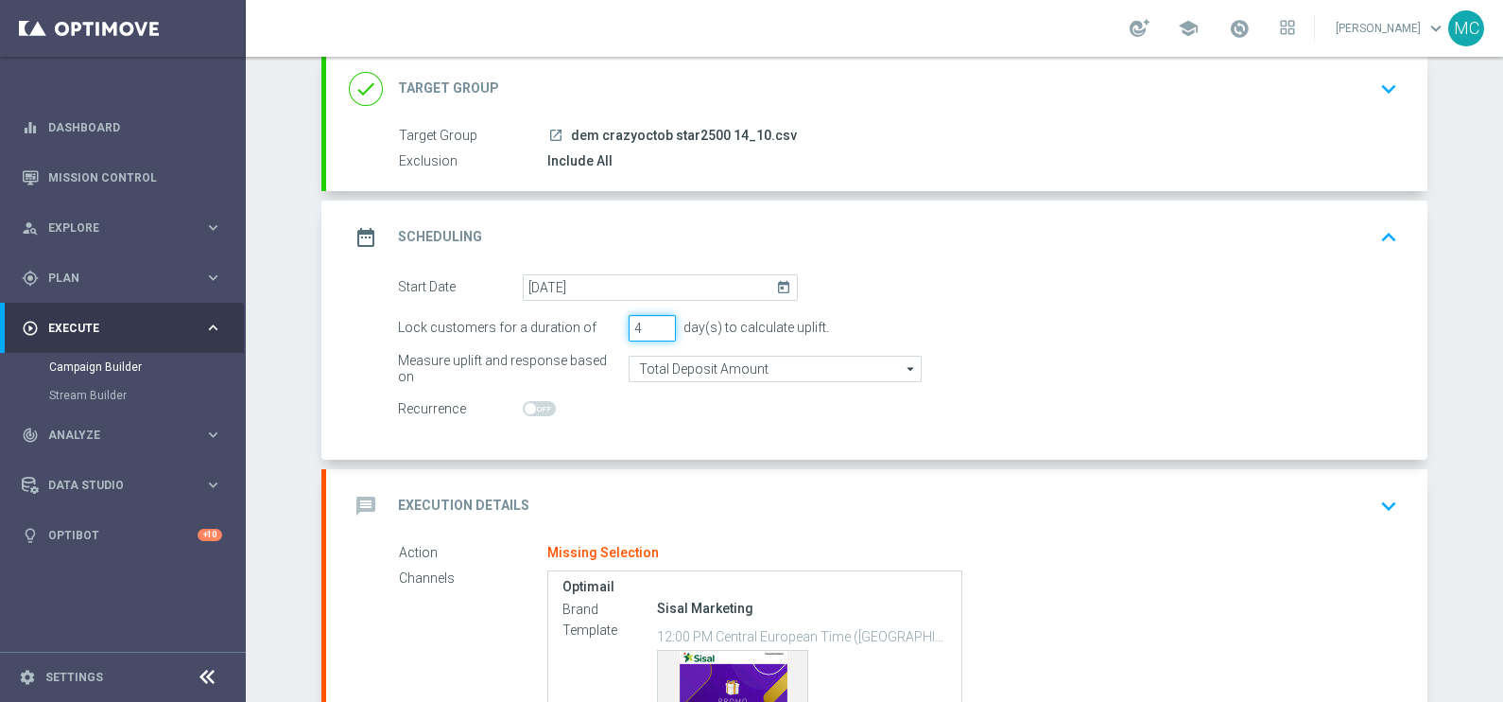
click at [649, 319] on input "4" at bounding box center [652, 328] width 47 height 26
click at [651, 331] on input "3" at bounding box center [652, 328] width 47 height 26
type input "2"
click at [651, 331] on input "2" at bounding box center [652, 328] width 47 height 26
click at [1300, 298] on form "Start Date [DATE] [DATE] Lock customers for a duration of 2 day(s) to calculate…" at bounding box center [898, 348] width 1000 height 148
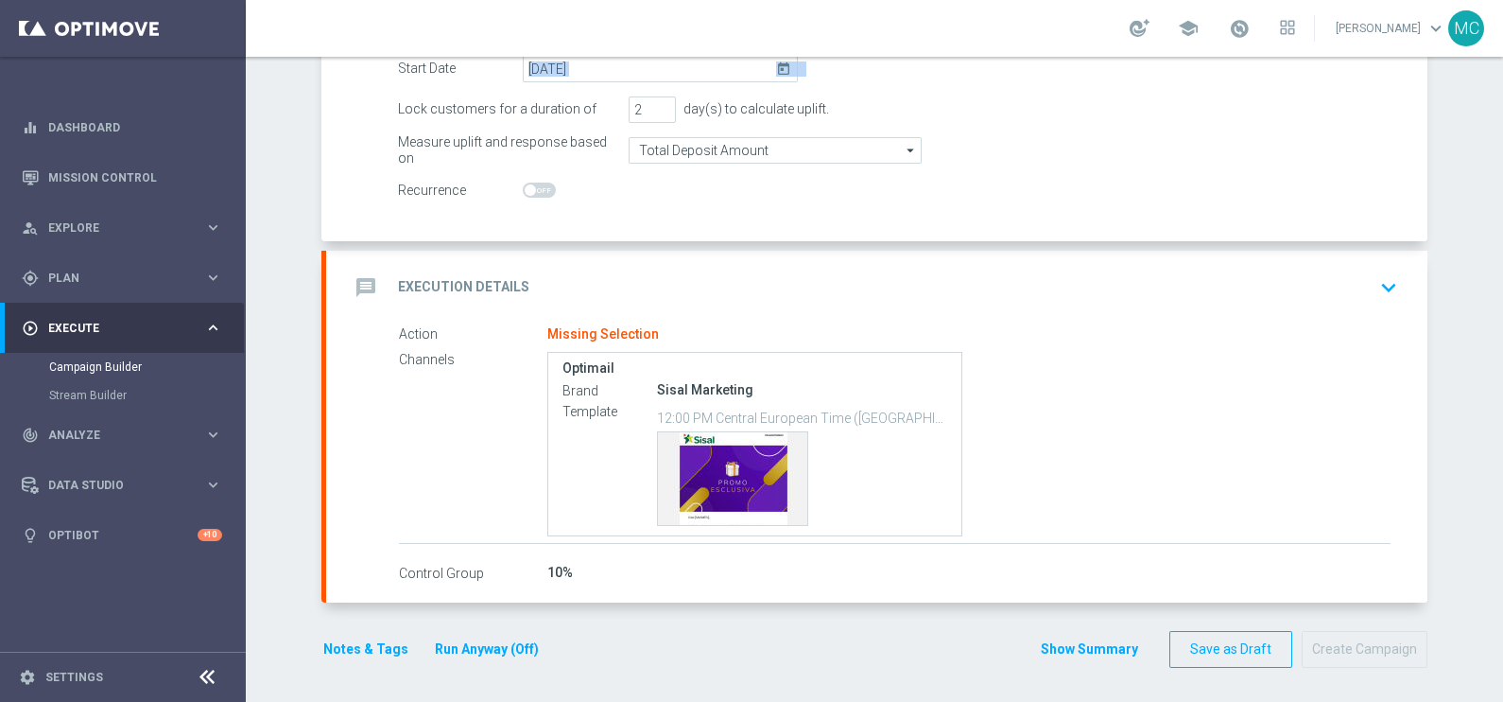
click at [1379, 281] on icon "keyboard_arrow_down" at bounding box center [1389, 287] width 28 height 28
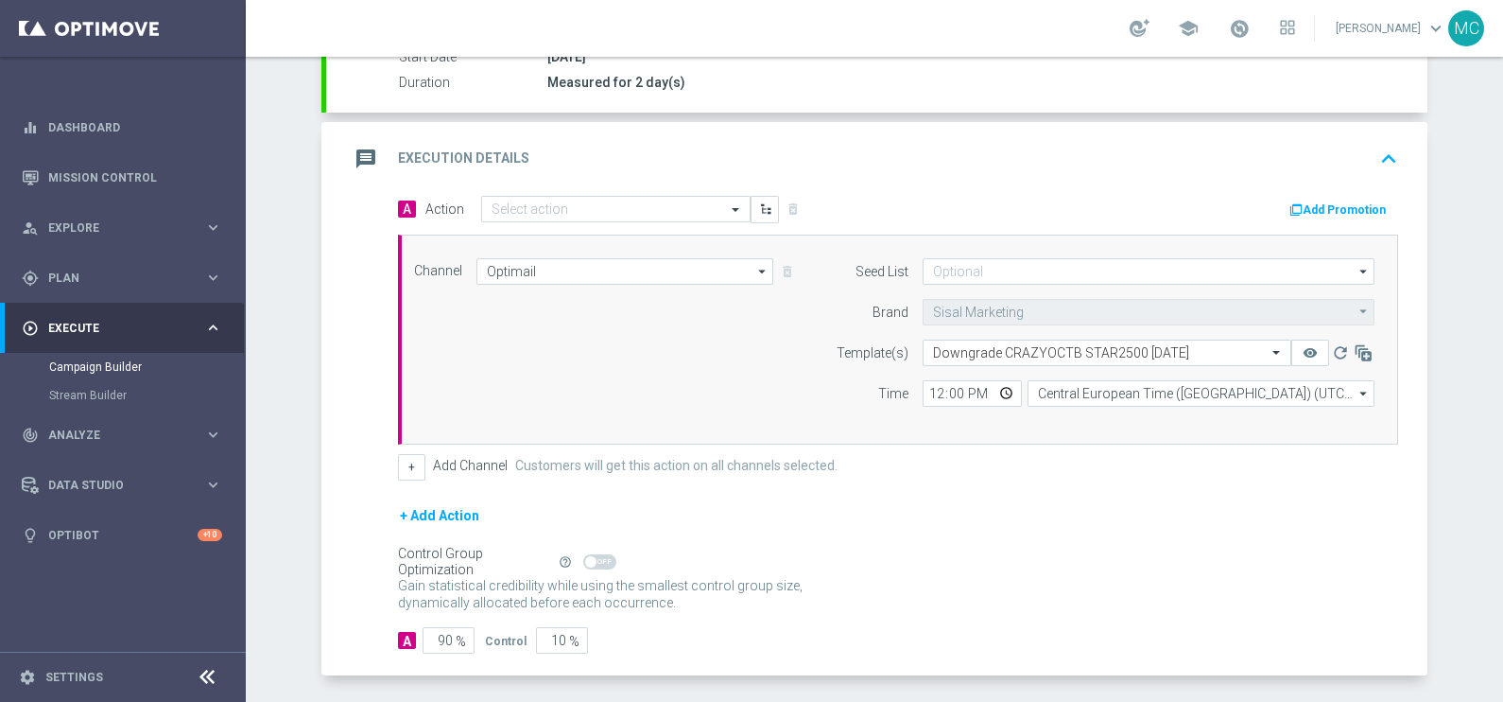
scroll to position [318, 0]
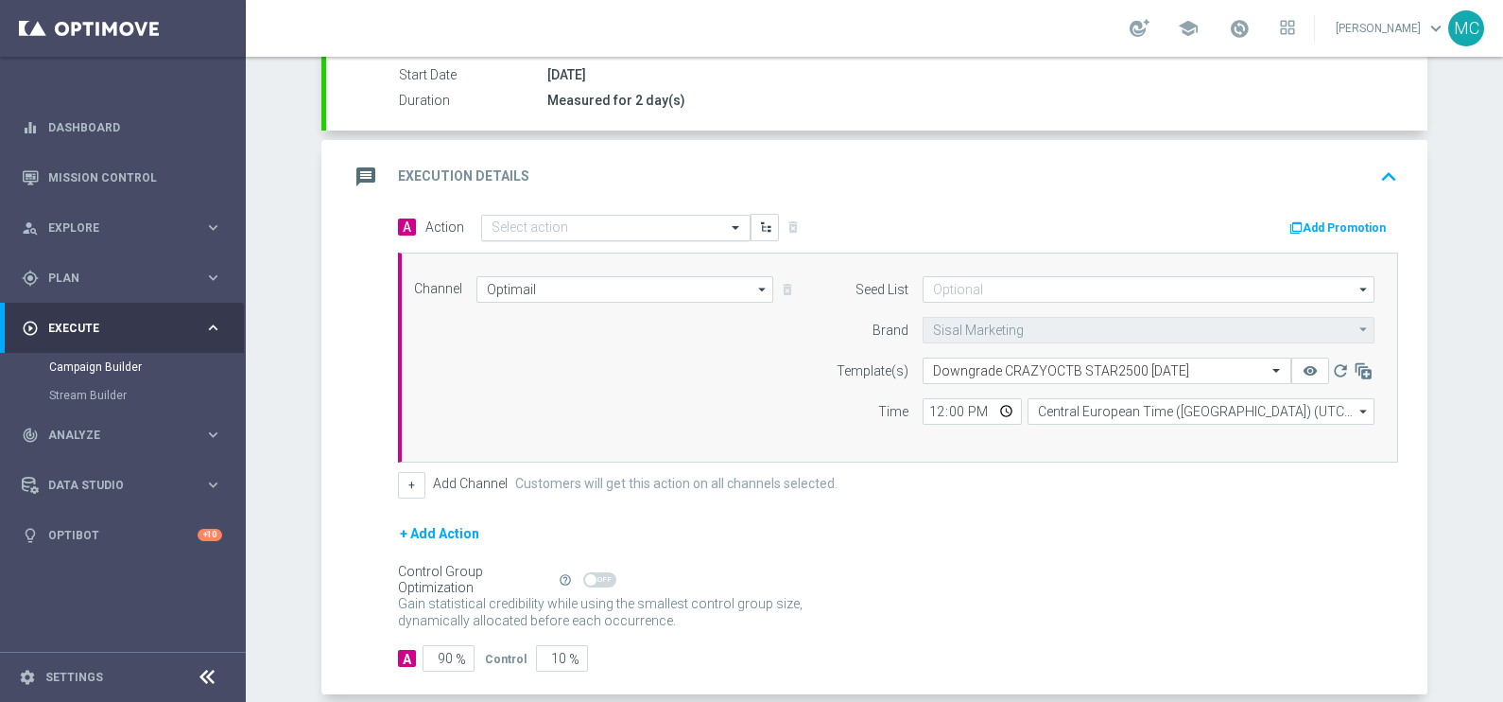
click at [594, 223] on input "text" at bounding box center [597, 228] width 211 height 16
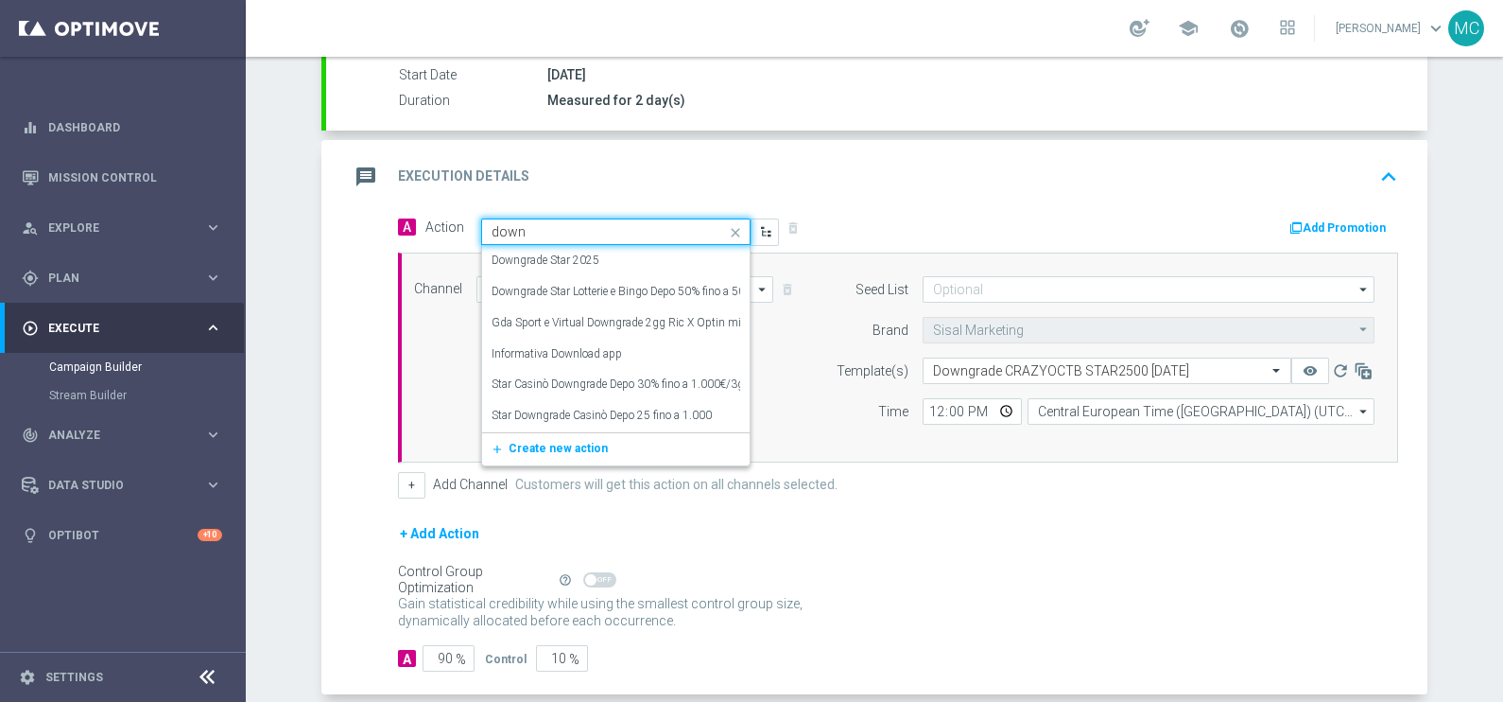
type input "downg"
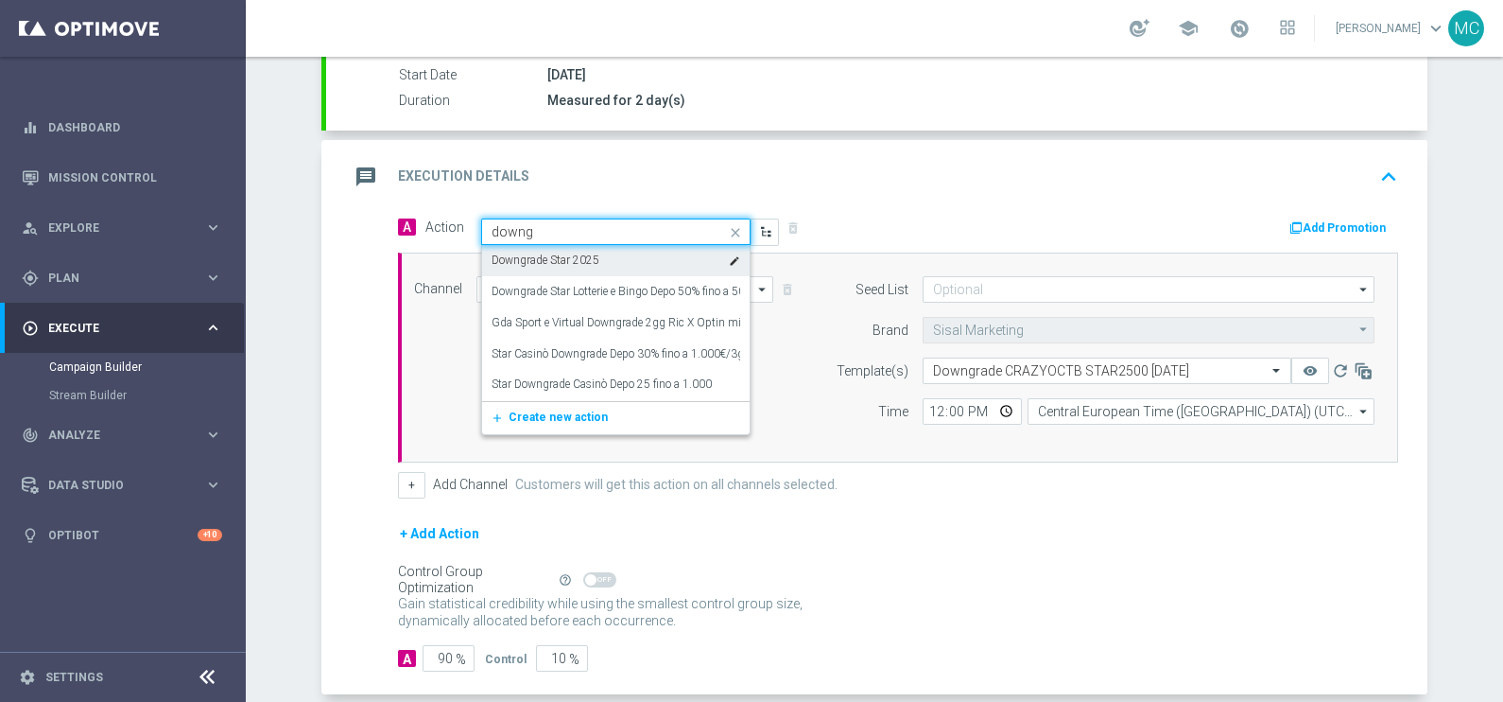
click at [573, 246] on div "Downgrade Star 2025 edit" at bounding box center [616, 260] width 249 height 31
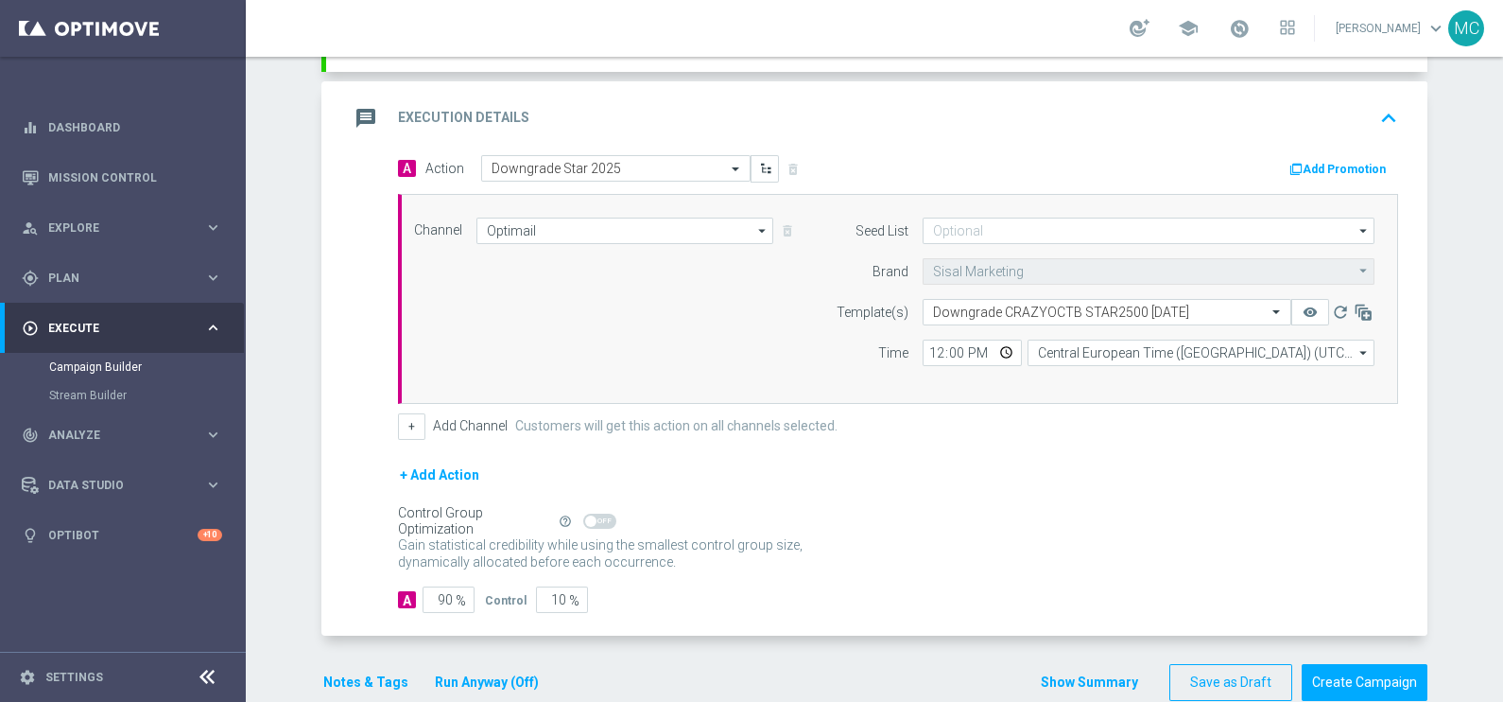
scroll to position [408, 0]
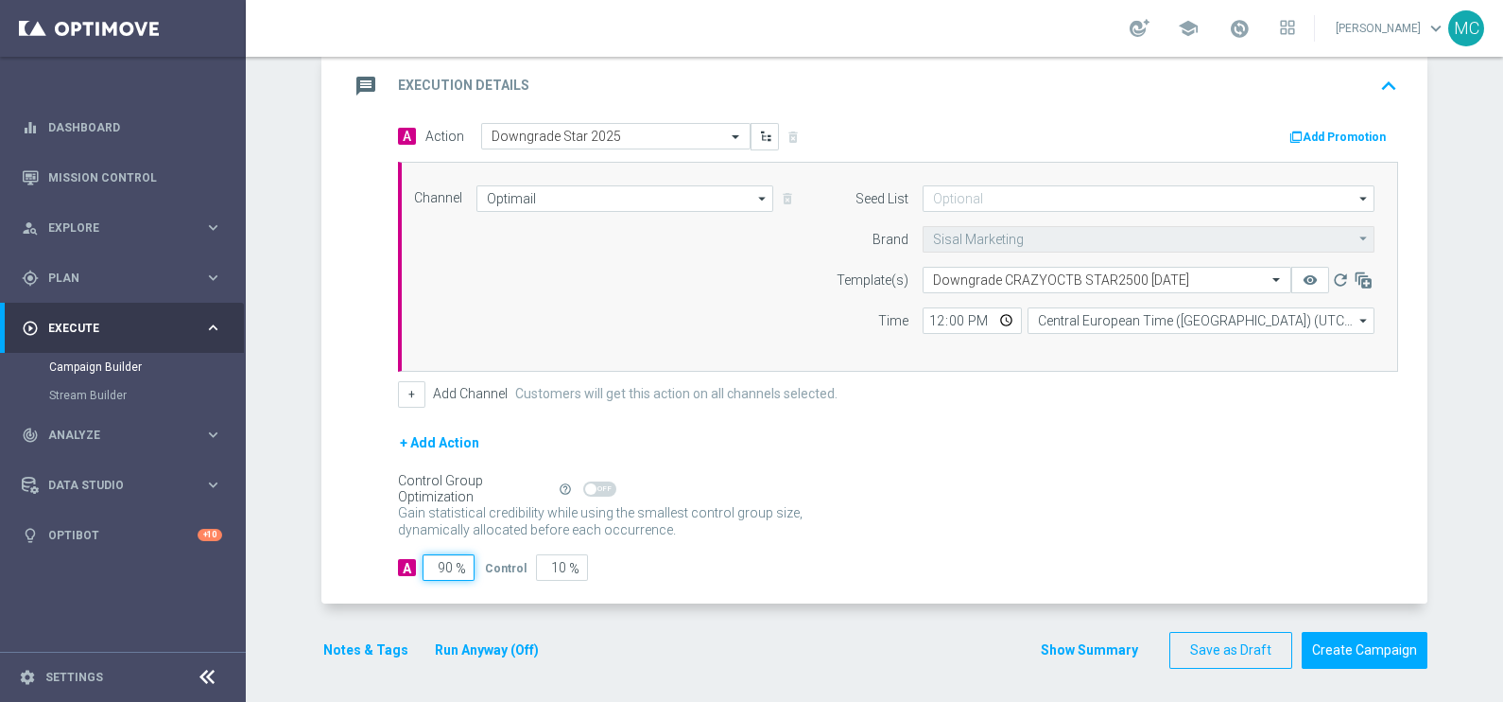
drag, startPoint x: 419, startPoint y: 563, endPoint x: 517, endPoint y: 556, distance: 98.5
click at [517, 556] on div "A 90 % Control 10 %" at bounding box center [898, 567] width 1000 height 26
type input "1"
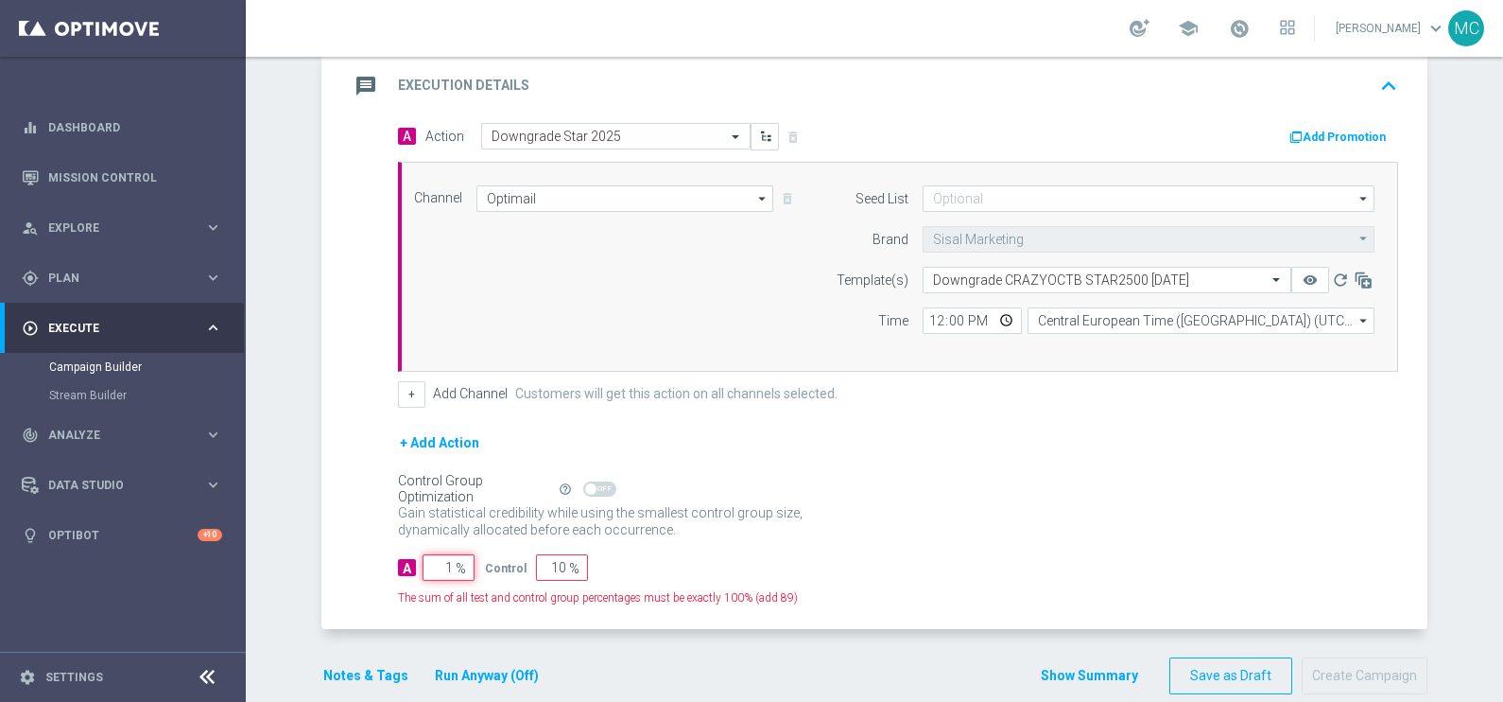
type input "99"
type input "10"
type input "90"
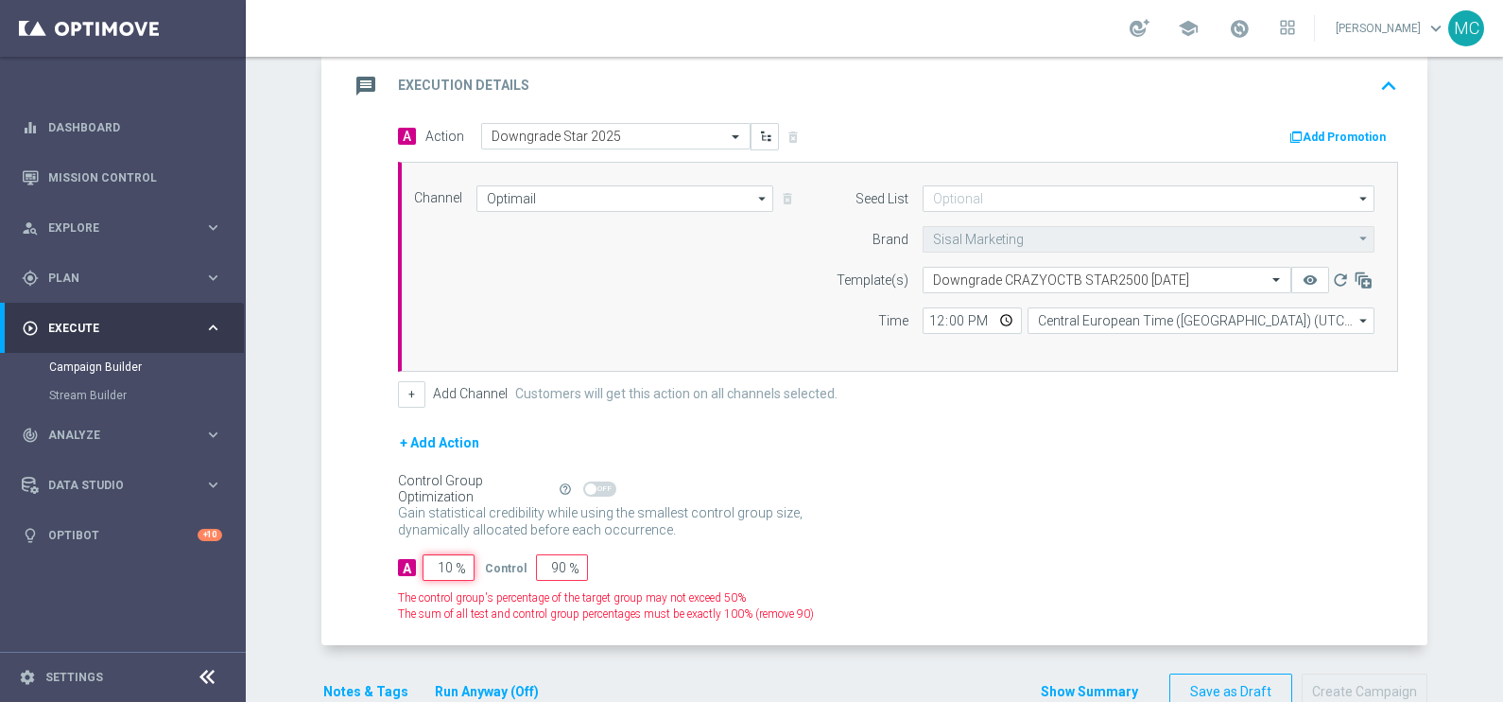
type input "100"
type input "0"
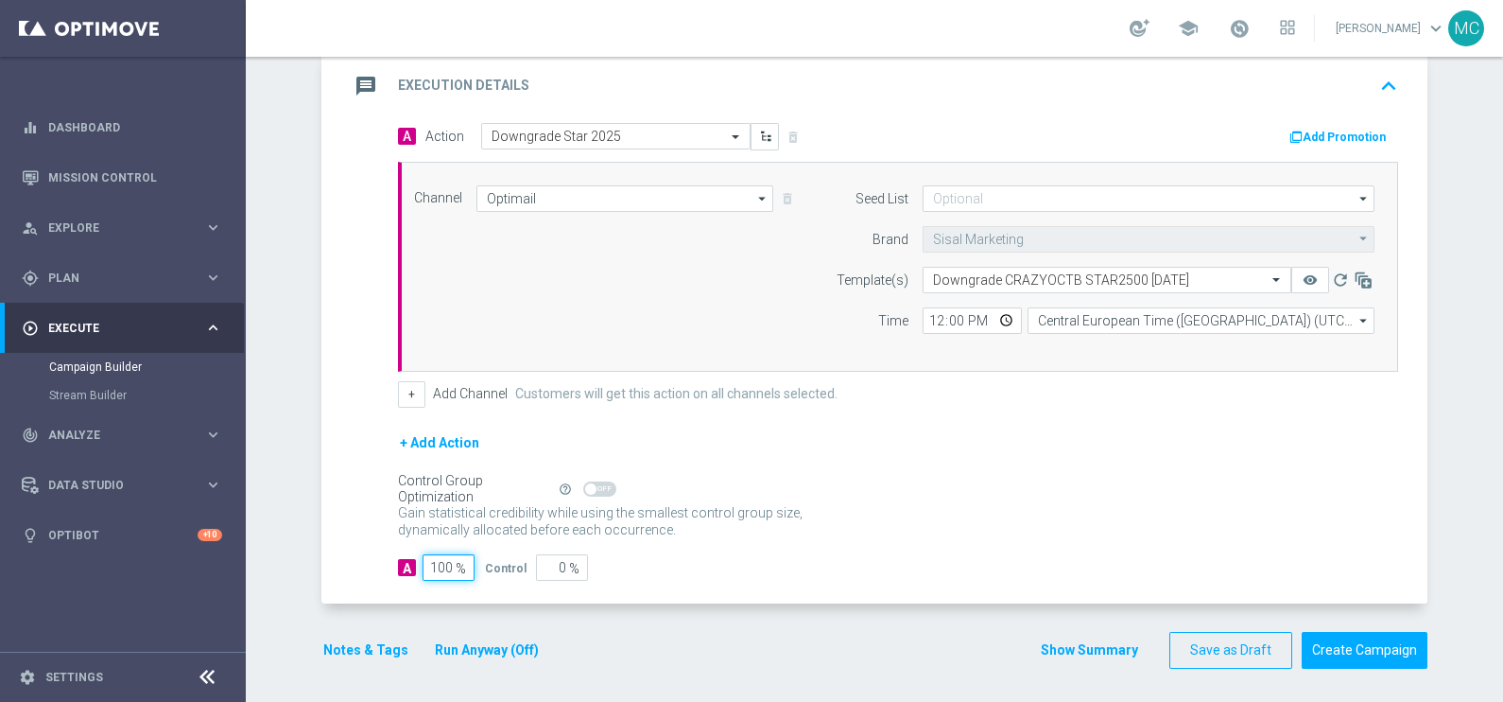
type input "100"
drag, startPoint x: 950, startPoint y: 491, endPoint x: 964, endPoint y: 481, distance: 17.0
click at [955, 487] on div "Control Group Optimization Self Optimizing Campaign help_outline" at bounding box center [898, 488] width 1000 height 21
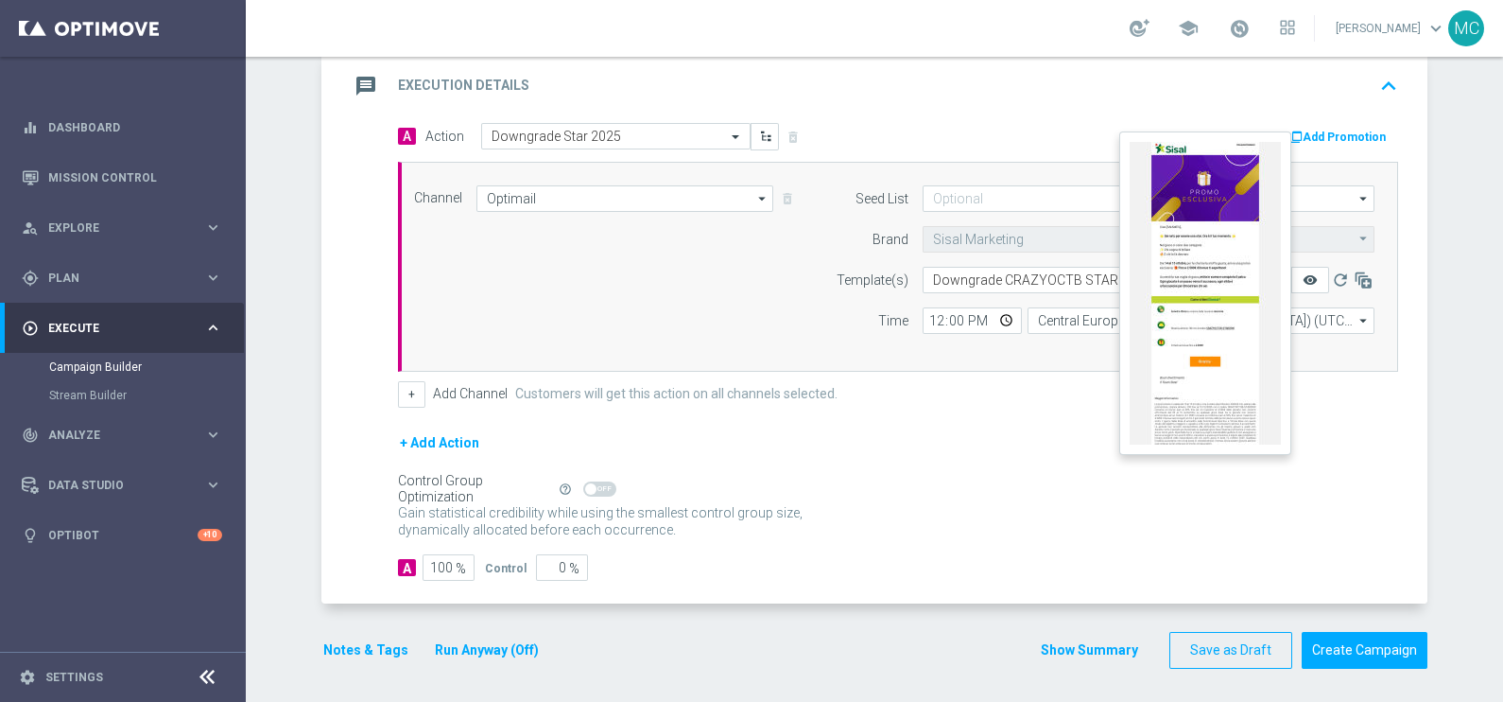
click at [1303, 274] on icon "remove_red_eye" at bounding box center [1310, 279] width 15 height 15
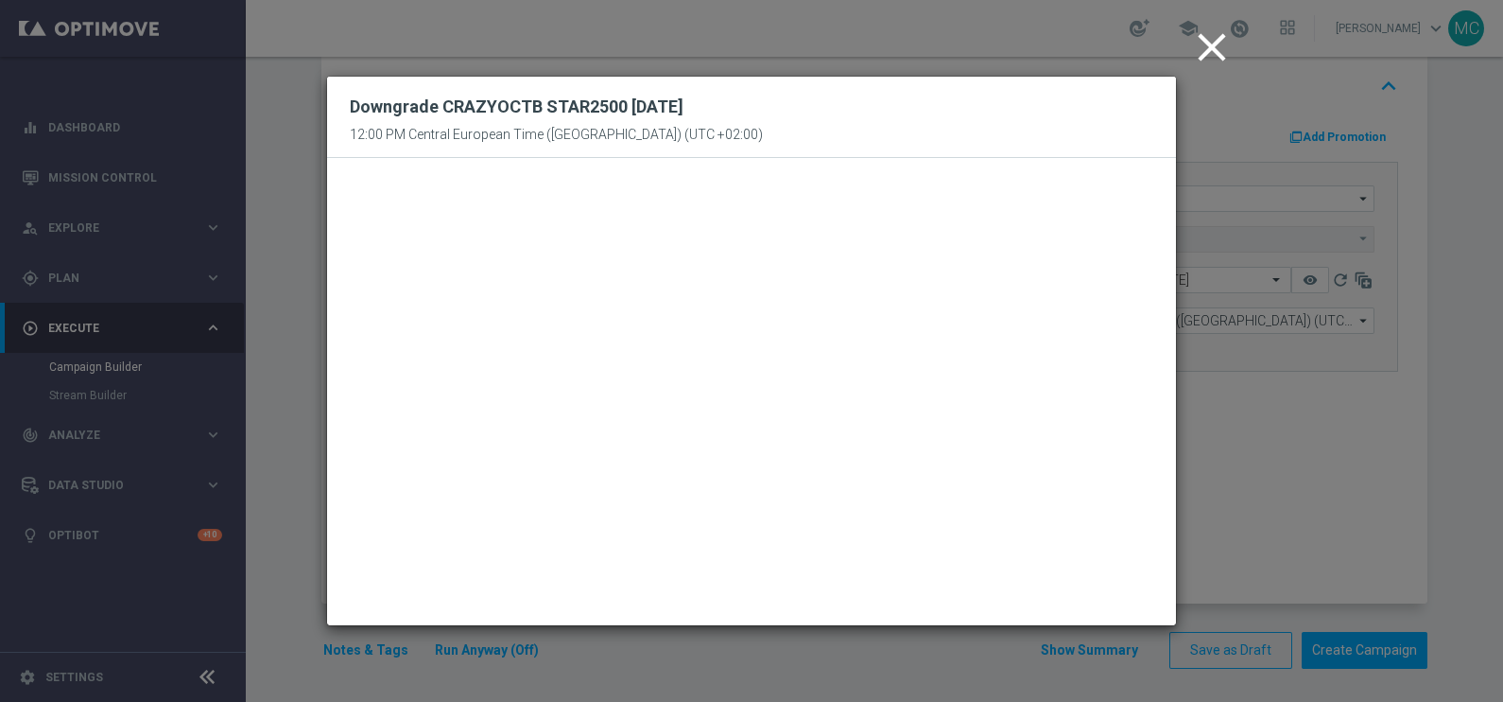
click at [1224, 41] on icon "close" at bounding box center [1211, 47] width 47 height 47
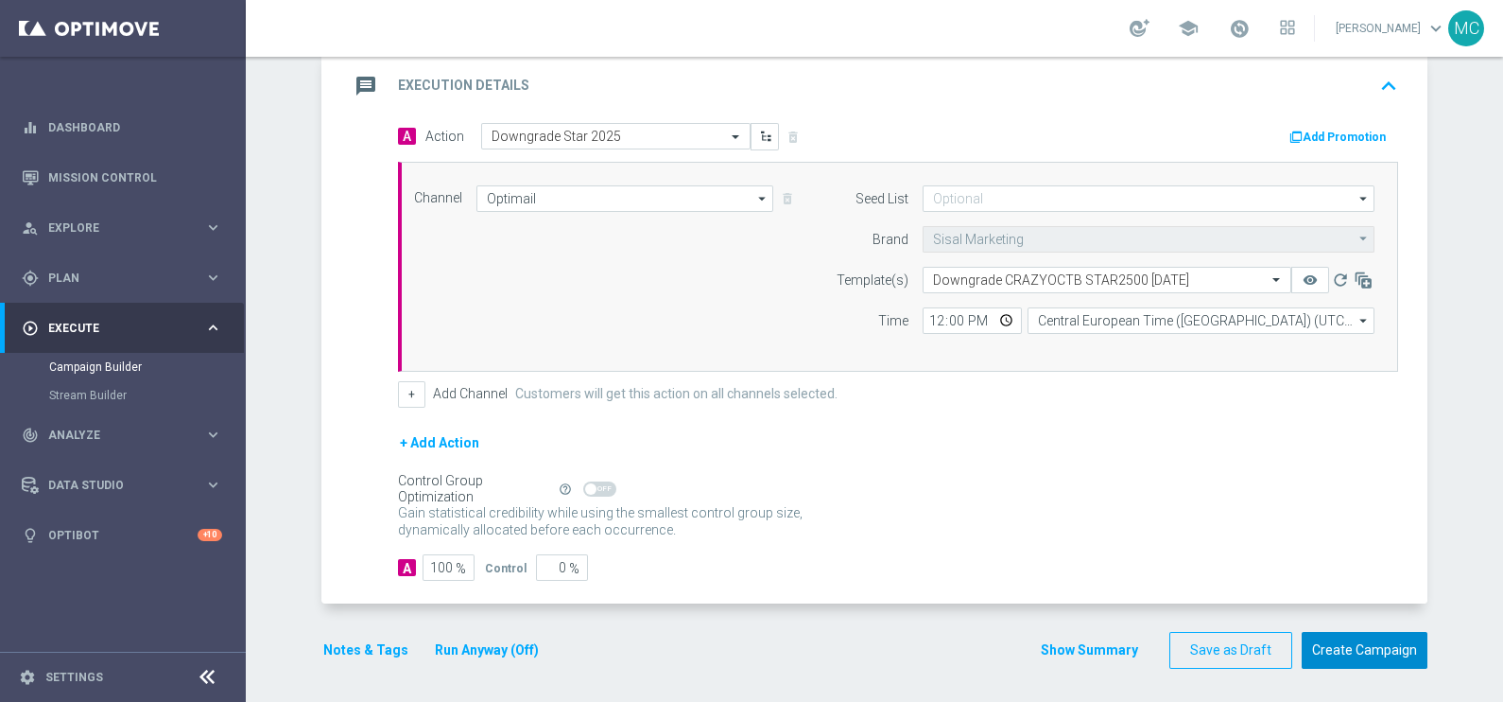
click at [1349, 641] on button "Create Campaign" at bounding box center [1365, 650] width 126 height 37
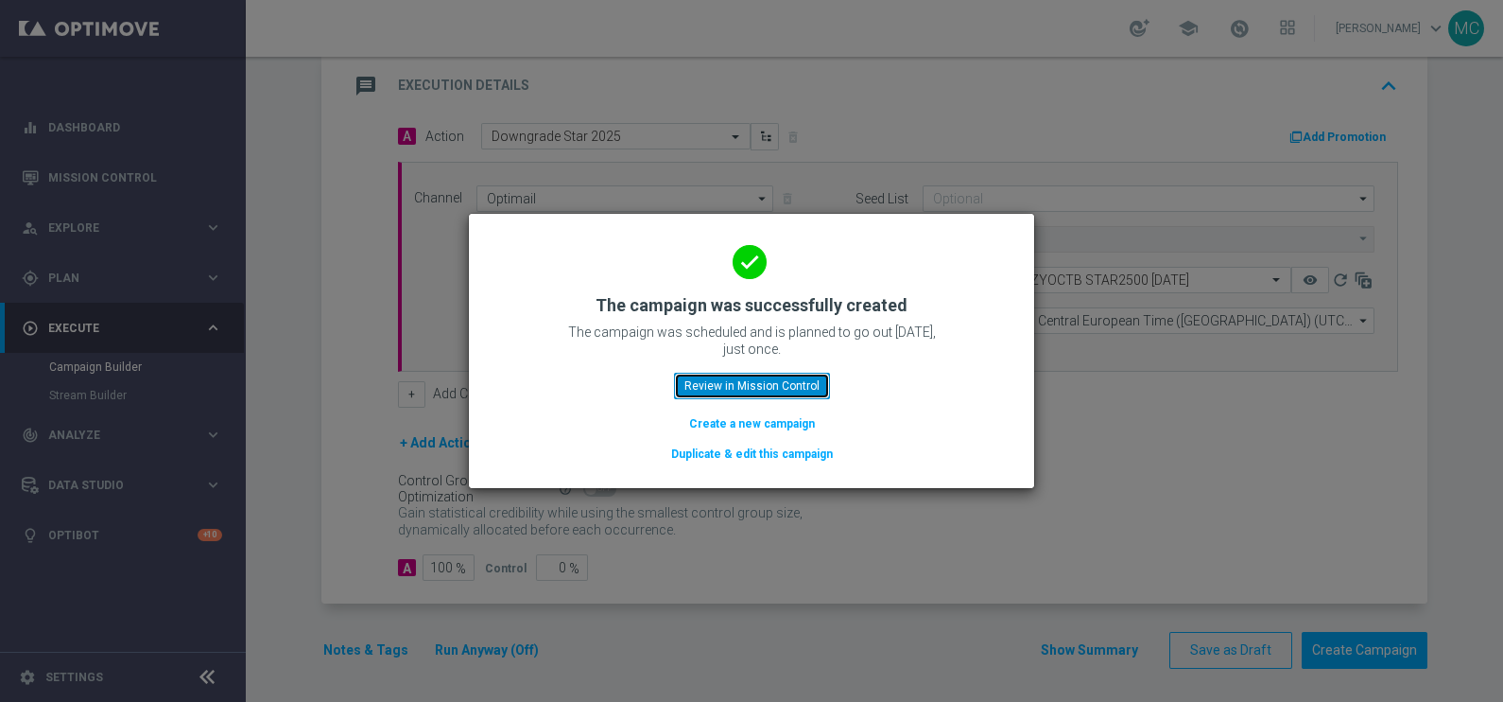
click at [748, 378] on button "Review in Mission Control" at bounding box center [752, 385] width 156 height 26
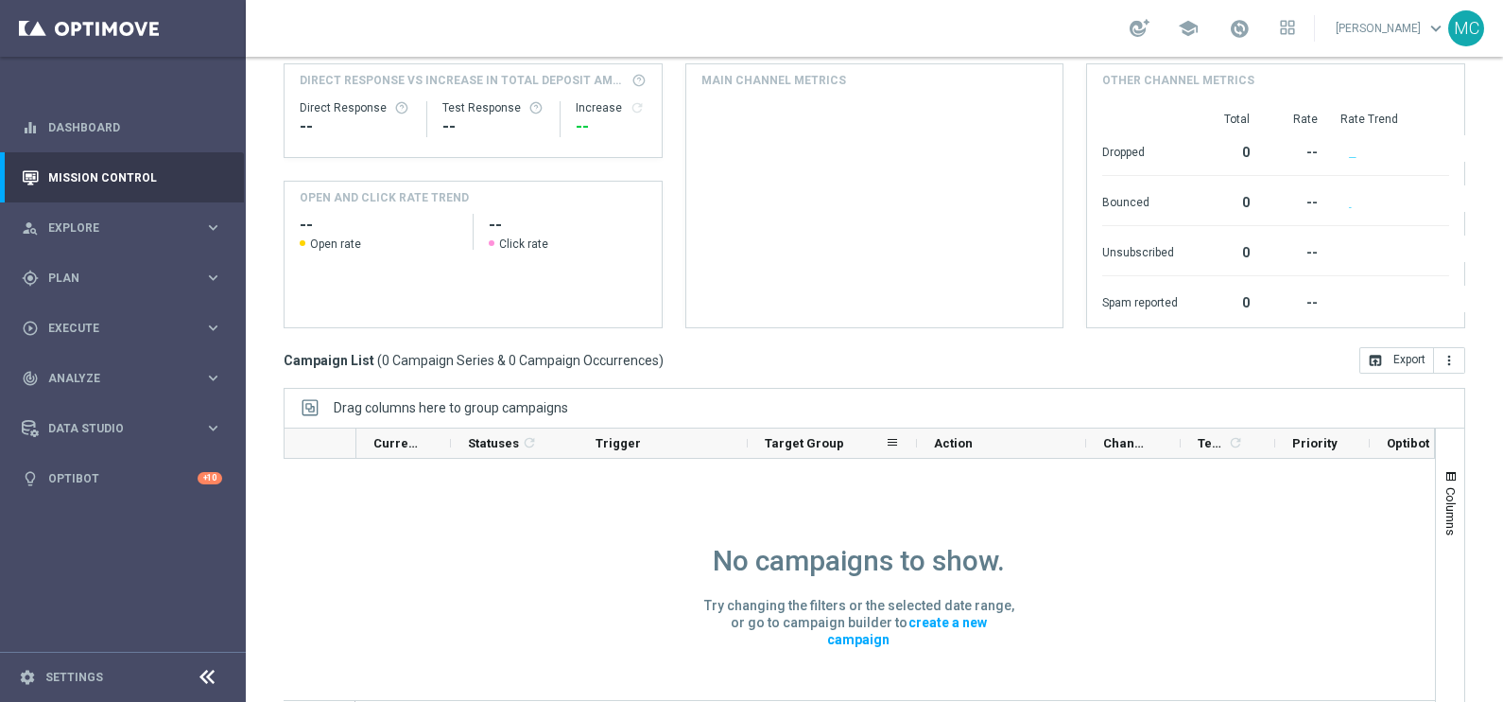
scroll to position [281, 0]
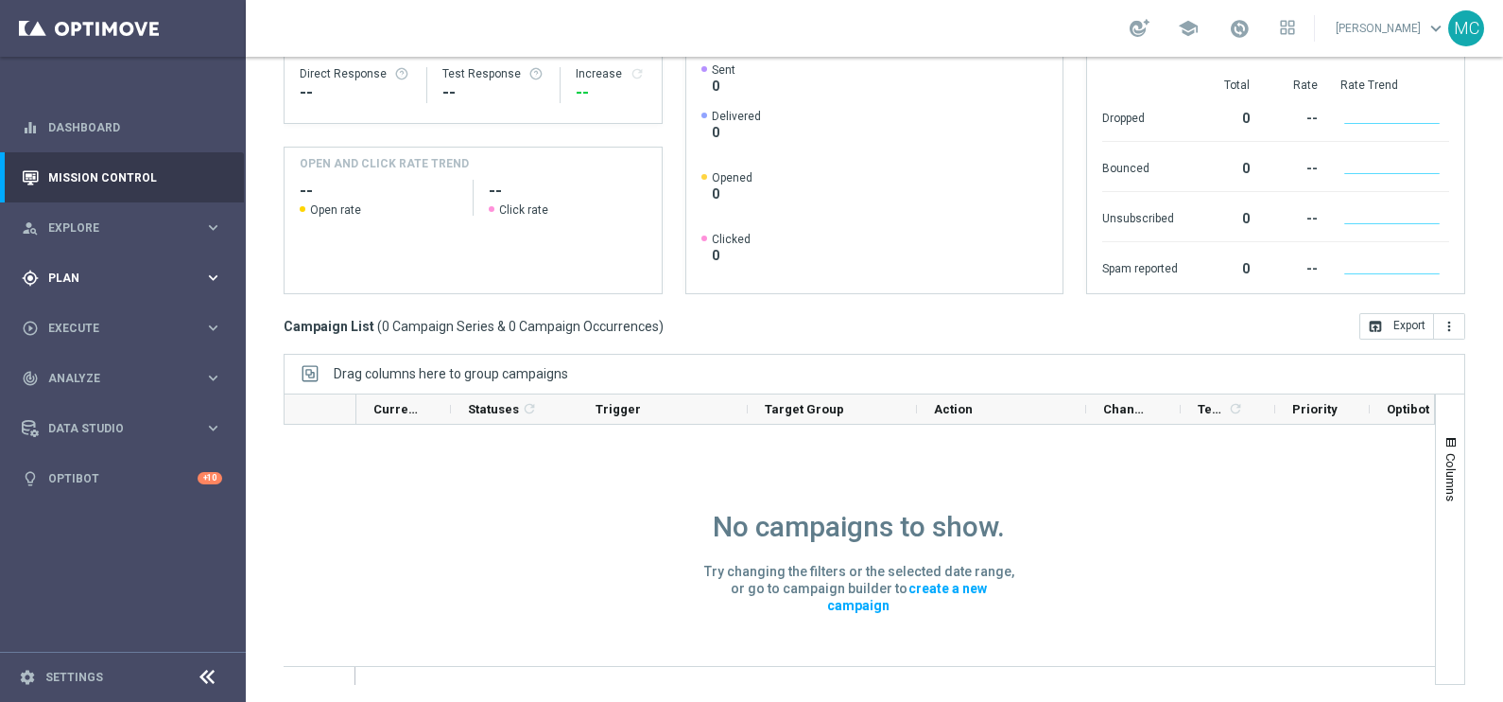
click at [207, 274] on icon "keyboard_arrow_right" at bounding box center [213, 278] width 18 height 18
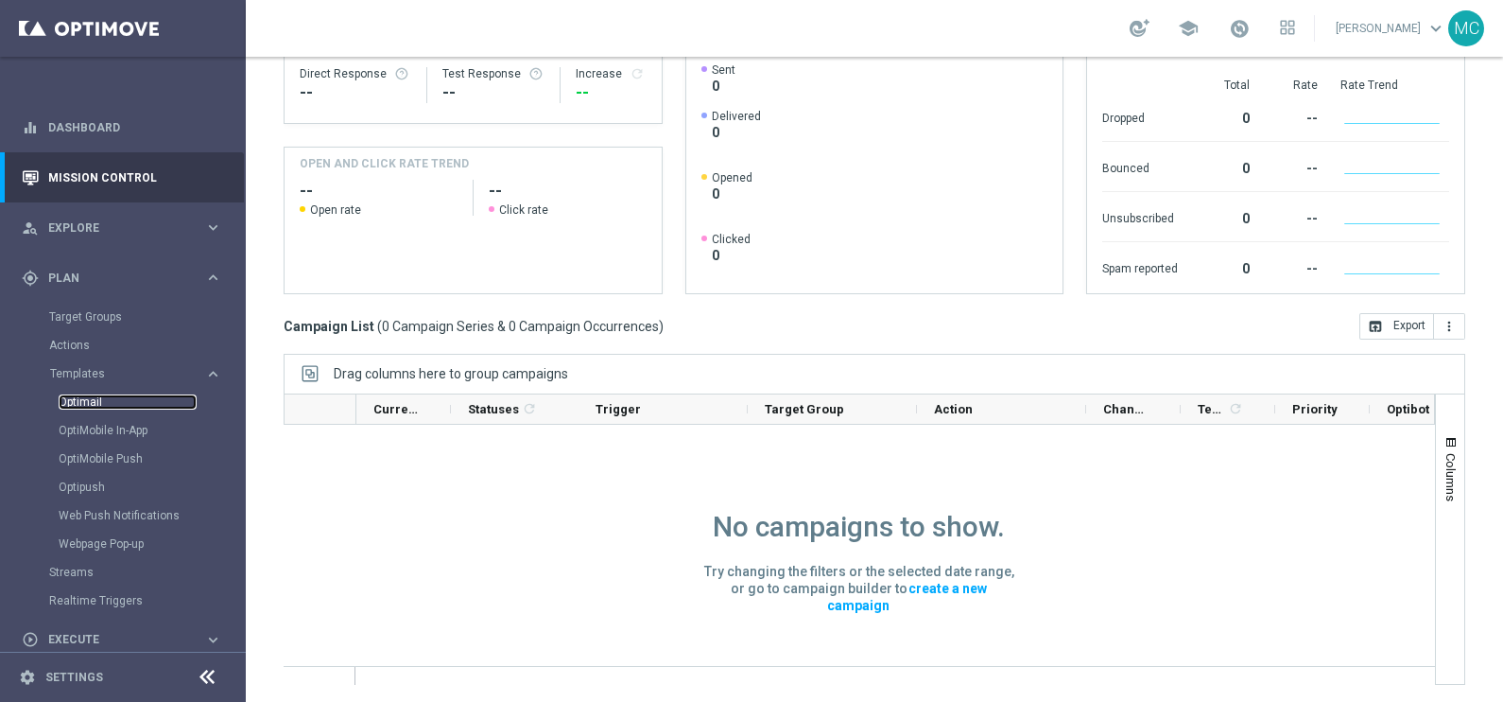
click at [87, 402] on link "Optimail" at bounding box center [128, 401] width 138 height 15
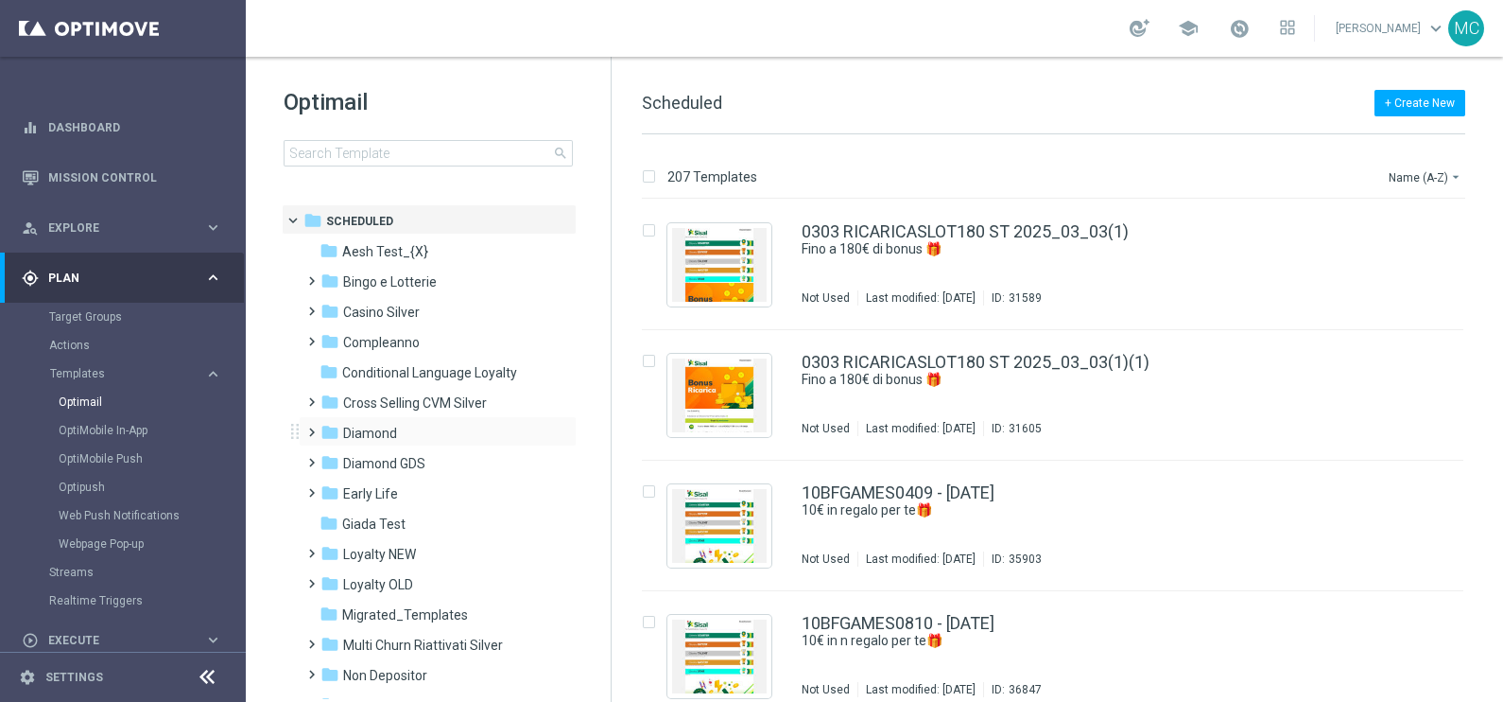
click at [306, 427] on span at bounding box center [307, 424] width 9 height 8
click at [339, 492] on icon "folder" at bounding box center [348, 492] width 19 height 19
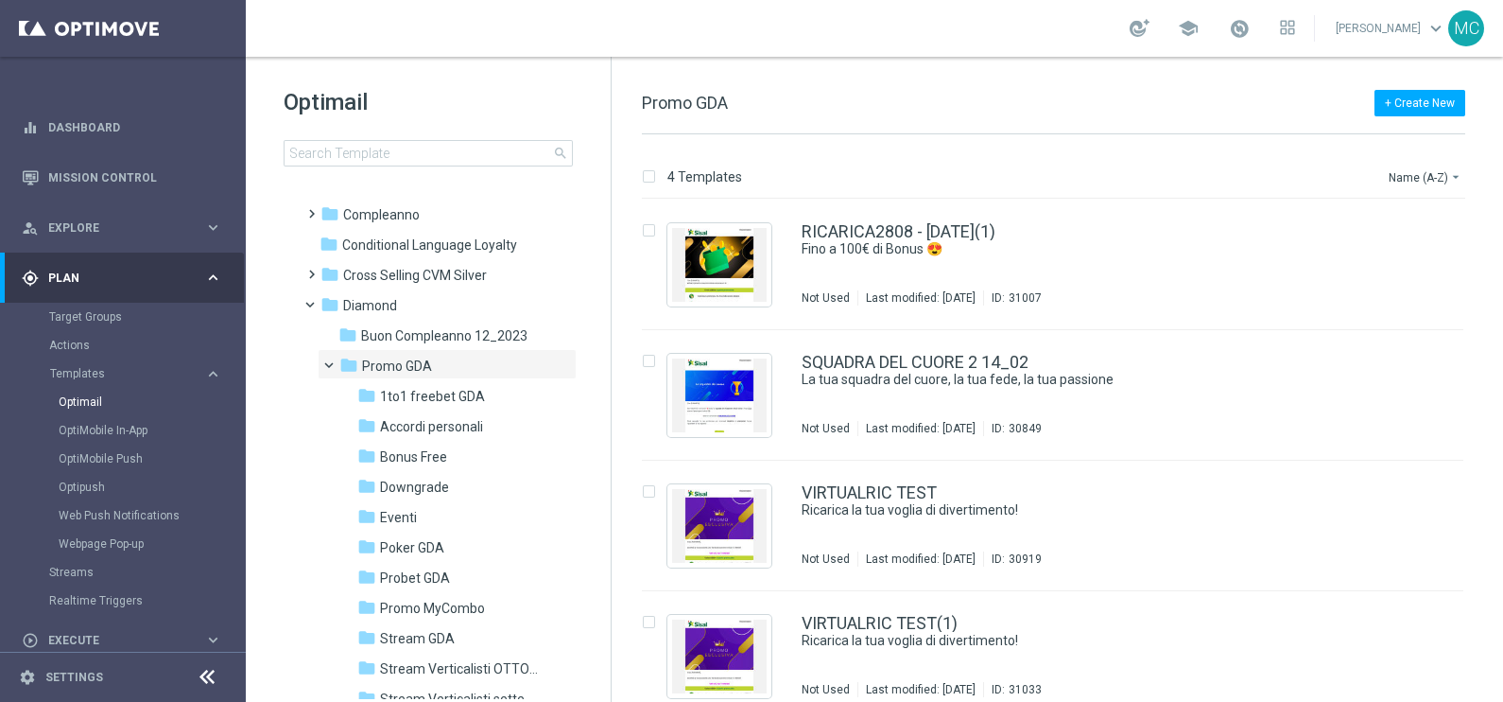
scroll to position [355, 0]
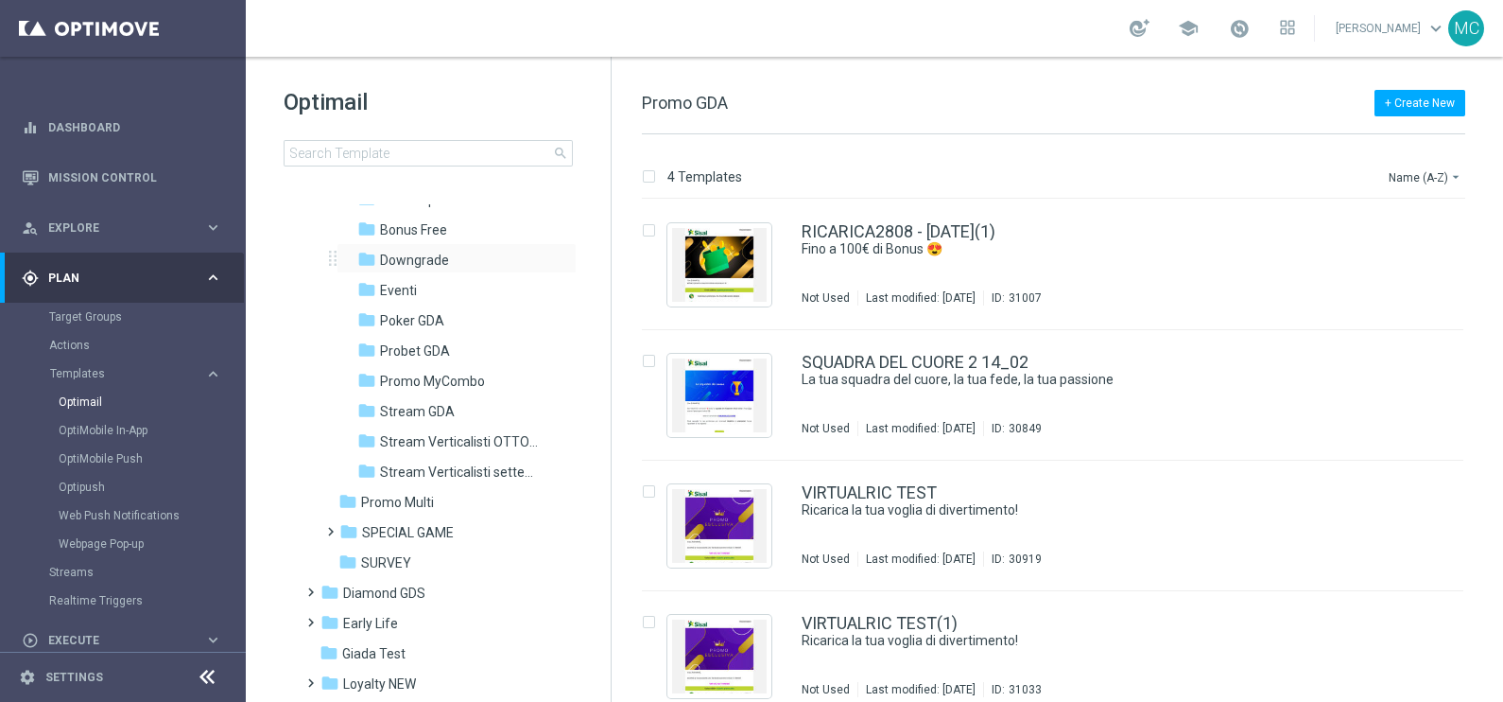
click at [418, 246] on div "folder Downgrade more_vert" at bounding box center [457, 258] width 240 height 30
click at [425, 257] on span "Downgrade" at bounding box center [414, 259] width 69 height 17
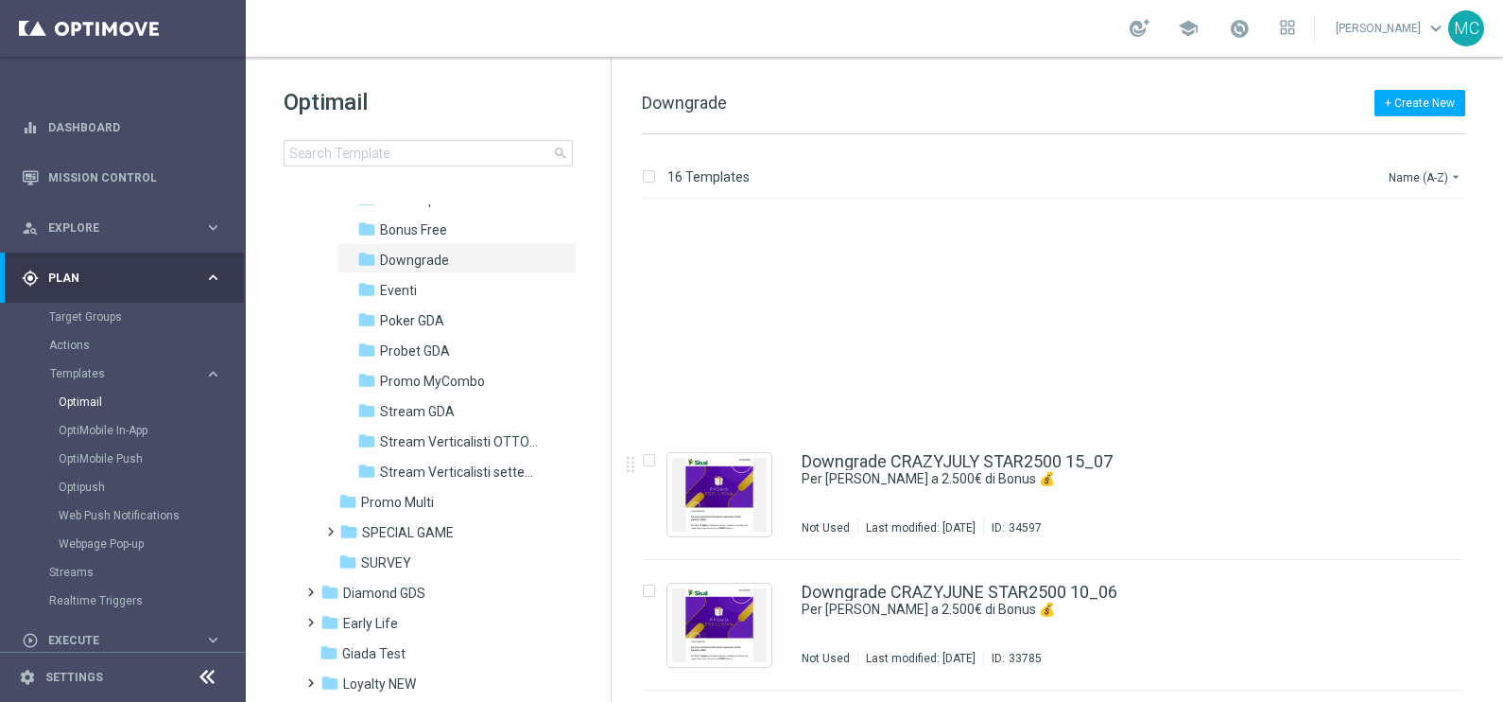
scroll to position [1585, 0]
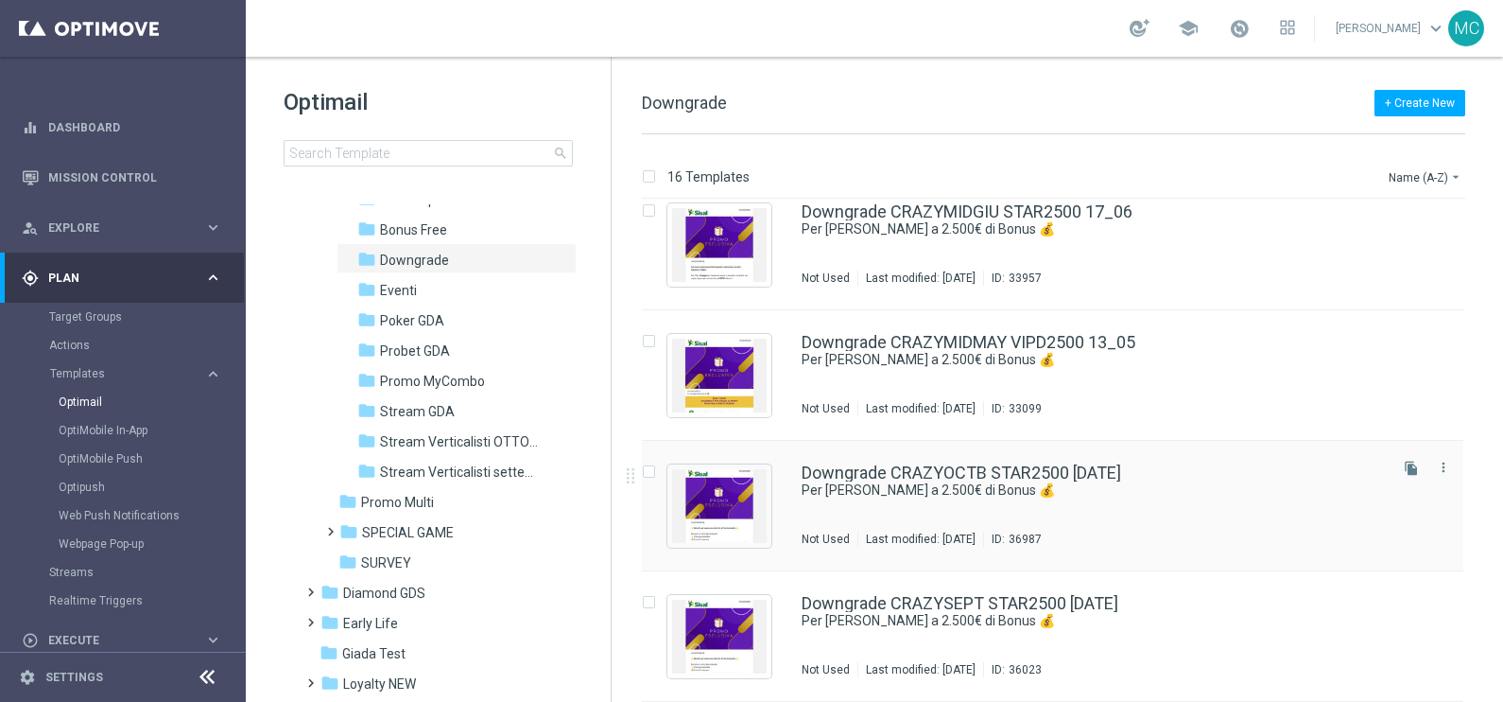
click at [921, 453] on div "Downgrade CRAZYOCTB STAR2500 [DATE] Per [PERSON_NAME] a 2.500€ di Bonus 💰 Not U…" at bounding box center [1053, 506] width 822 height 130
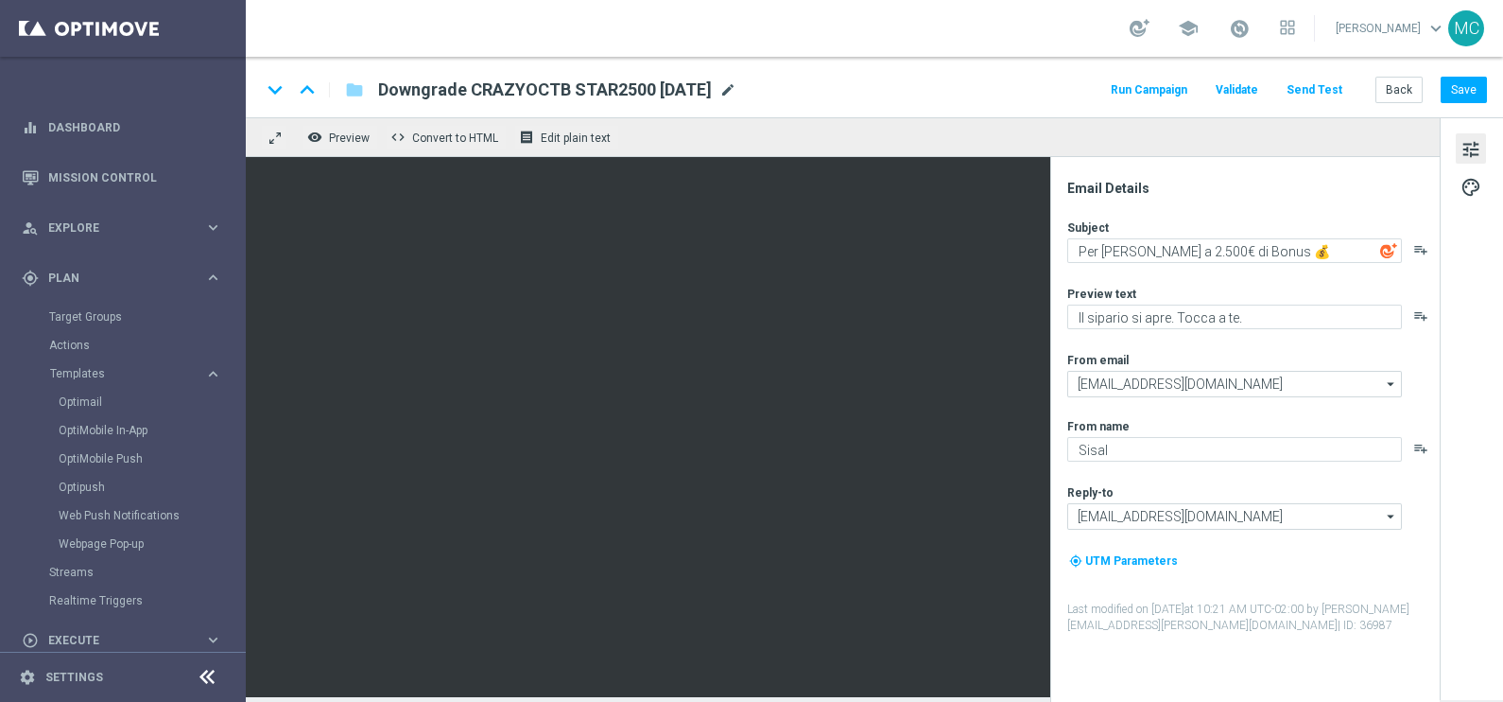
click at [736, 88] on span "mode_edit" at bounding box center [727, 89] width 17 height 17
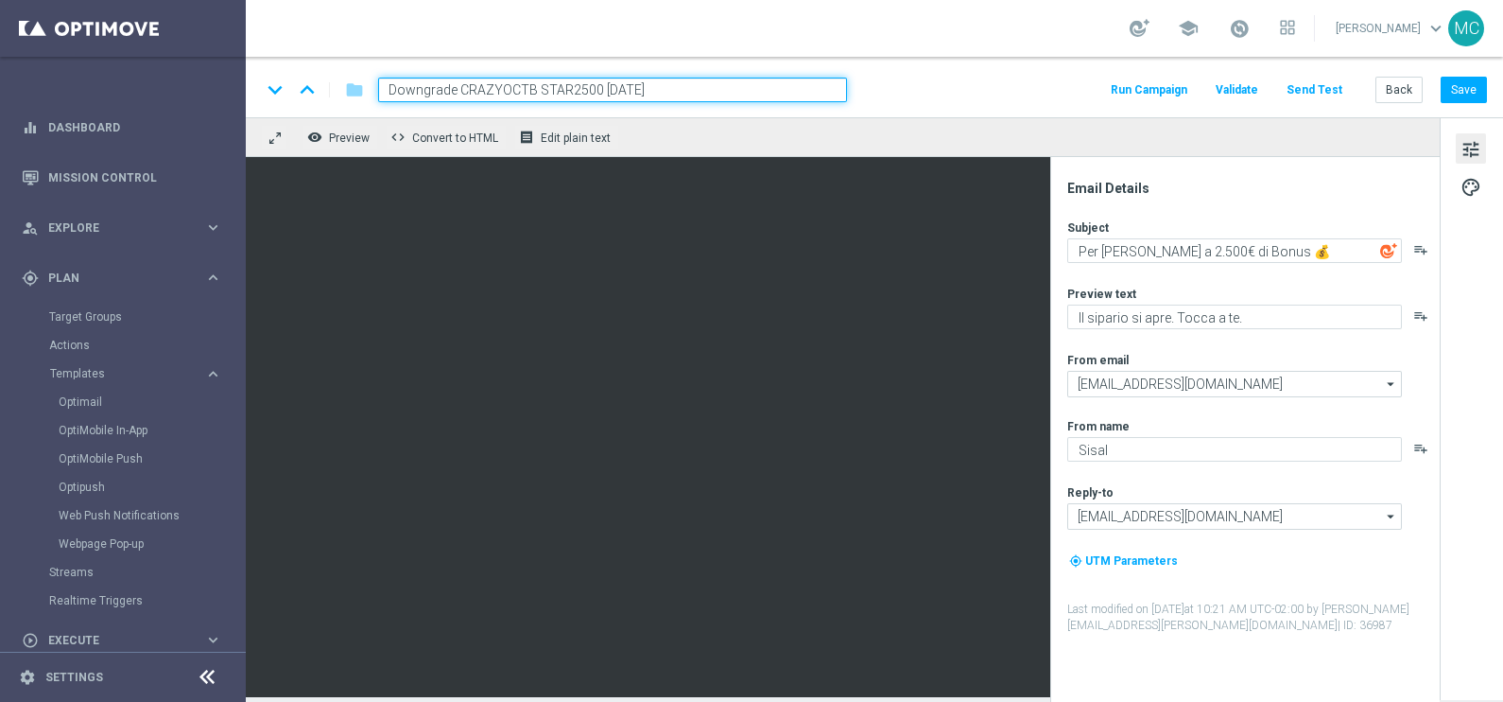
click at [523, 88] on input "Downgrade CRAZYOCTB STAR2500 [DATE]" at bounding box center [612, 90] width 469 height 25
type input "Downgrade CRAZYOCTOB STAR2500 [DATE]"
drag, startPoint x: 1071, startPoint y: 66, endPoint x: 1267, endPoint y: 99, distance: 198.5
click at [1071, 66] on div "keyboard_arrow_down keyboard_arrow_up folder Downgrade CRAZYOCTOB STAR2500 [DAT…" at bounding box center [874, 87] width 1257 height 61
click at [1458, 80] on button "Save" at bounding box center [1464, 90] width 46 height 26
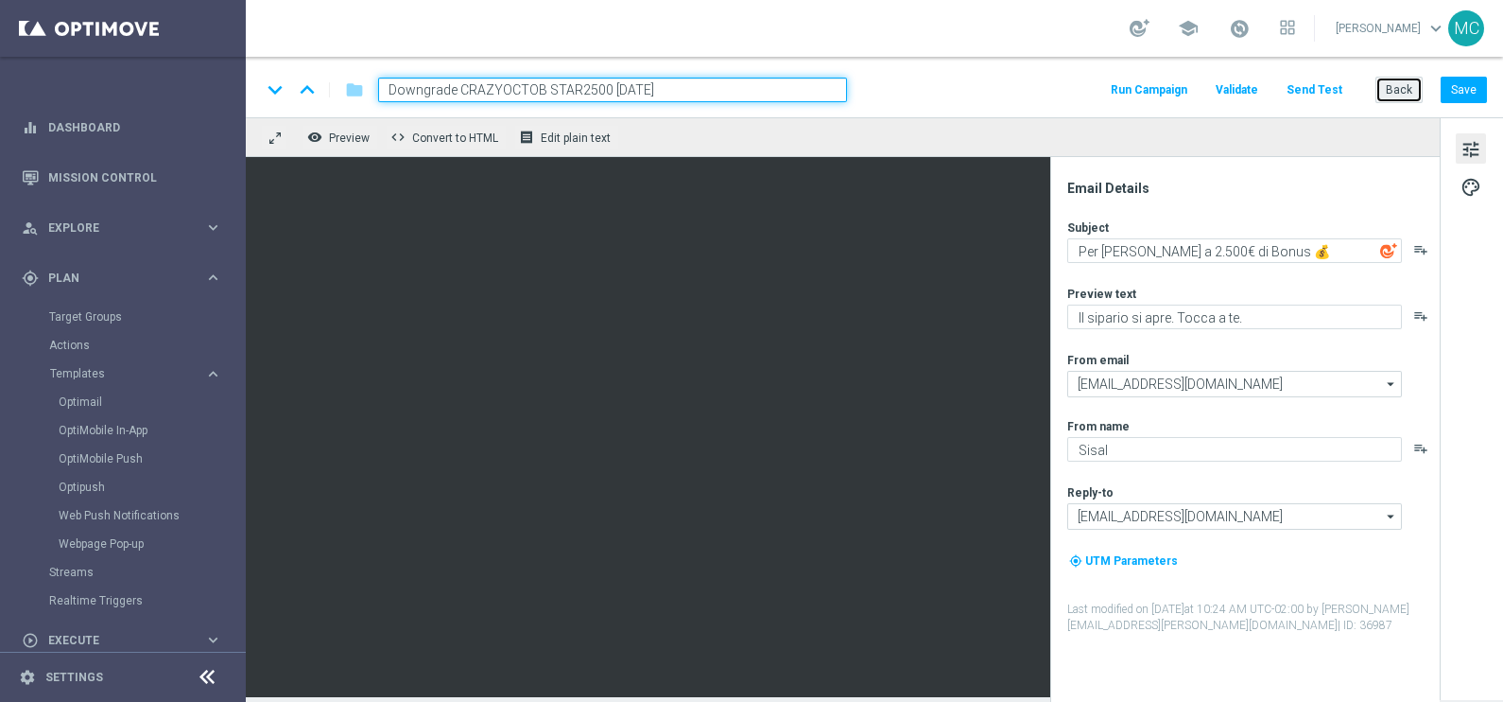
click at [1404, 87] on button "Back" at bounding box center [1399, 90] width 47 height 26
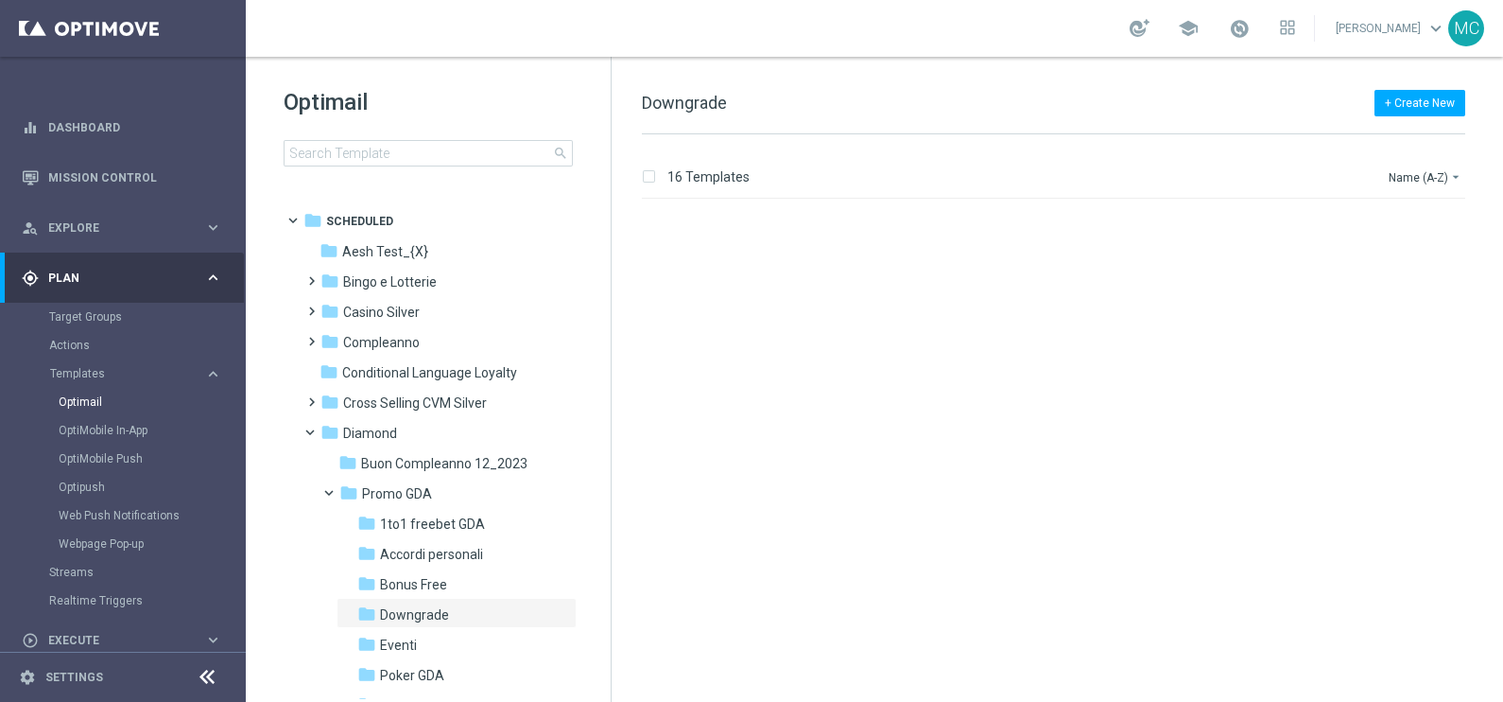
scroll to position [1585, 0]
